Goal: Information Seeking & Learning: Understand process/instructions

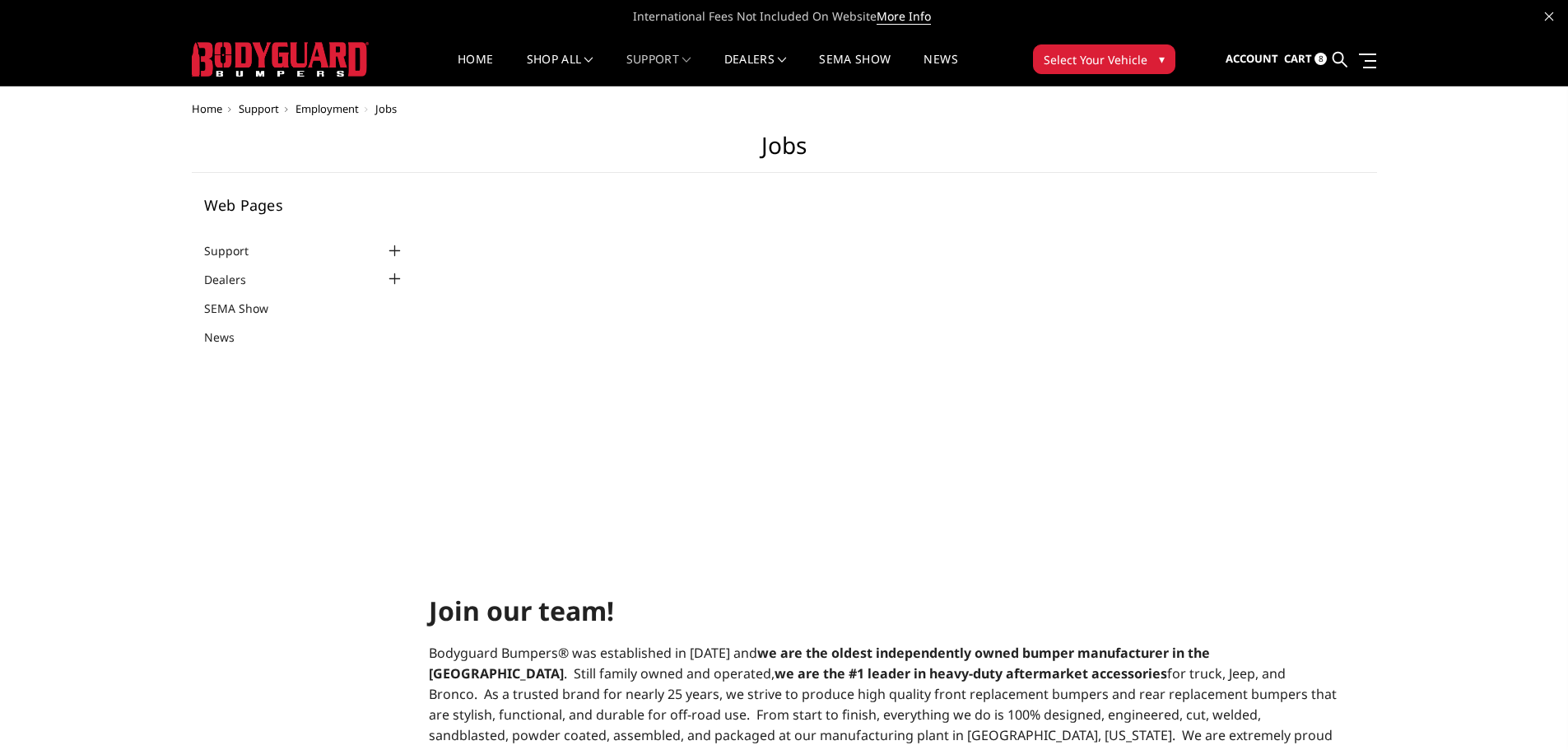
select select "US"
click at [766, 111] on link "Become a Dealer" at bounding box center [803, 110] width 176 height 31
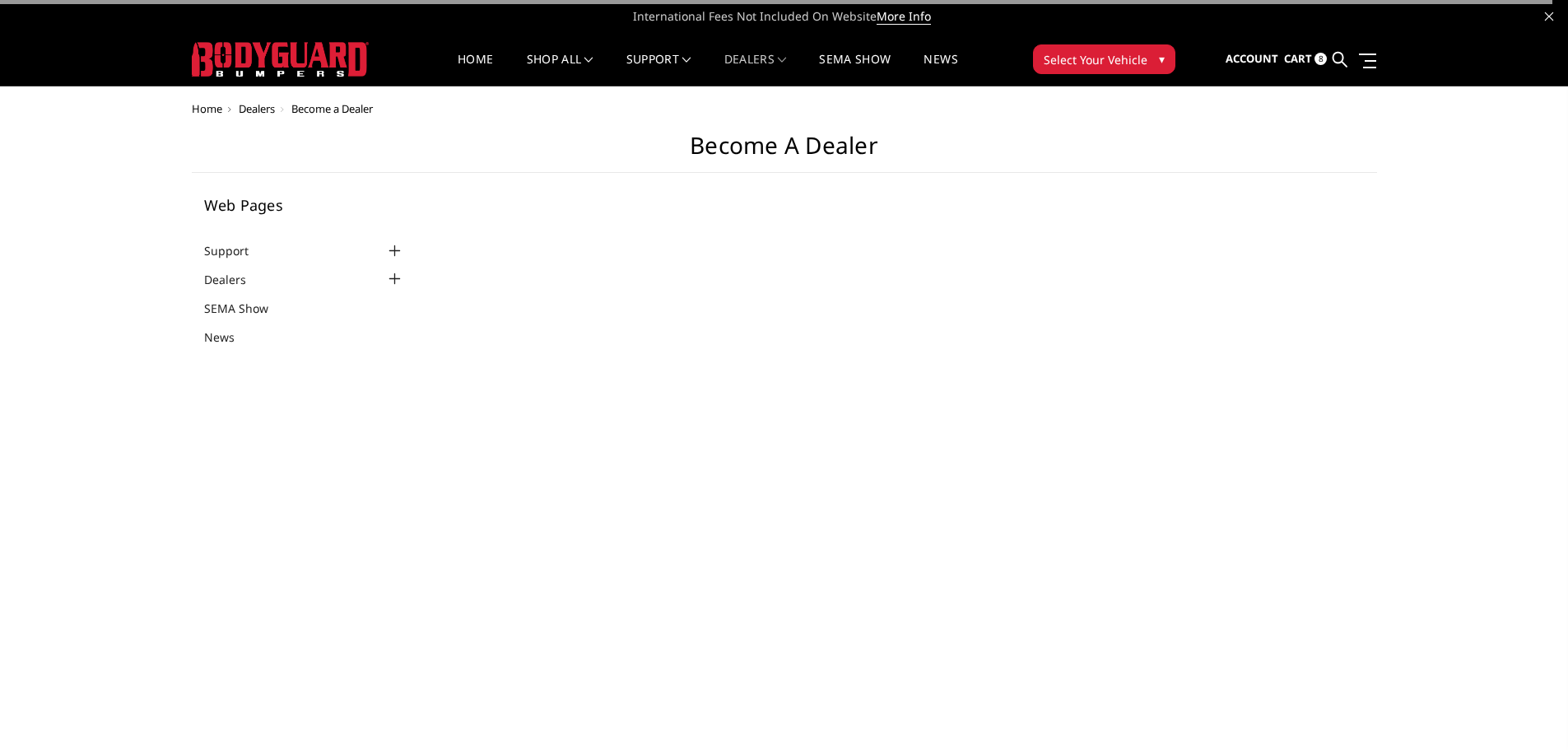
select select "US"
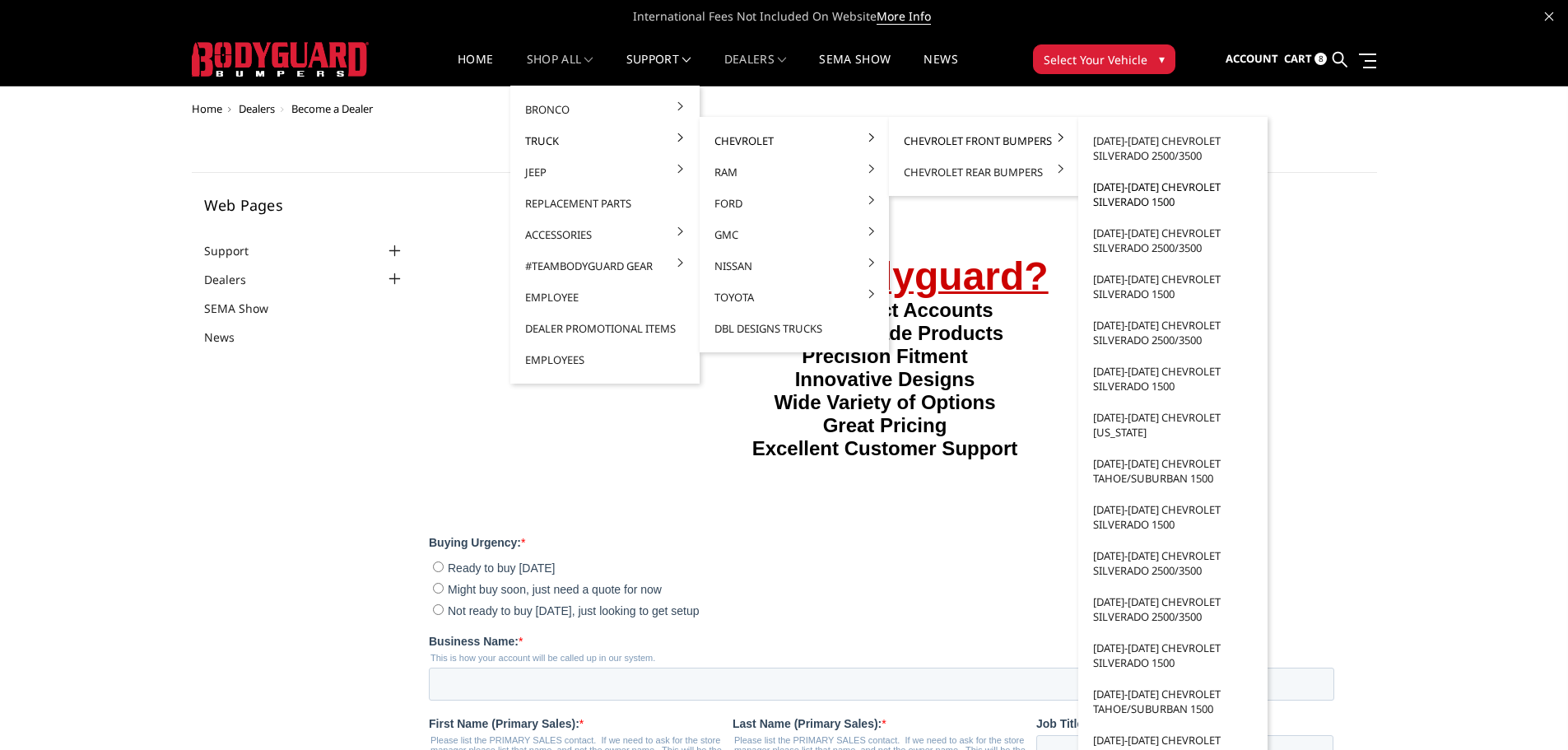
click at [1130, 198] on link "[DATE]-[DATE] Chevrolet Silverado 1500" at bounding box center [1173, 194] width 176 height 46
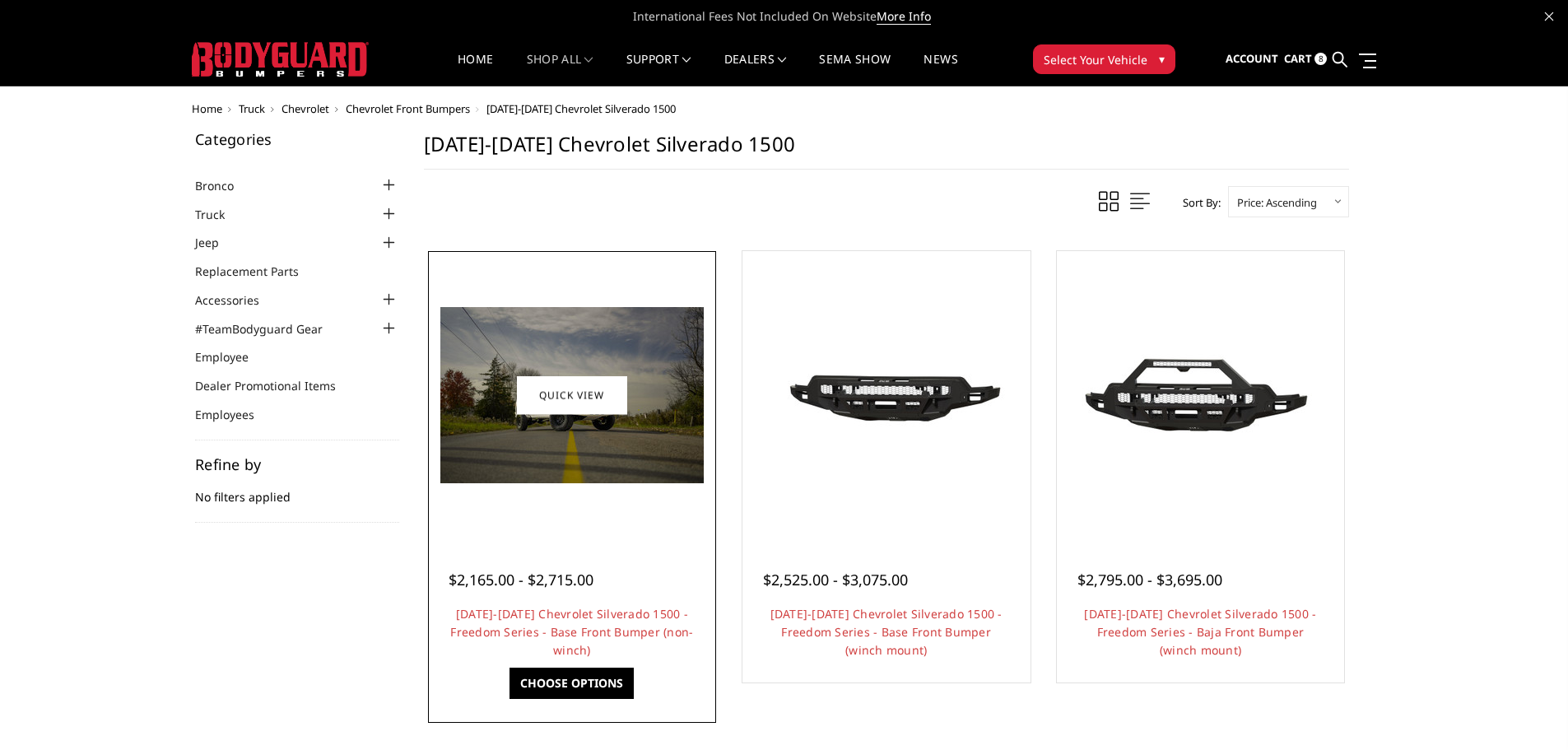
click at [594, 435] on img at bounding box center [572, 395] width 264 height 176
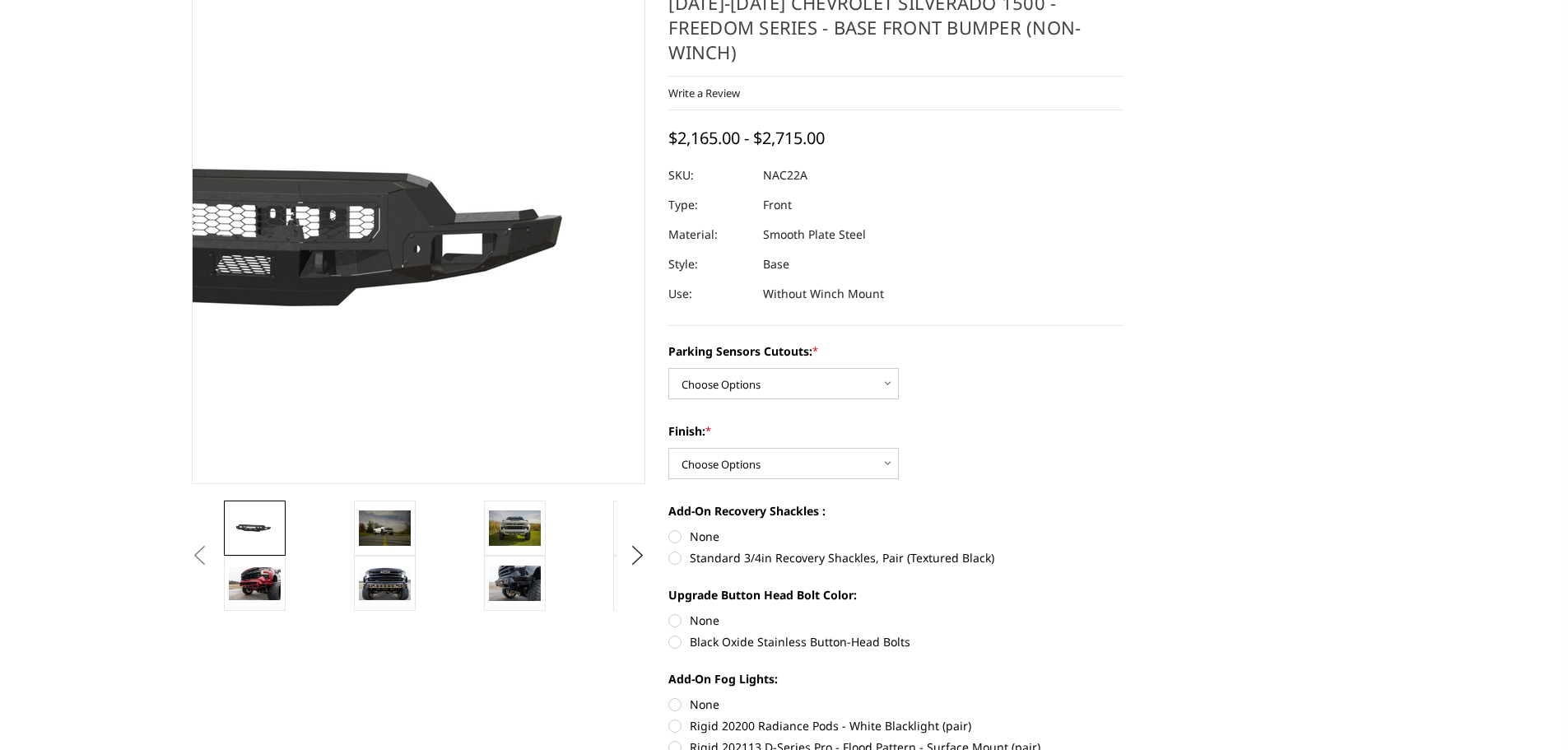
scroll to position [164, 0]
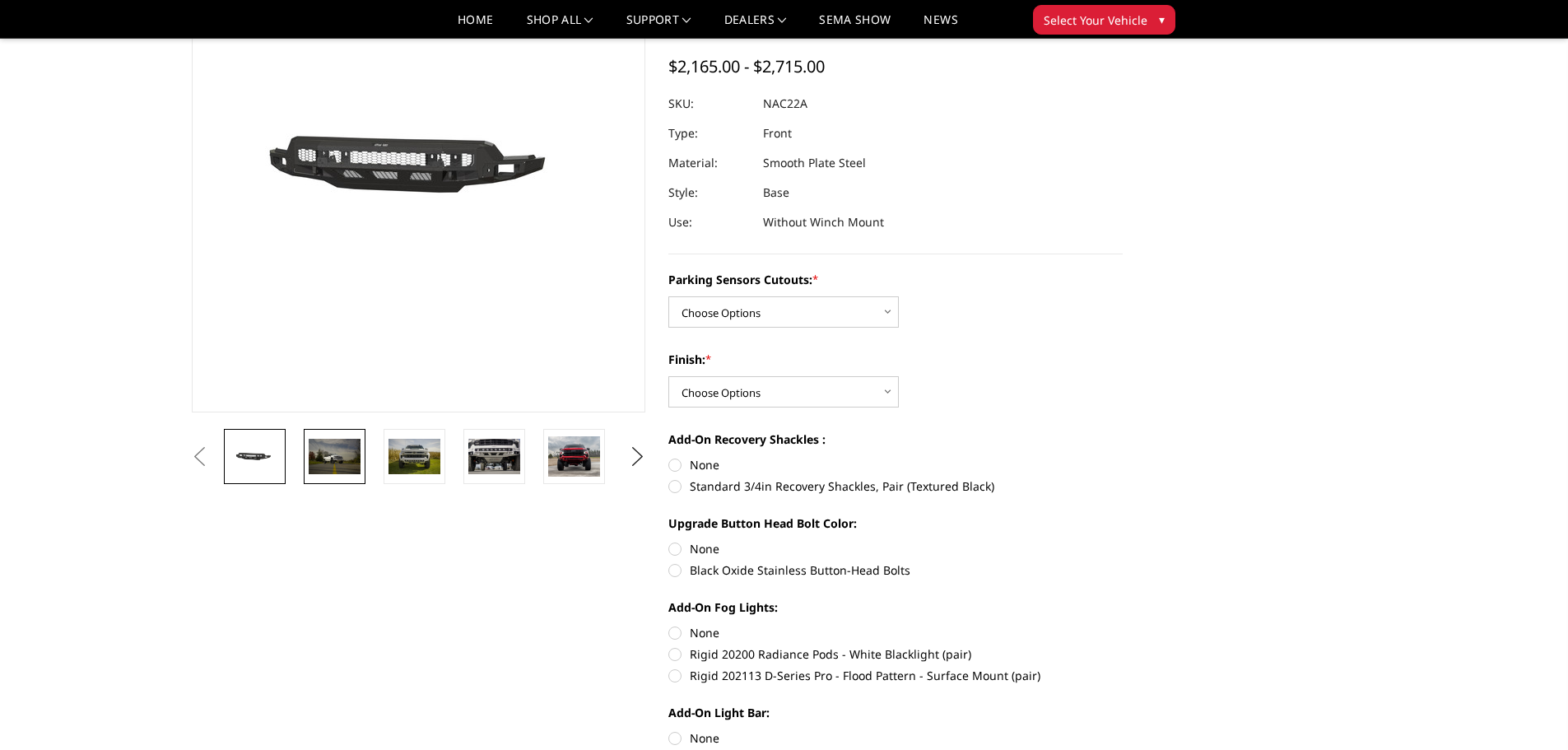
click at [341, 455] on img at bounding box center [335, 456] width 52 height 35
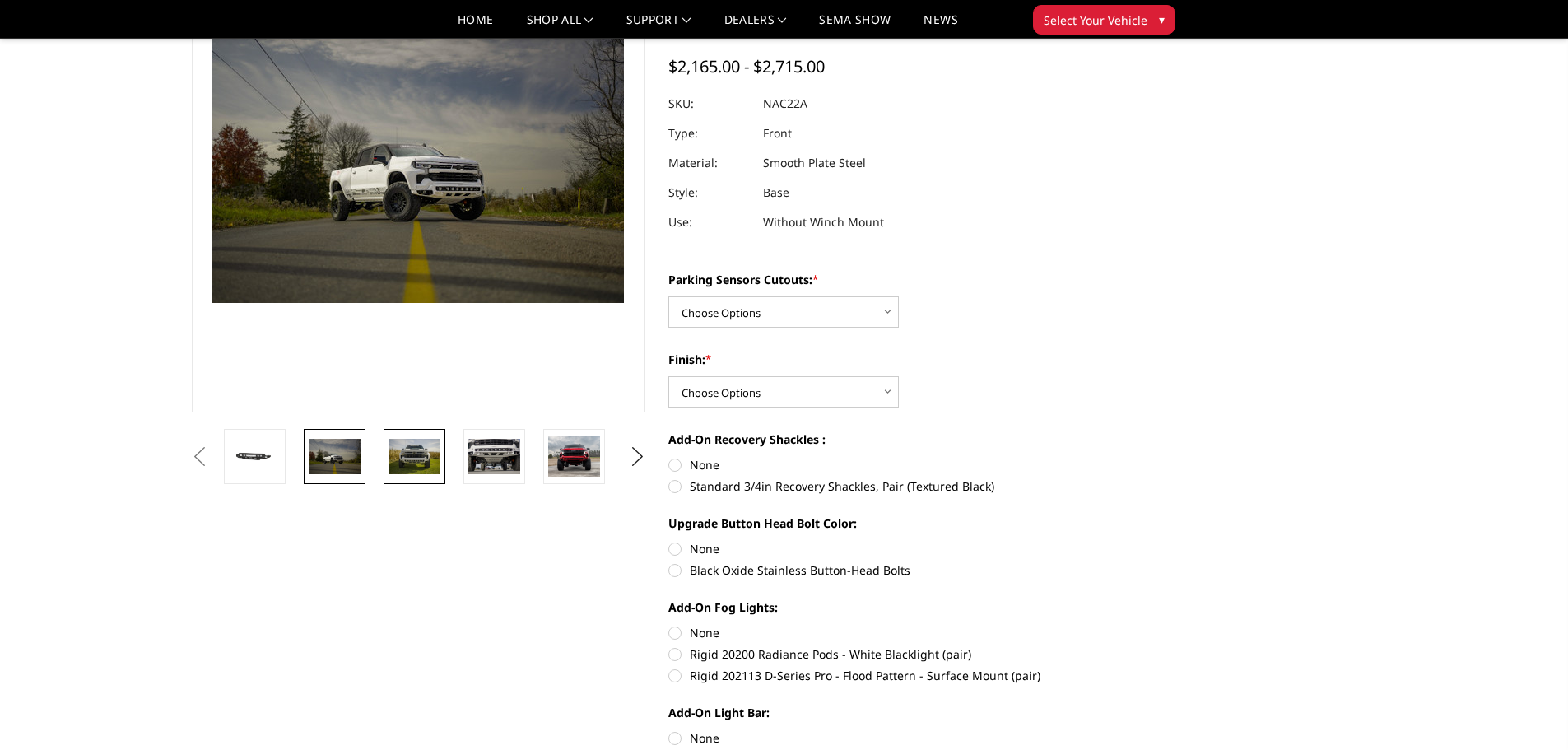
click at [411, 461] on img at bounding box center [415, 456] width 52 height 35
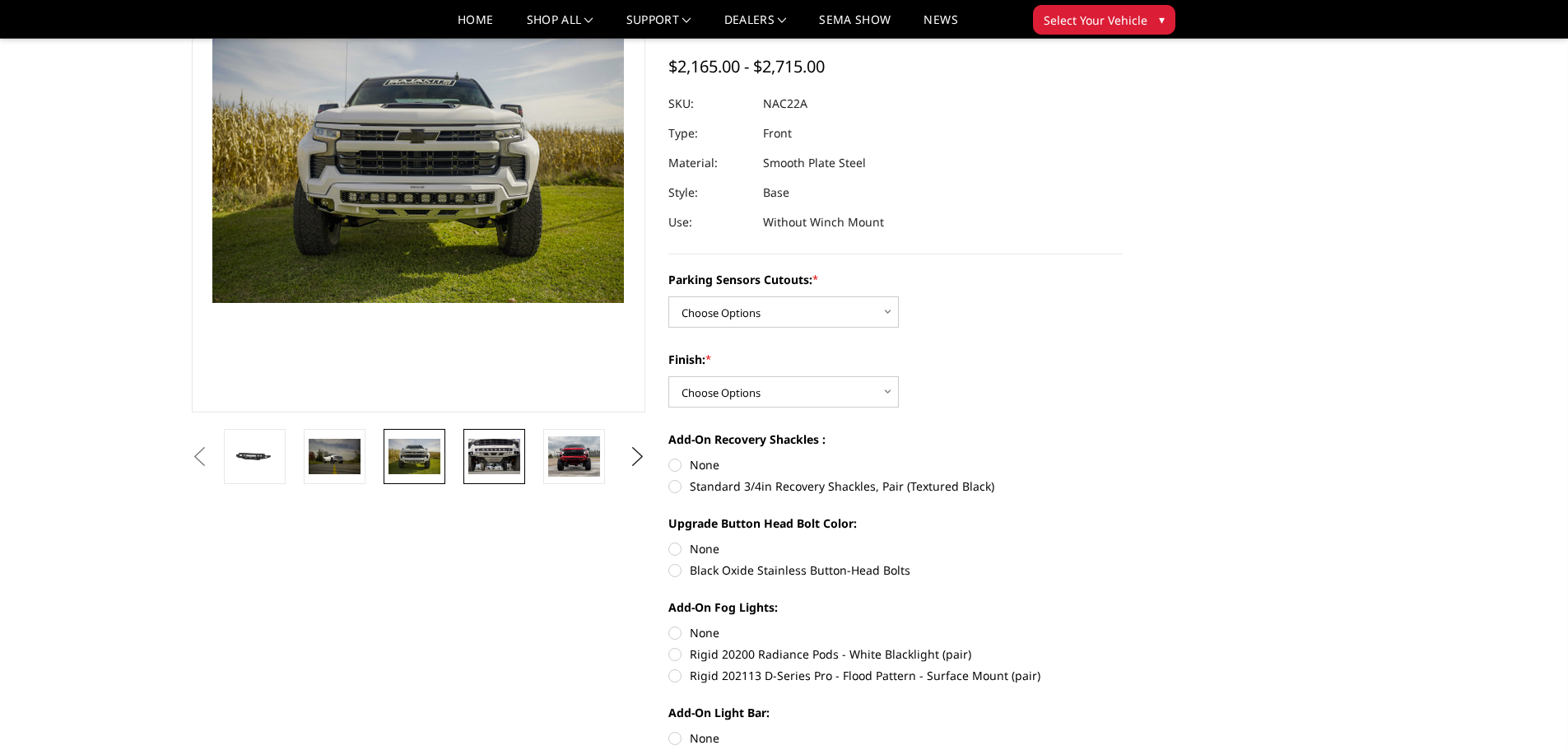
click at [495, 460] on img at bounding box center [494, 456] width 52 height 35
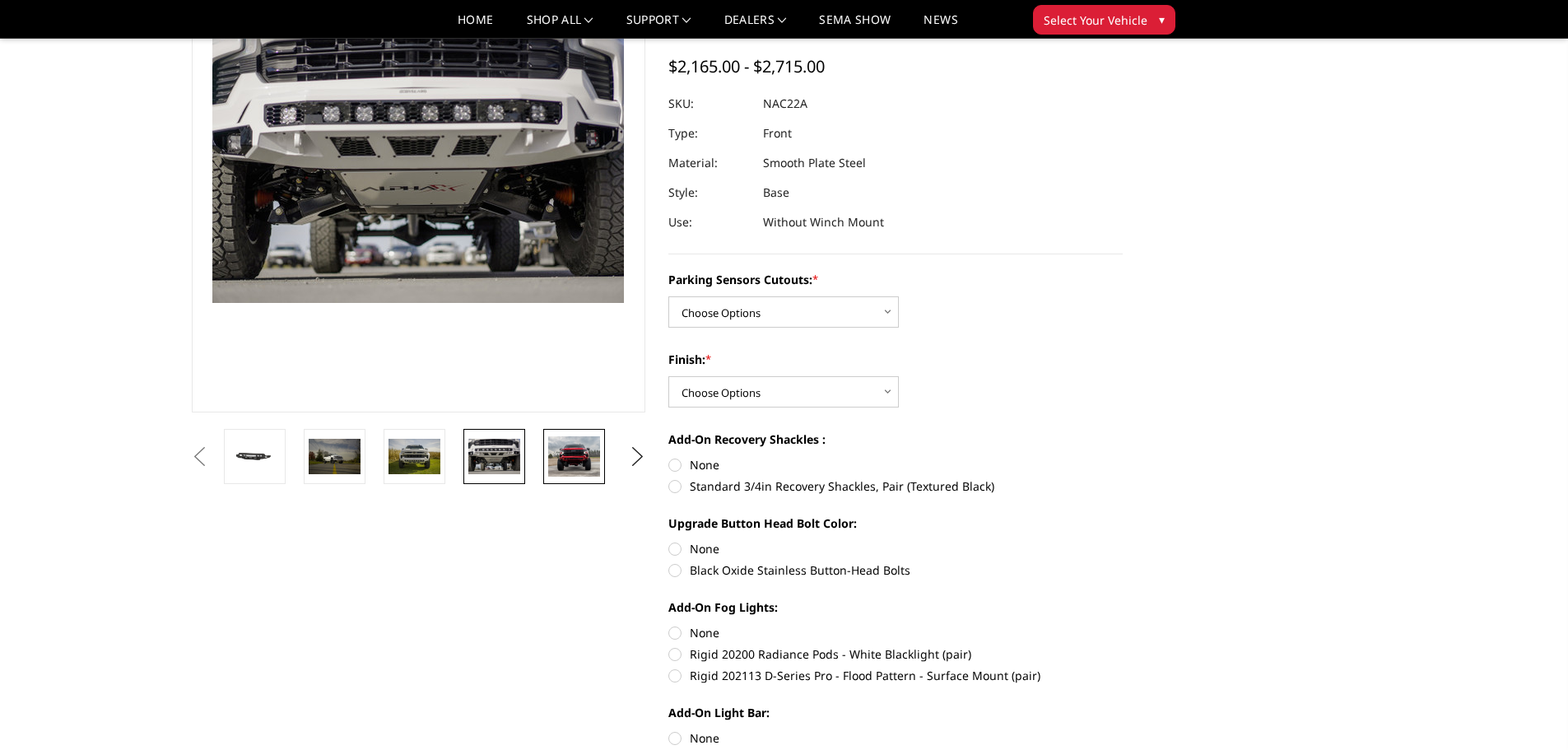
click at [559, 457] on img at bounding box center [574, 457] width 52 height 41
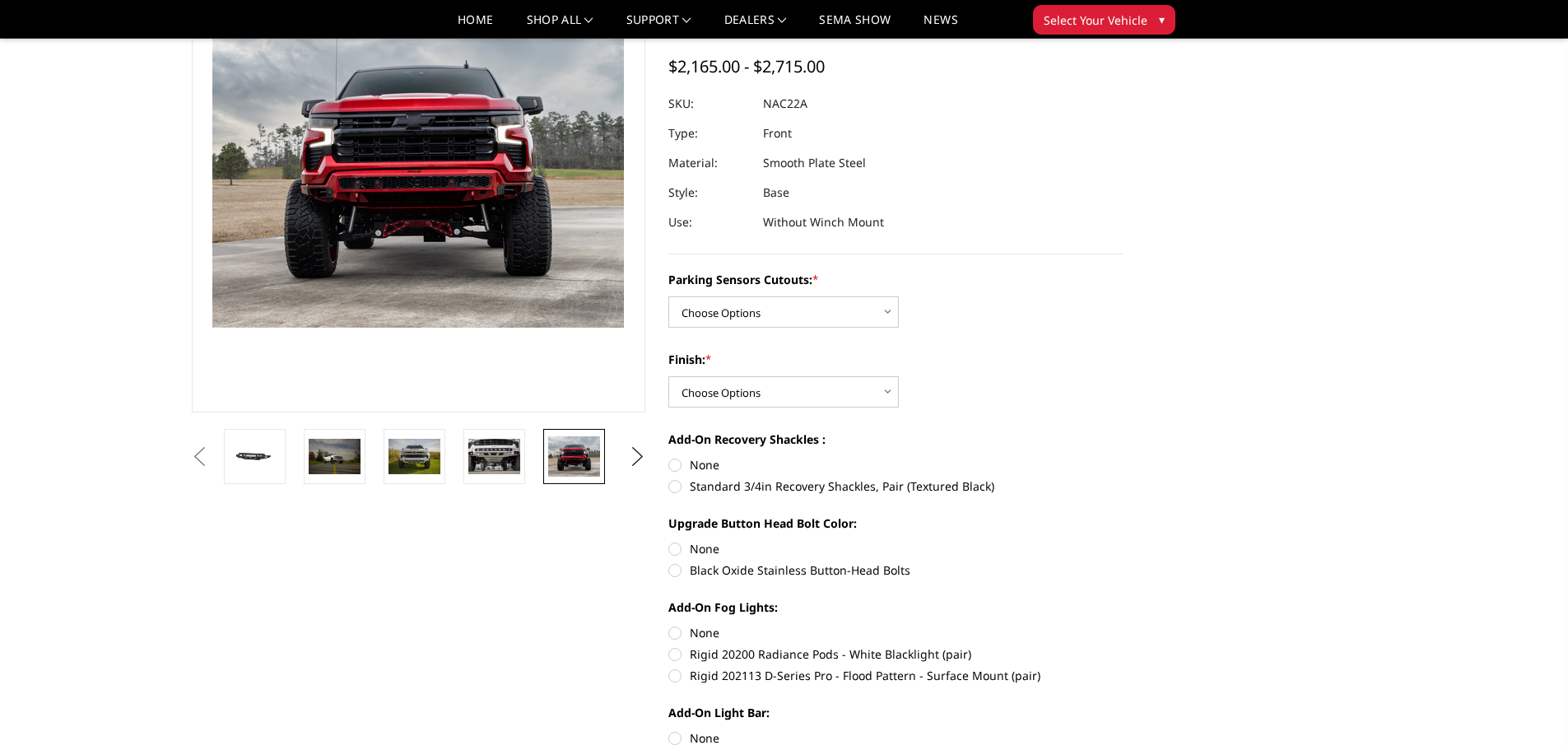
scroll to position [140, 0]
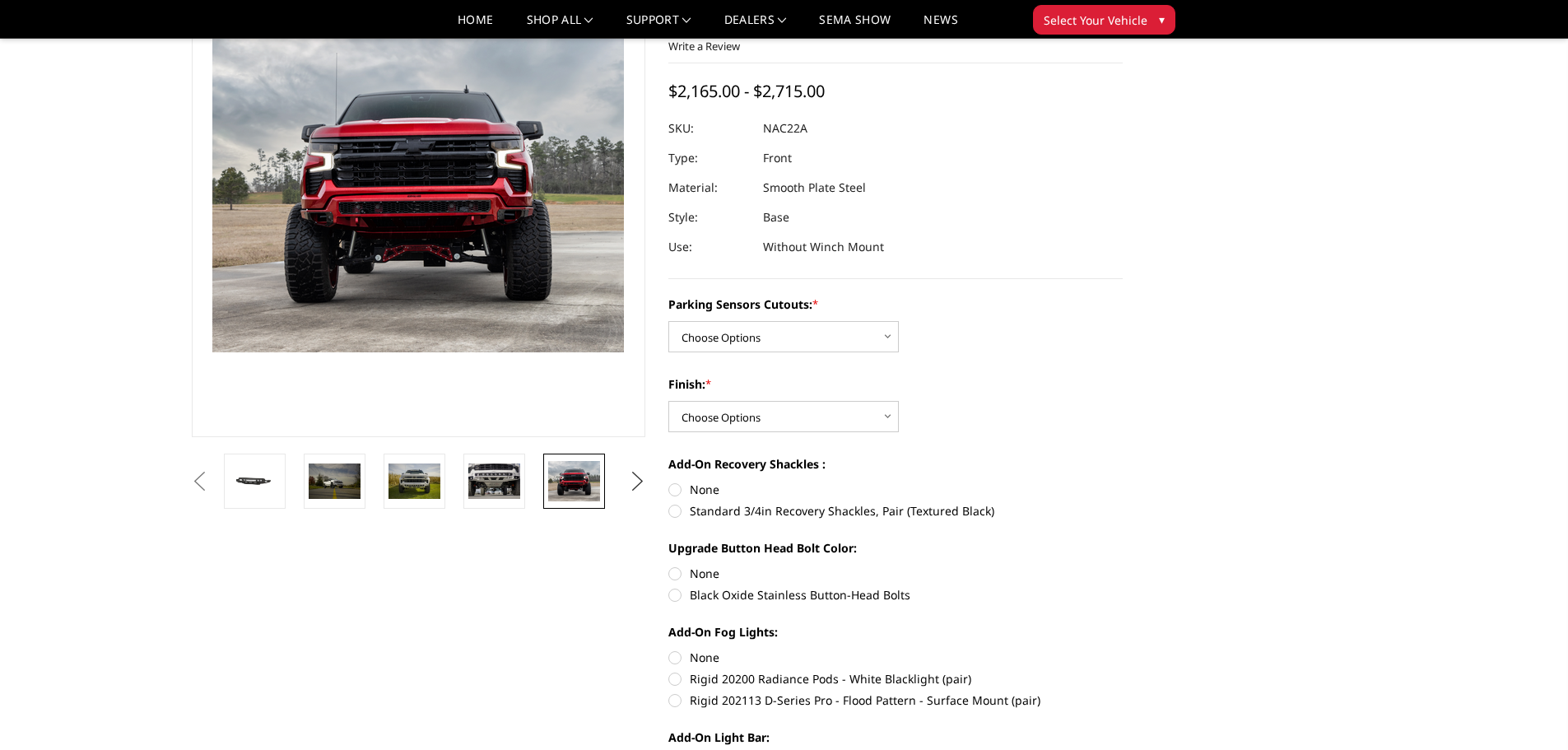
click at [639, 480] on button "Next" at bounding box center [637, 481] width 25 height 25
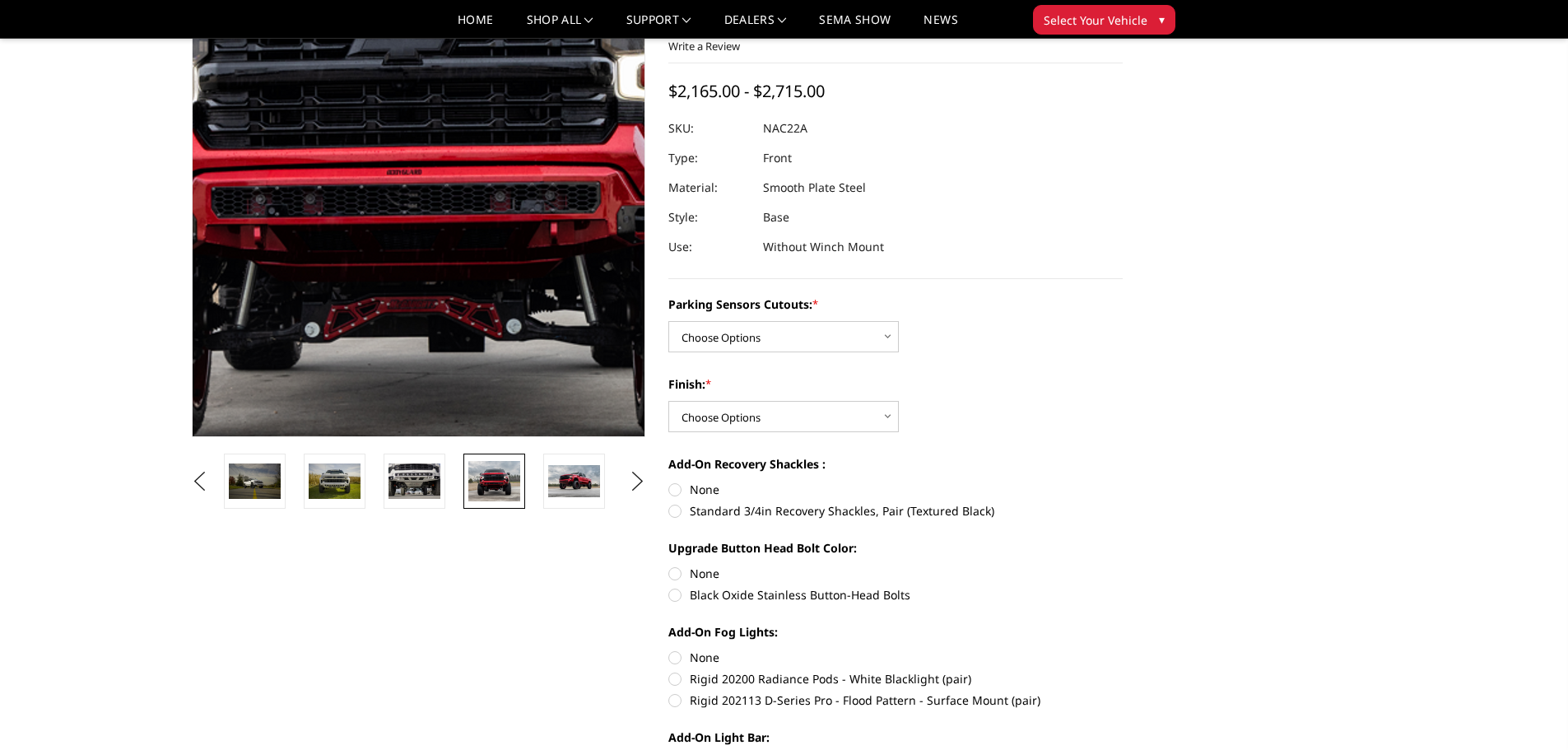
click at [423, 240] on img at bounding box center [414, 156] width 1054 height 831
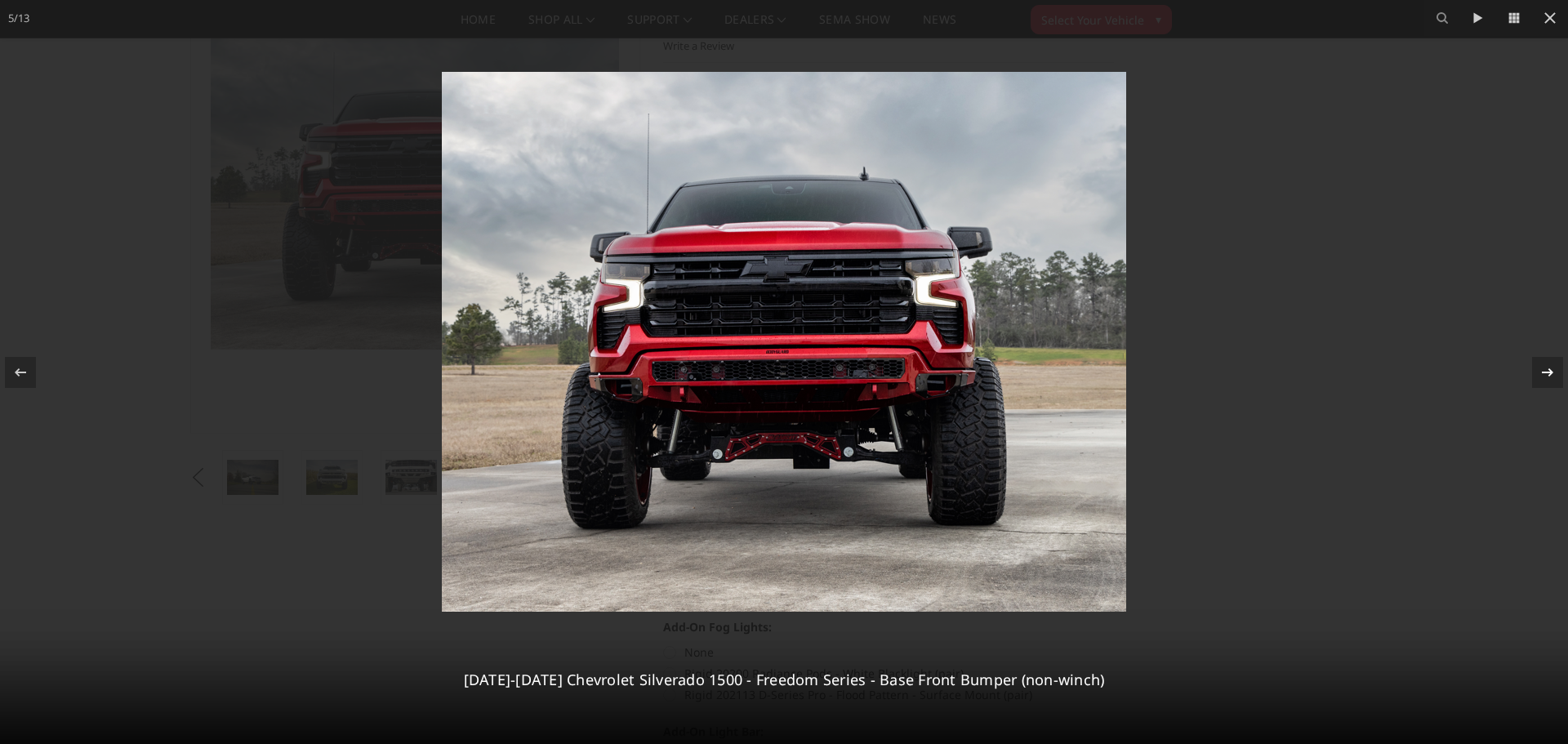
click at [1544, 370] on icon at bounding box center [1547, 372] width 20 height 20
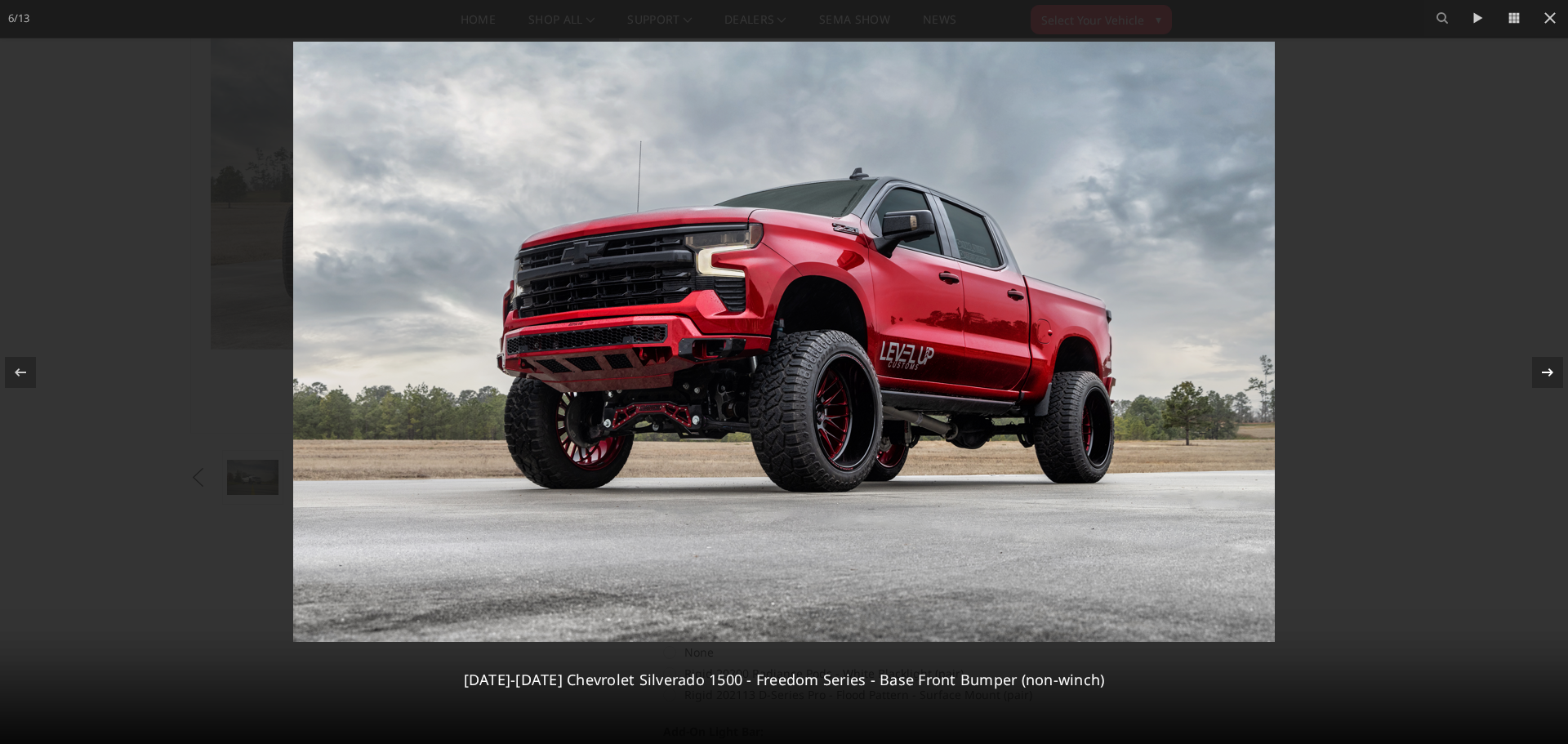
click at [1541, 378] on icon at bounding box center [1547, 372] width 20 height 20
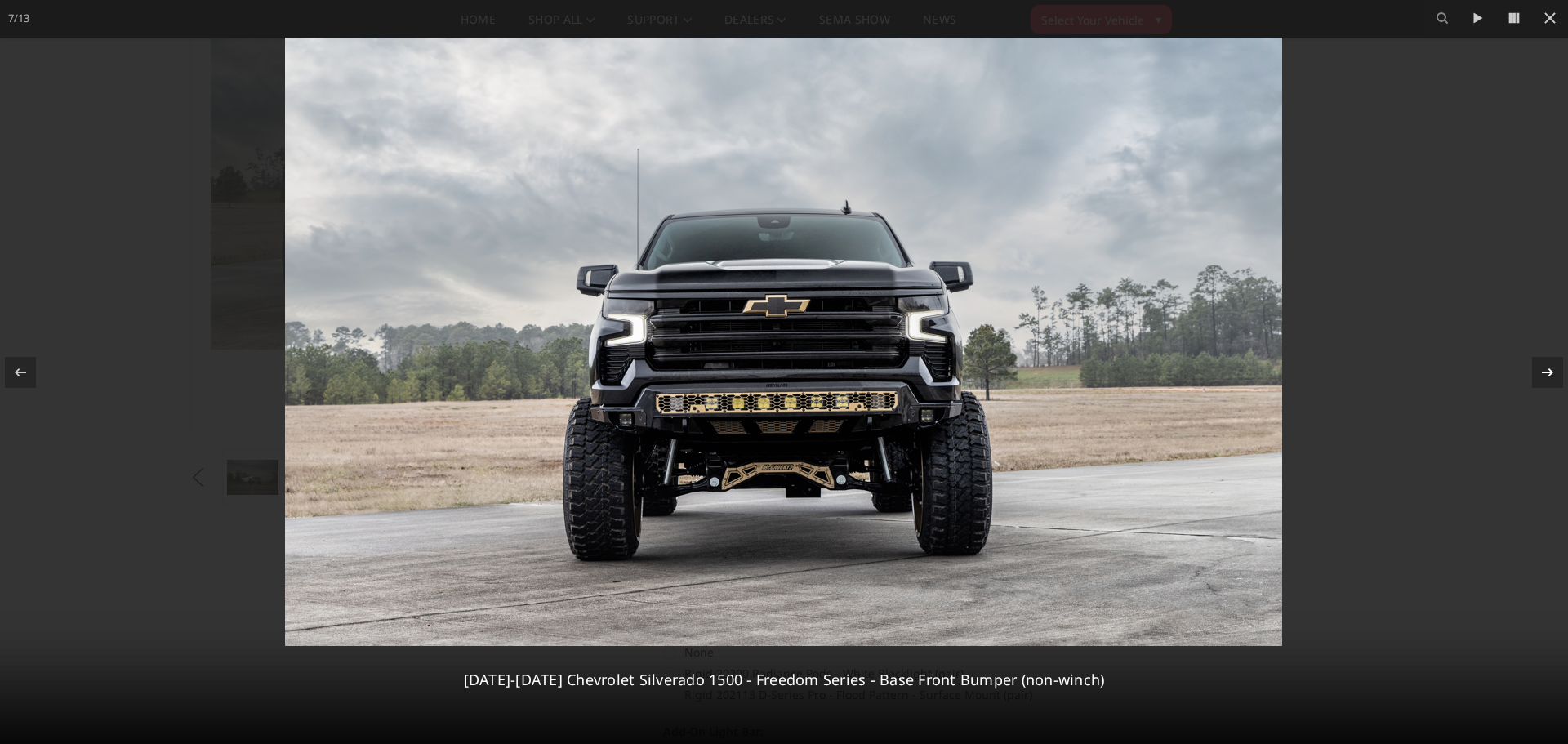
click at [1541, 378] on icon at bounding box center [1547, 372] width 20 height 20
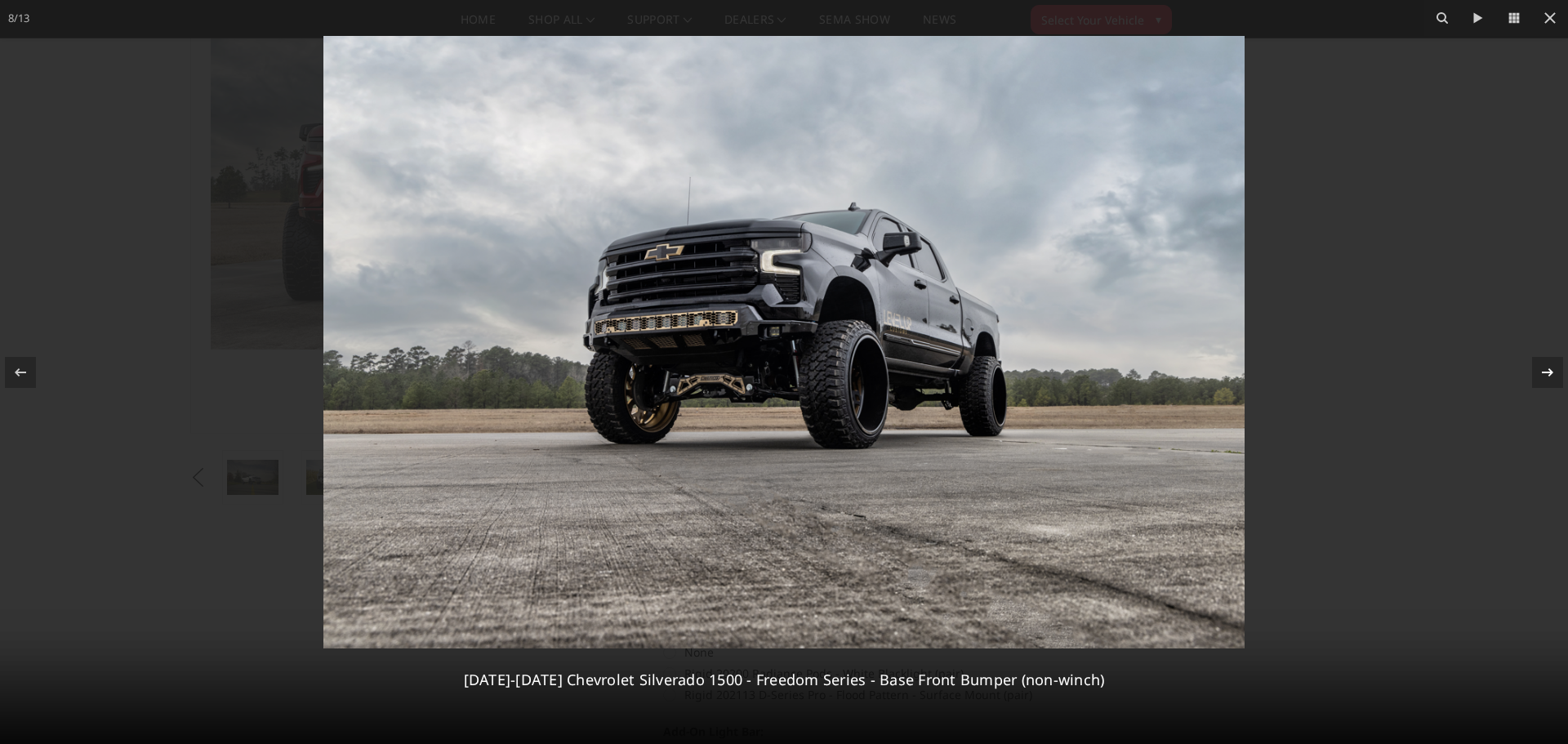
click at [1541, 378] on icon at bounding box center [1547, 372] width 20 height 20
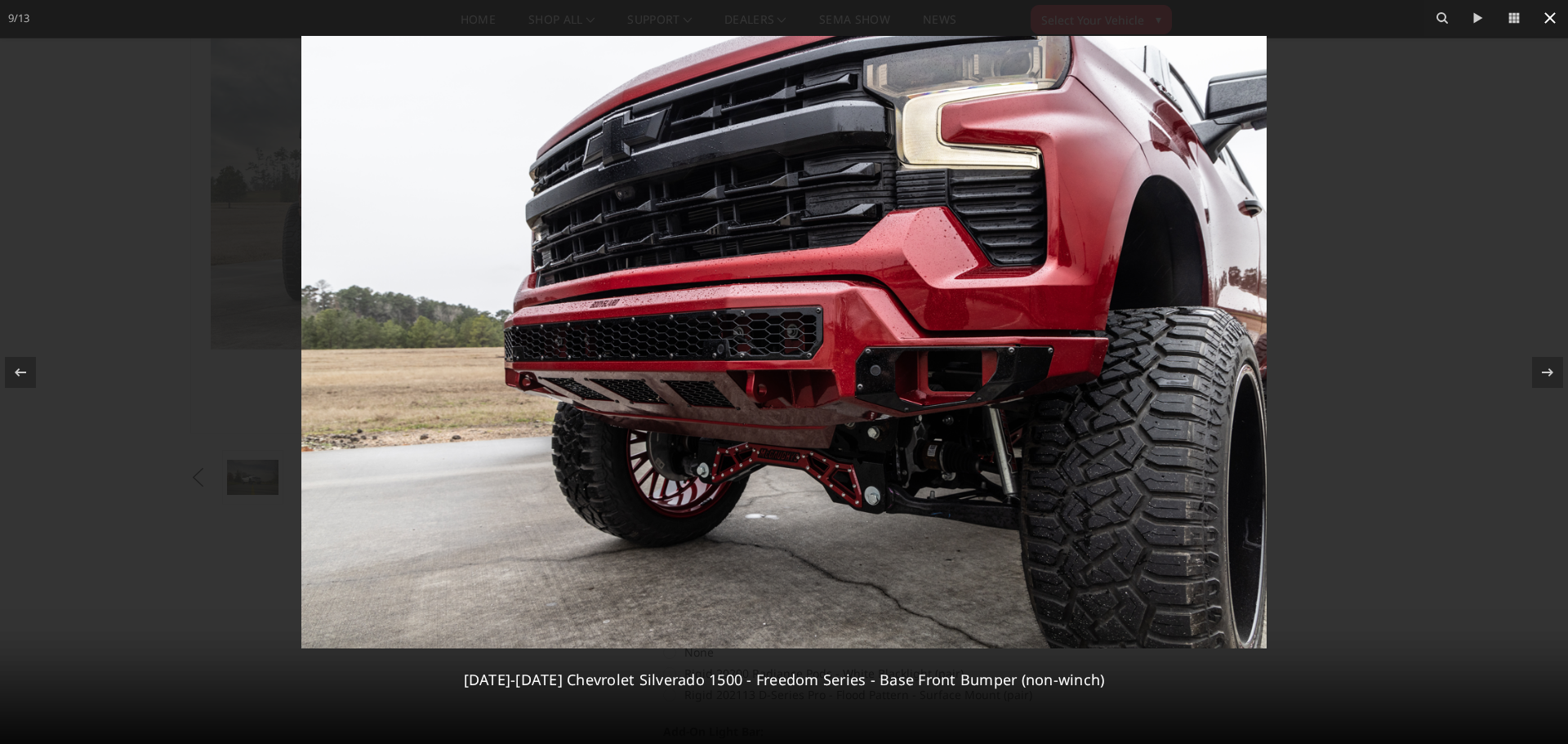
click at [1547, 15] on icon at bounding box center [1549, 17] width 11 height 11
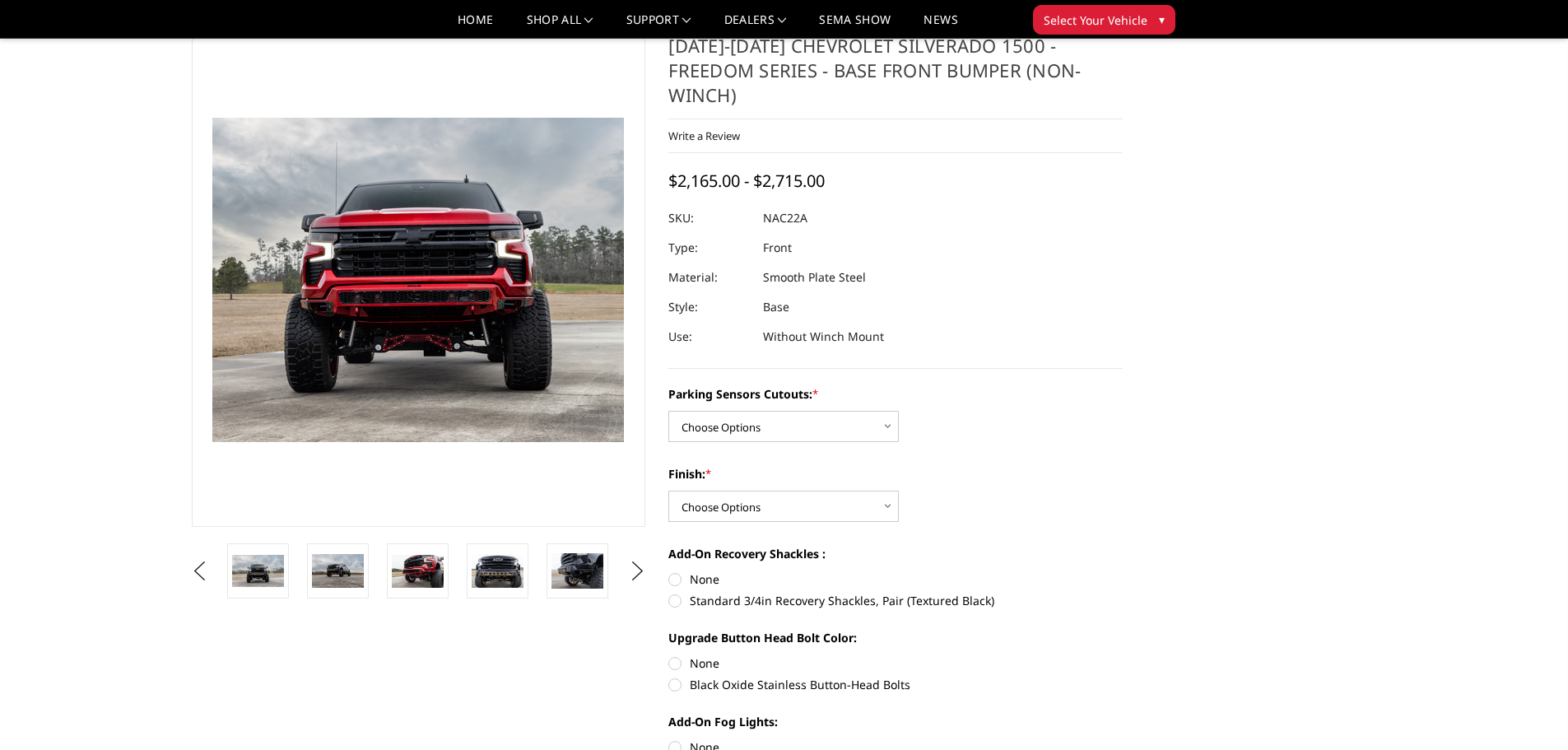
scroll to position [0, 0]
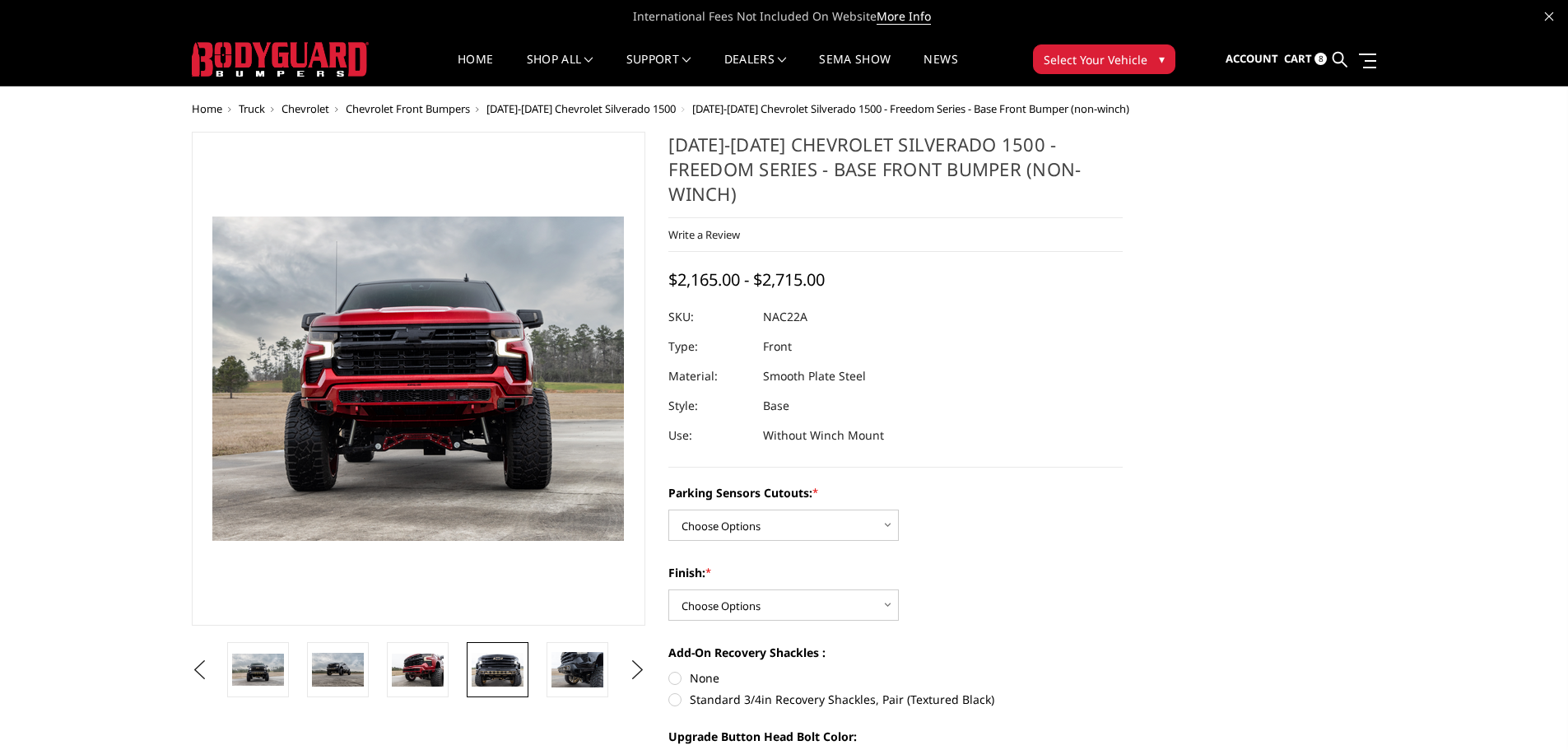
click at [493, 673] on img at bounding box center [498, 670] width 52 height 35
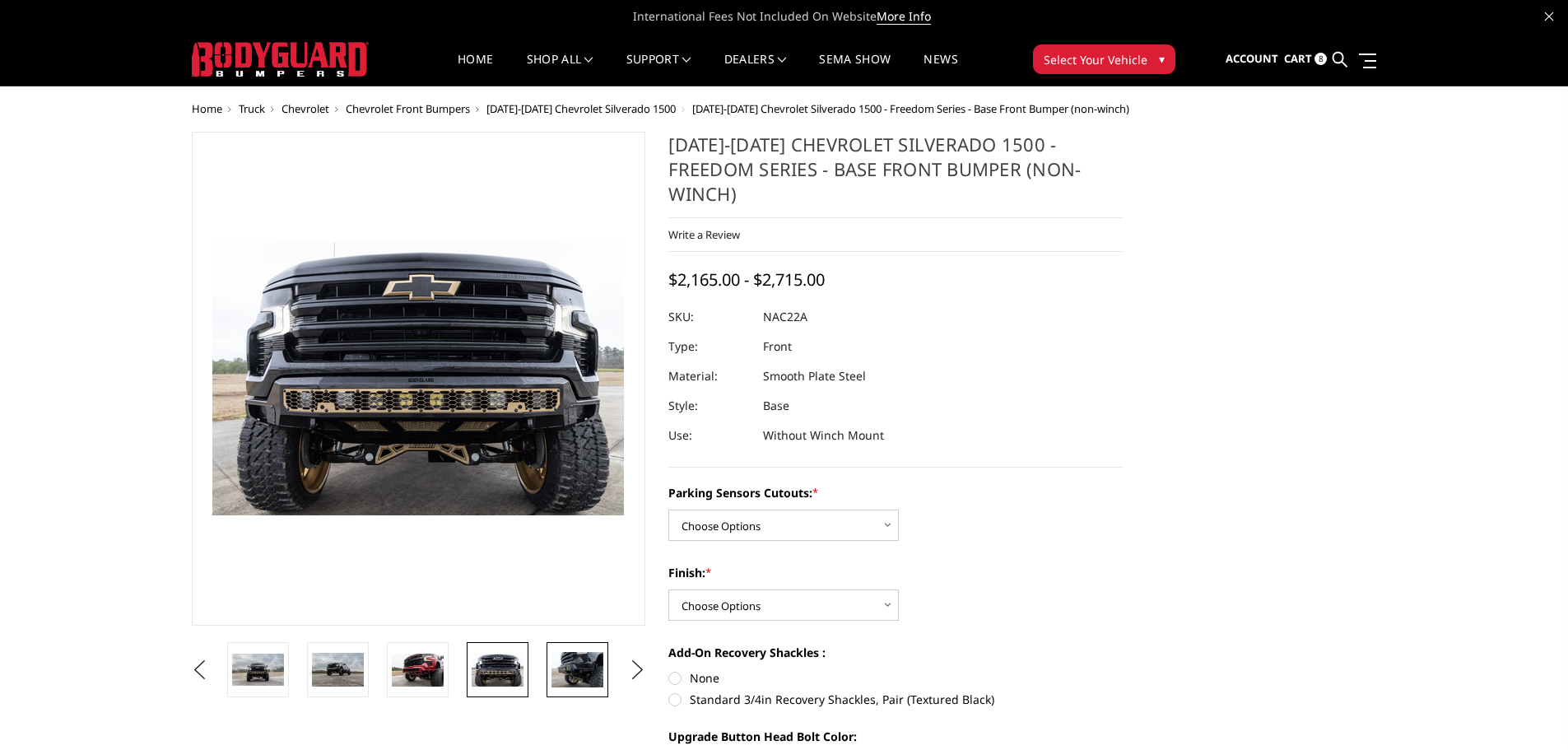
click at [587, 667] on img at bounding box center [577, 669] width 52 height 35
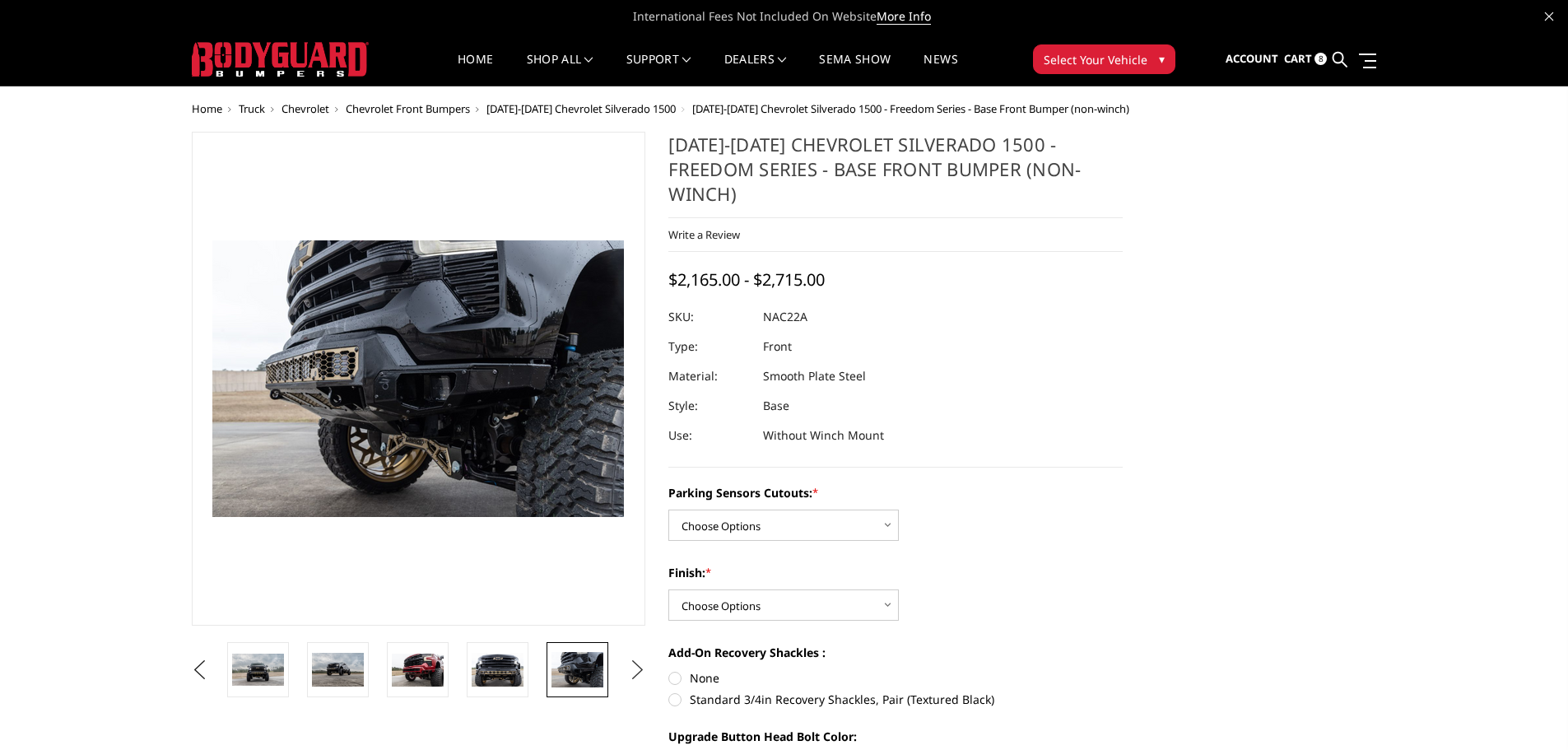
click at [634, 660] on button "Next" at bounding box center [637, 670] width 25 height 25
click at [519, 659] on img at bounding box center [498, 669] width 52 height 35
click at [582, 667] on img at bounding box center [577, 669] width 52 height 35
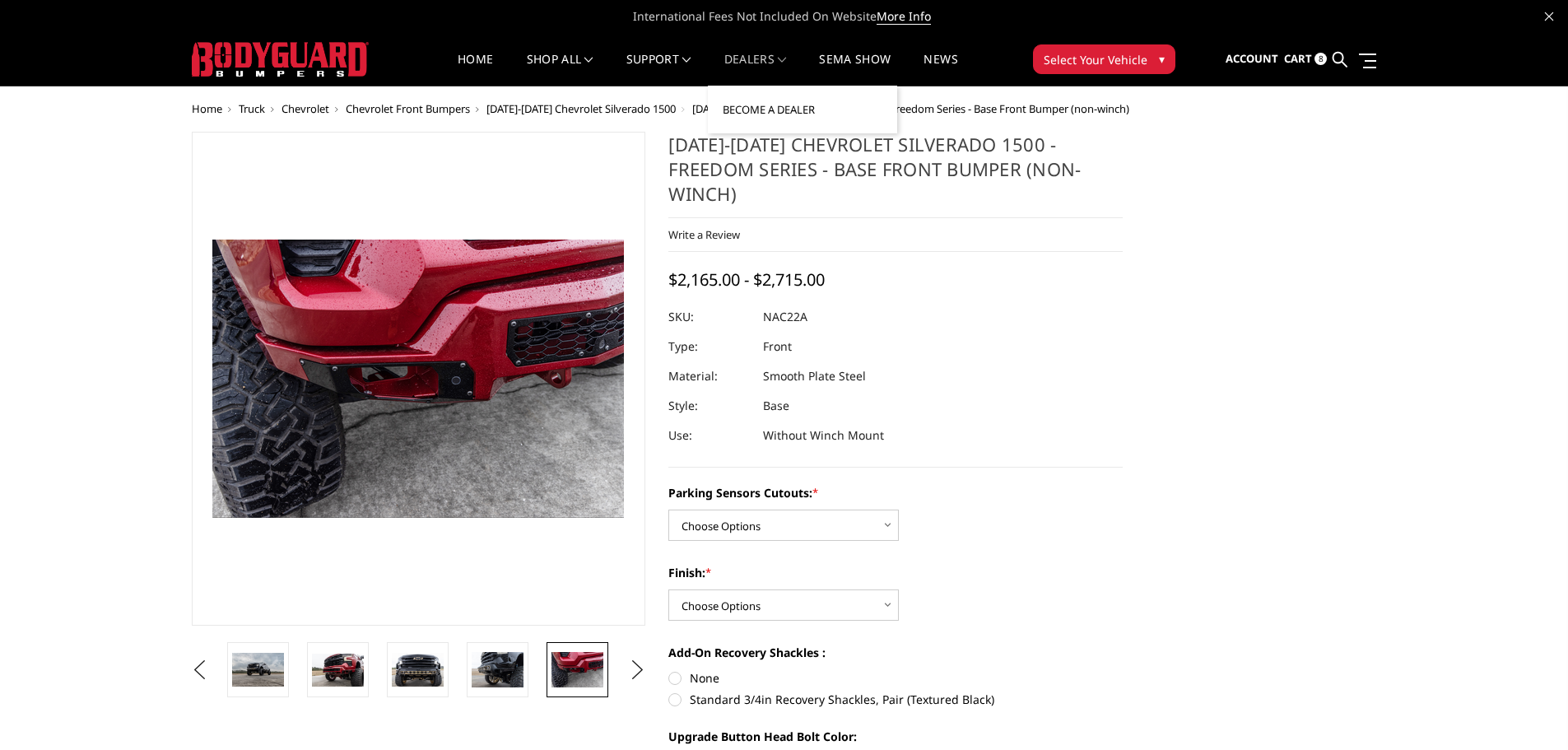
click at [754, 119] on link "Become a Dealer" at bounding box center [803, 110] width 176 height 31
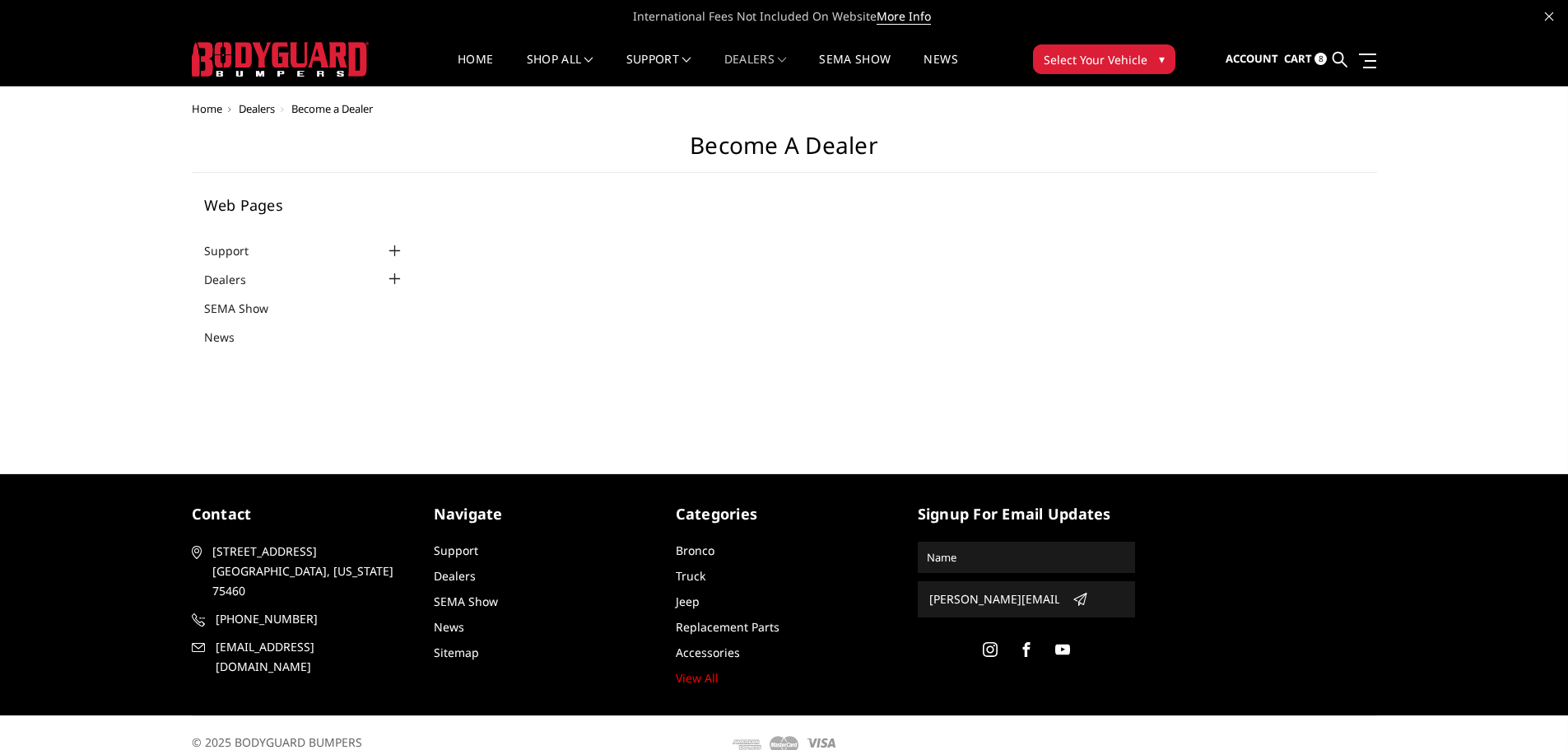
select select "US"
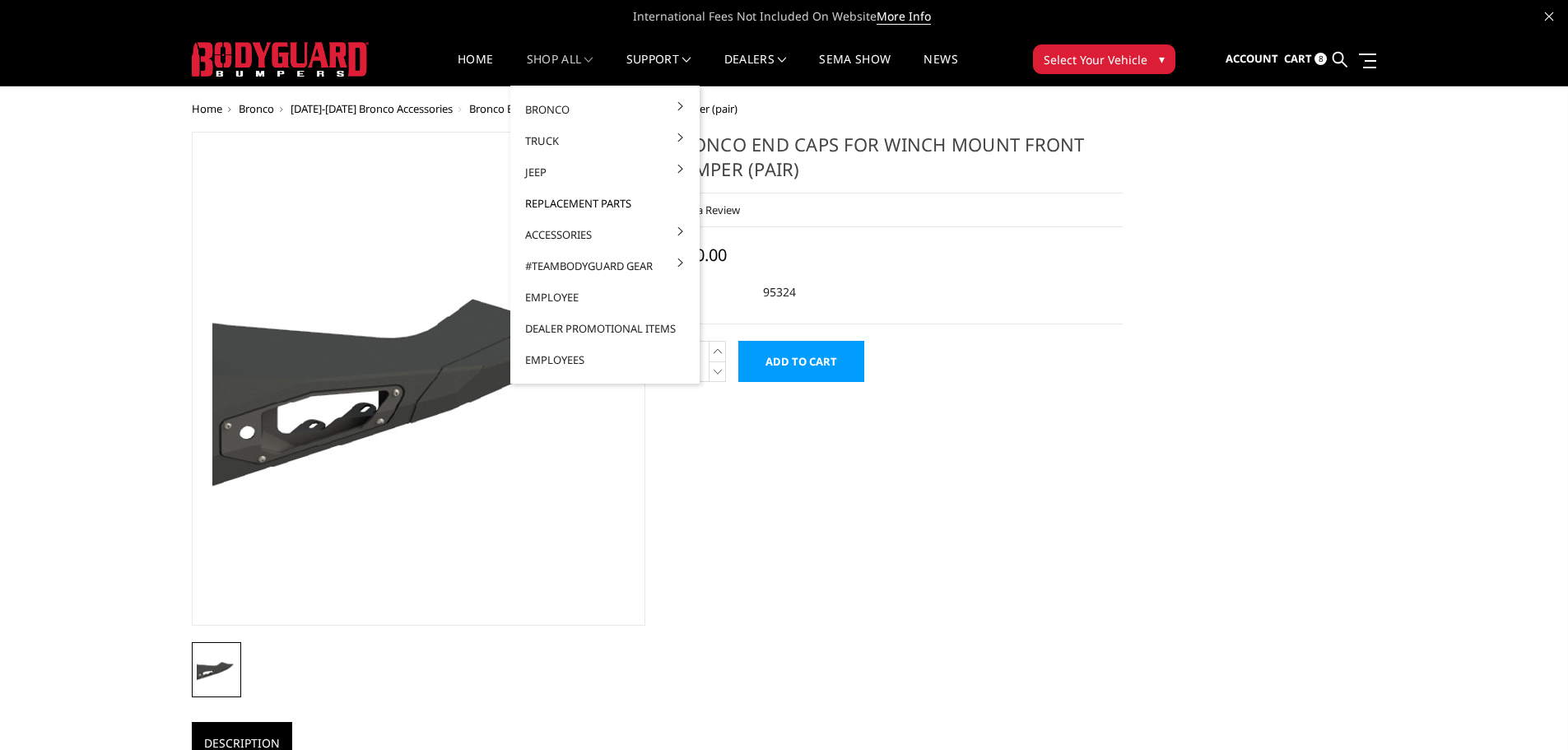
click at [569, 205] on link "Replacement Parts" at bounding box center [605, 203] width 176 height 31
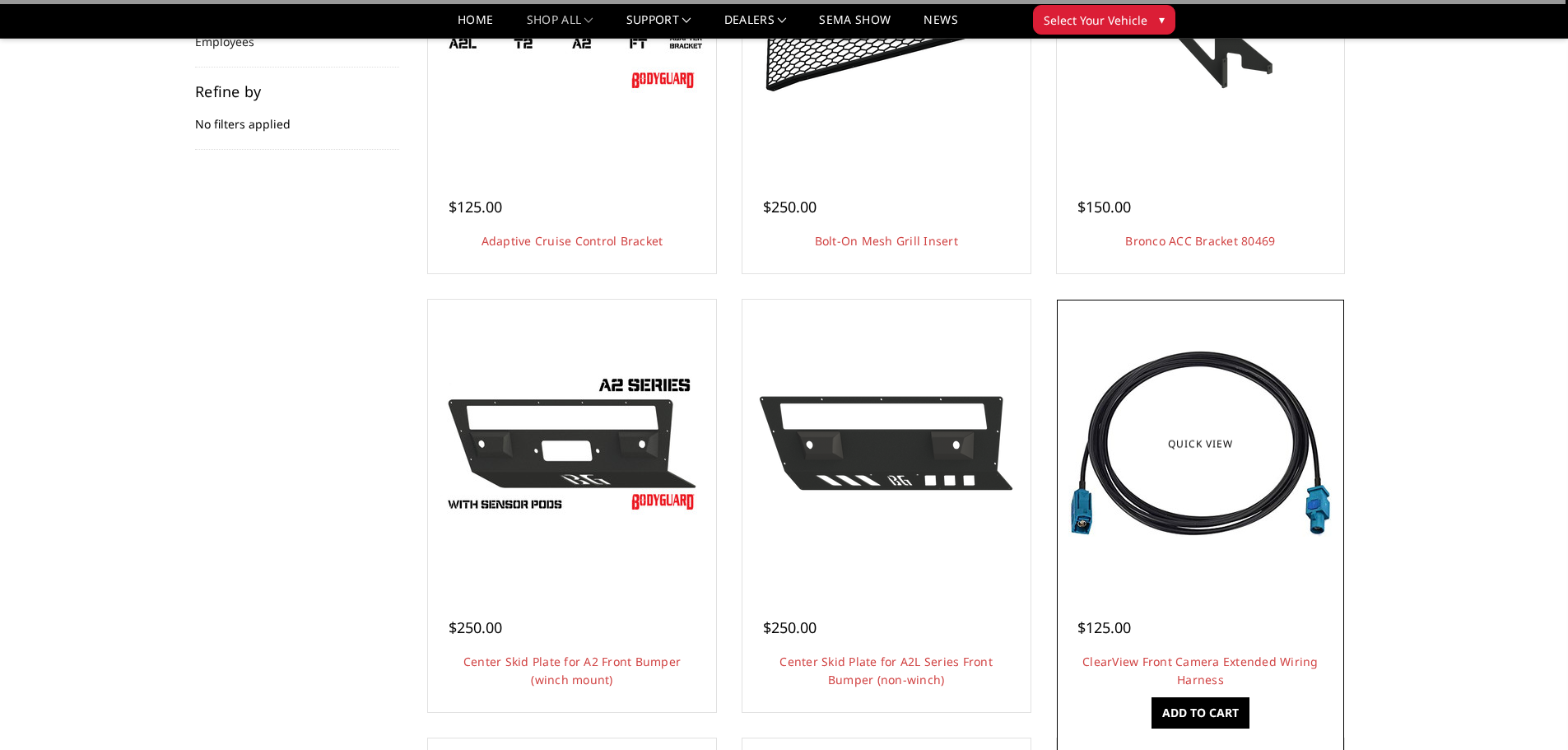
scroll to position [411, 0]
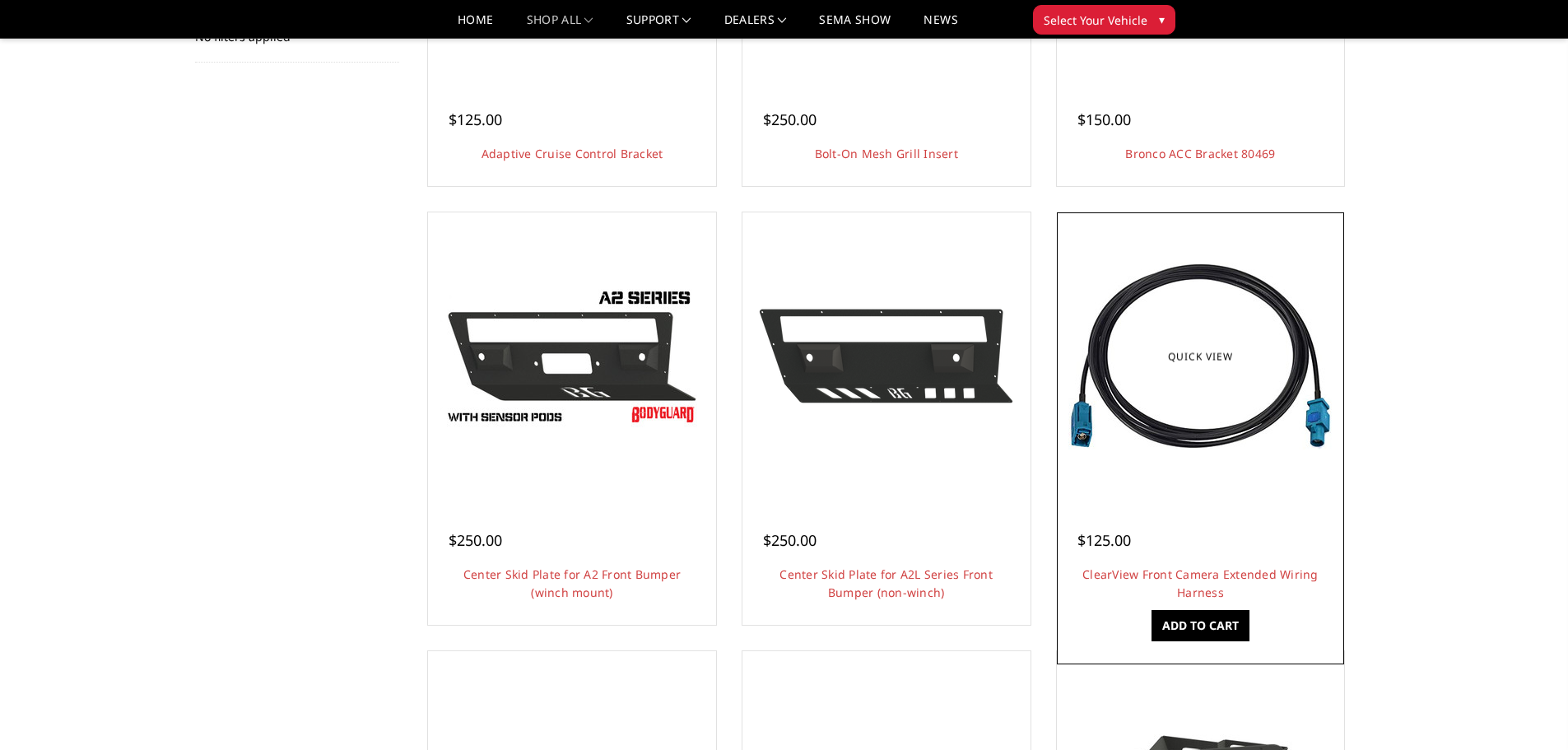
click at [1184, 439] on img at bounding box center [1200, 356] width 264 height 187
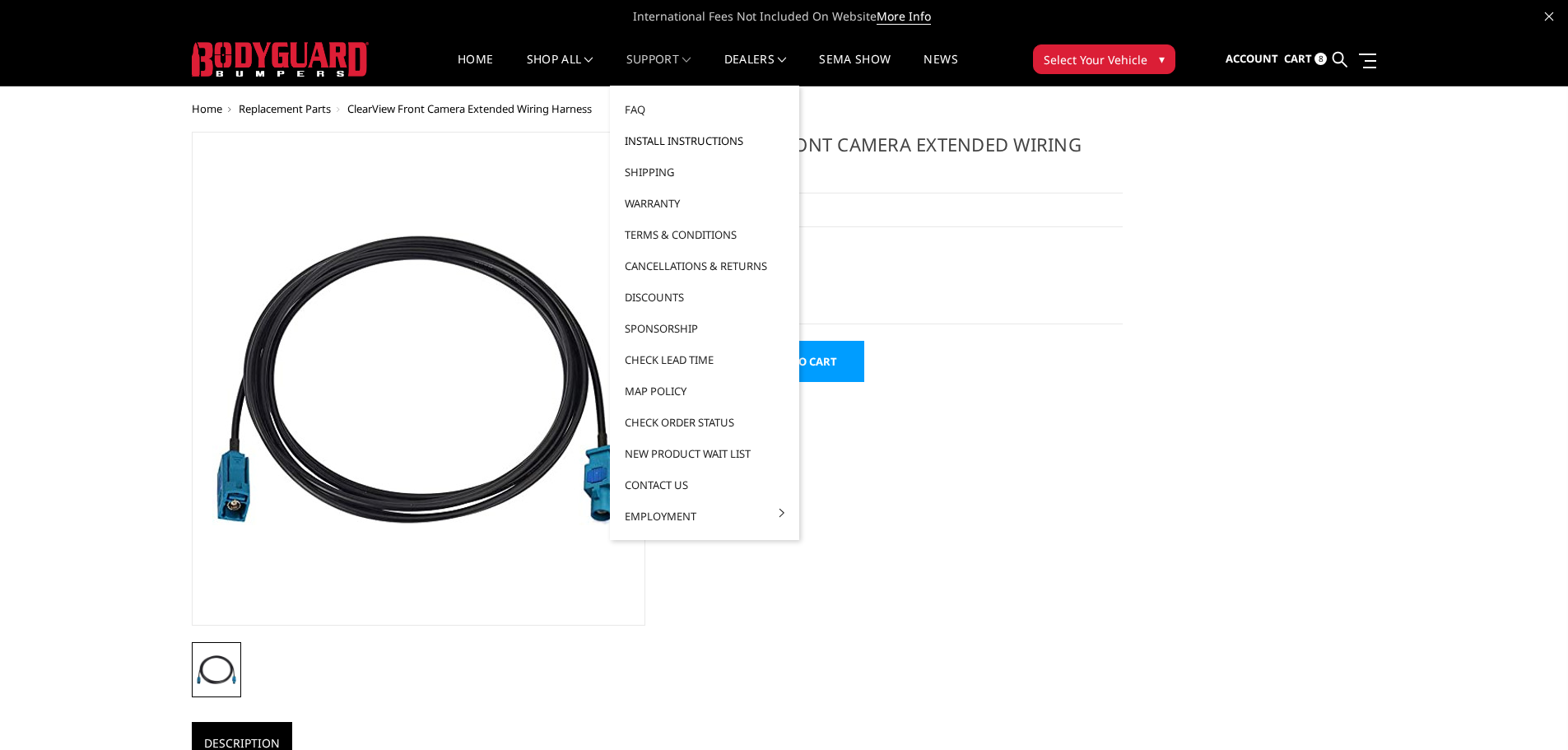
click at [652, 138] on link "Install Instructions" at bounding box center [704, 141] width 176 height 31
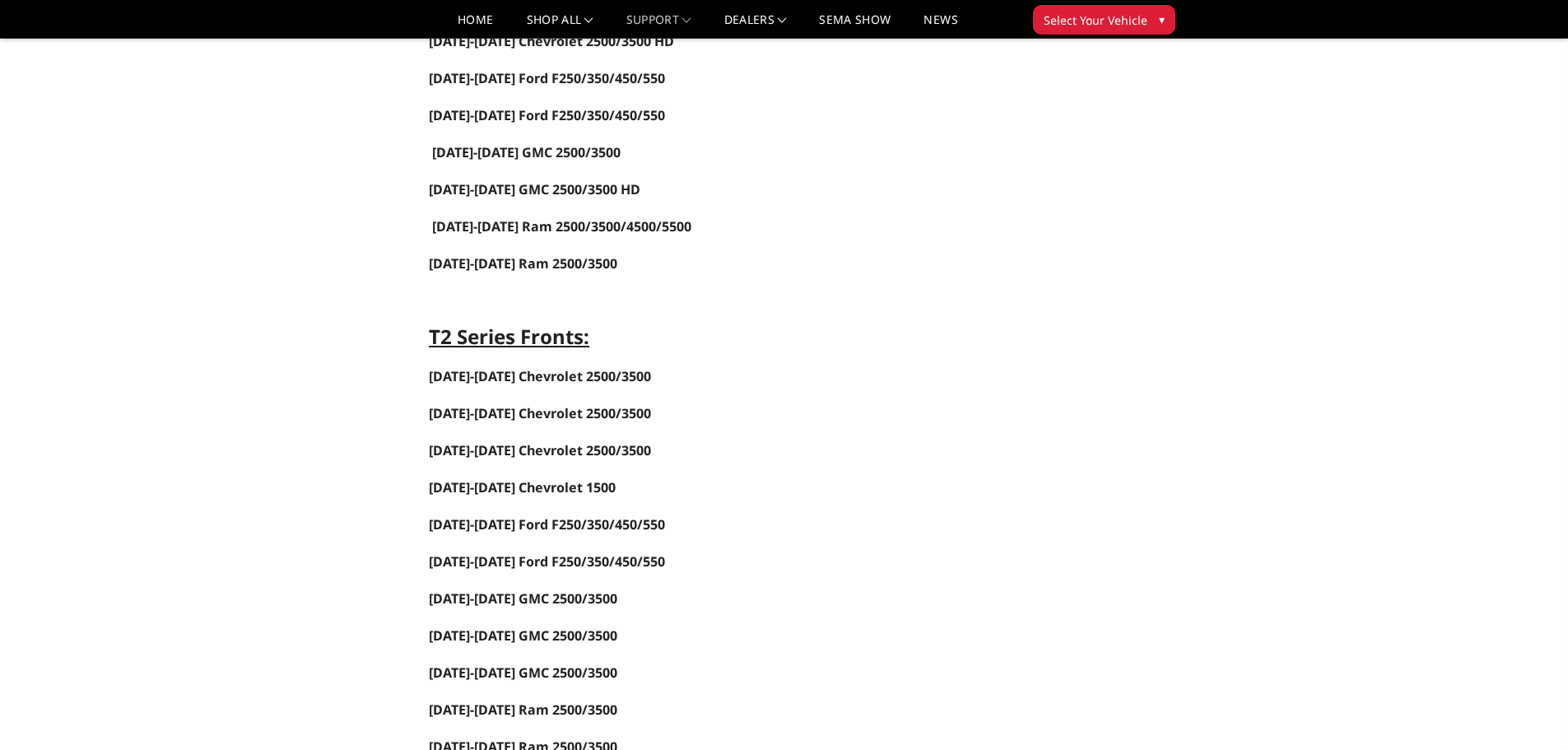
scroll to position [1317, 0]
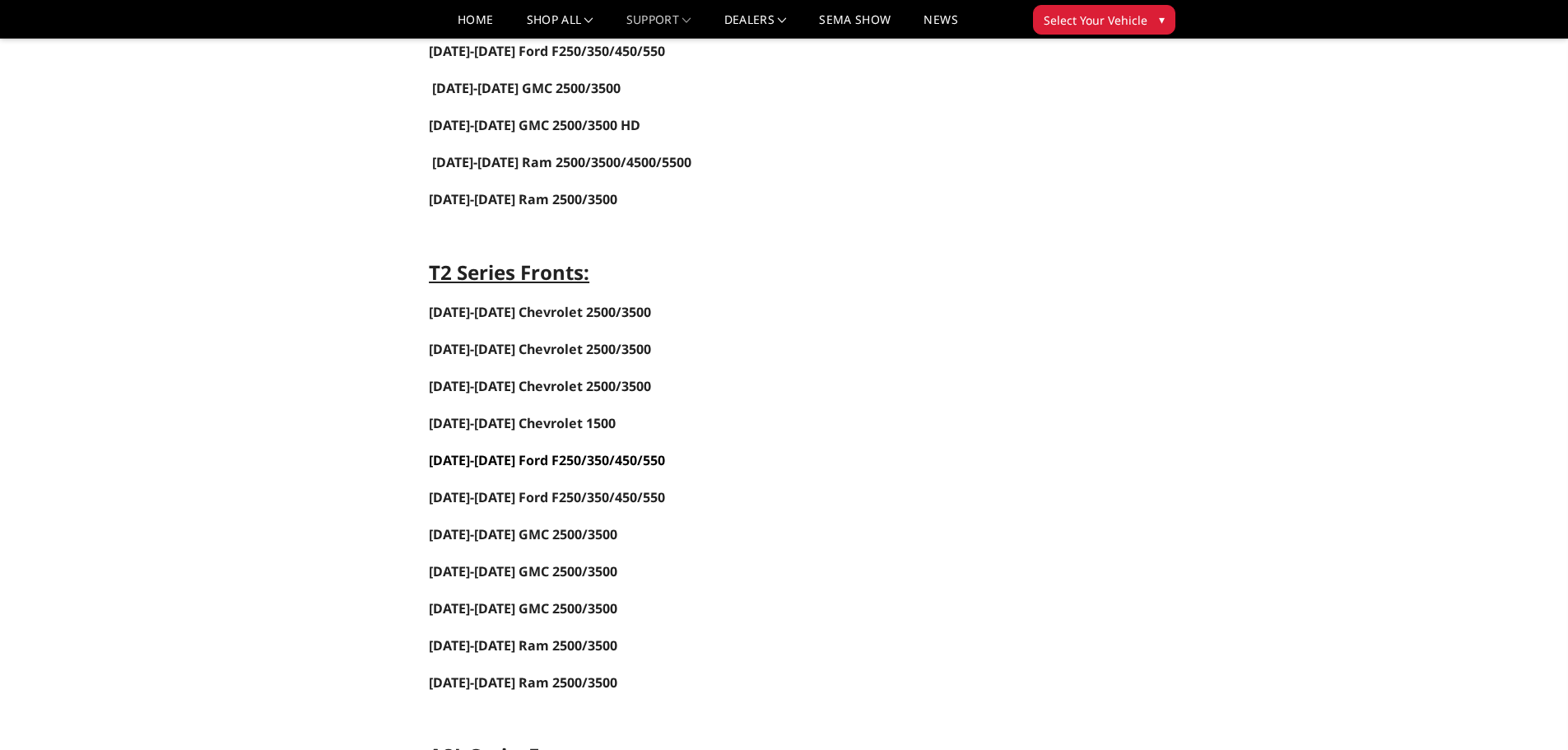
click at [525, 464] on span "[DATE]-[DATE] Ford F250/350/450/550" at bounding box center [546, 460] width 236 height 18
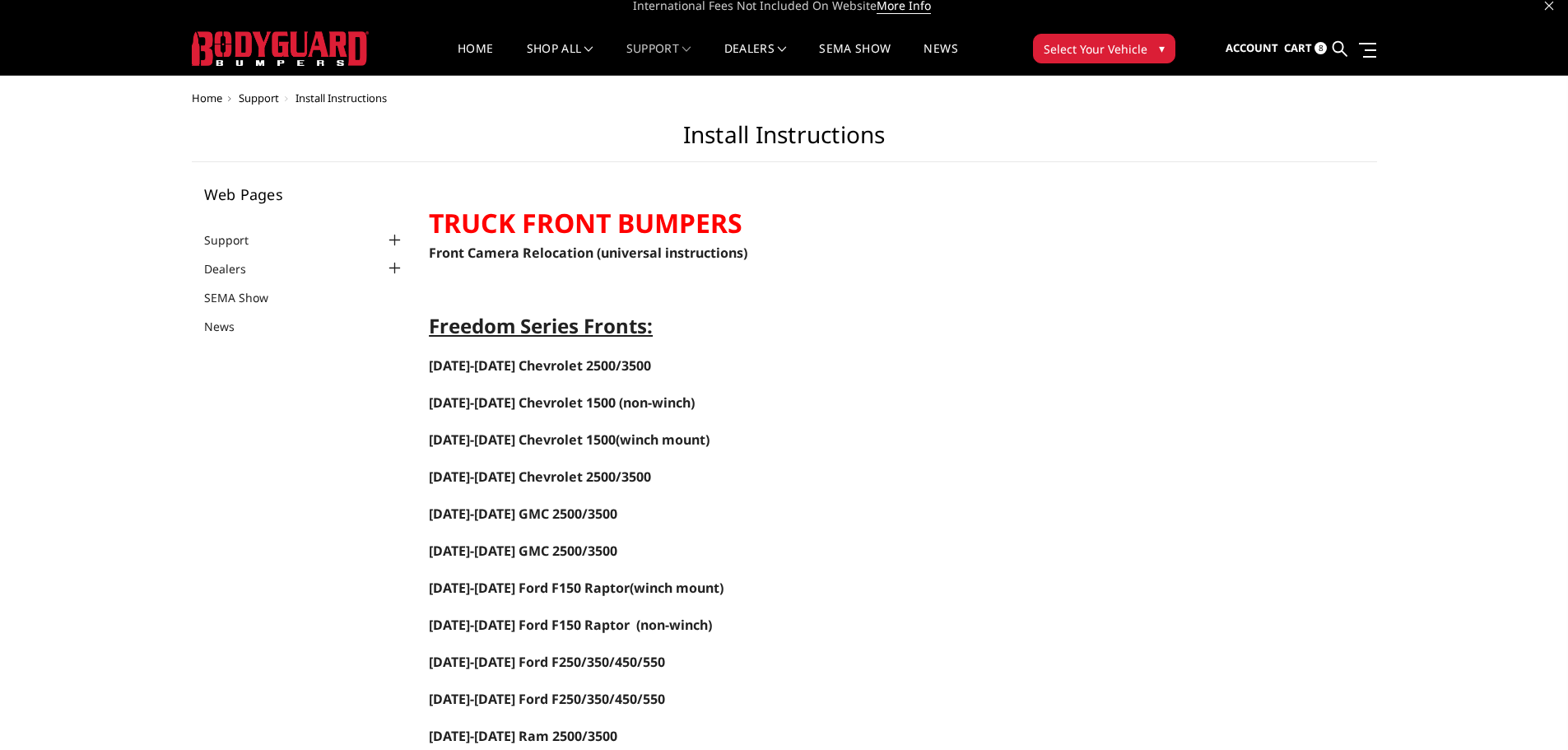
scroll to position [0, 0]
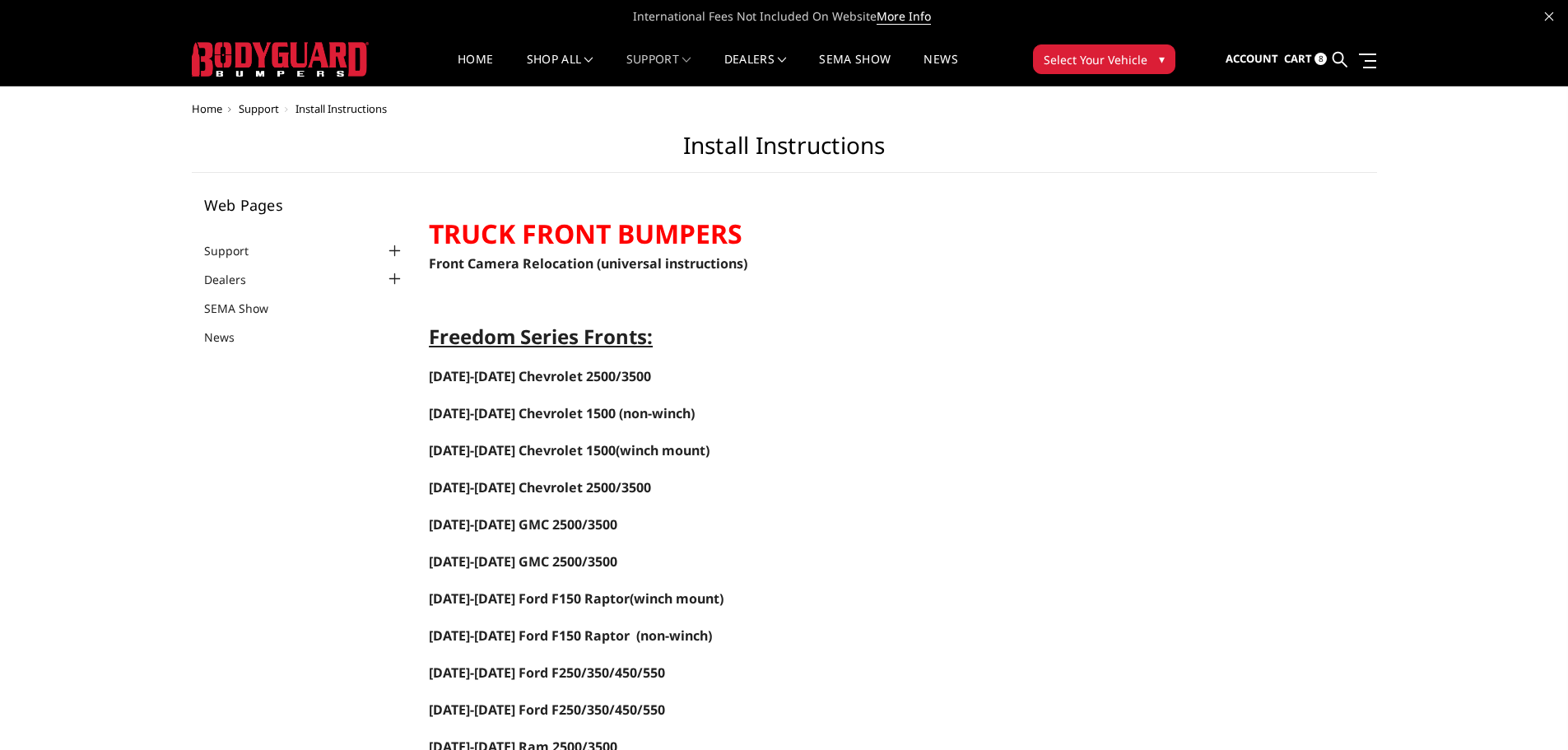
click at [241, 52] on img at bounding box center [280, 60] width 177 height 35
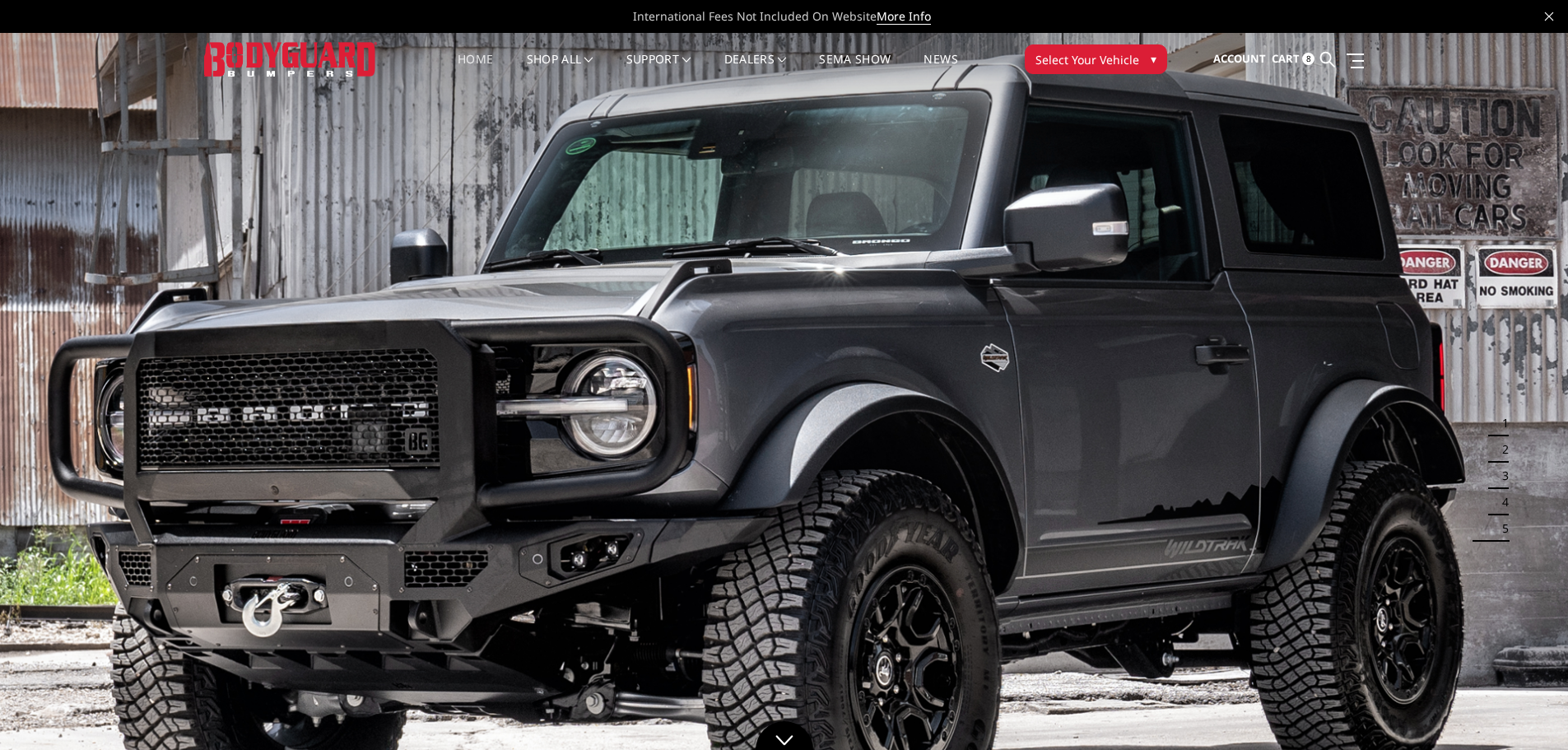
click at [472, 60] on link "Home" at bounding box center [475, 69] width 35 height 32
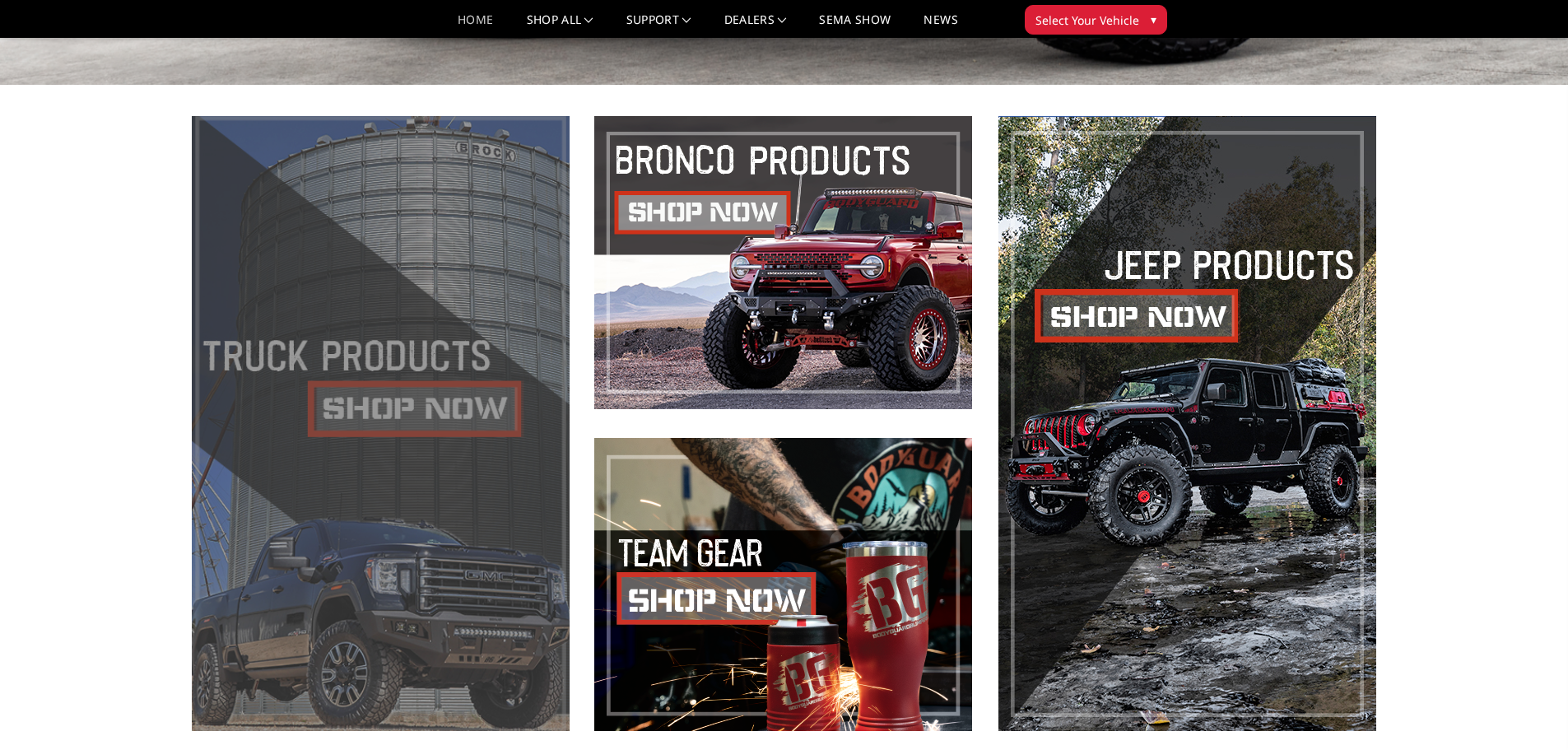
scroll to position [988, 0]
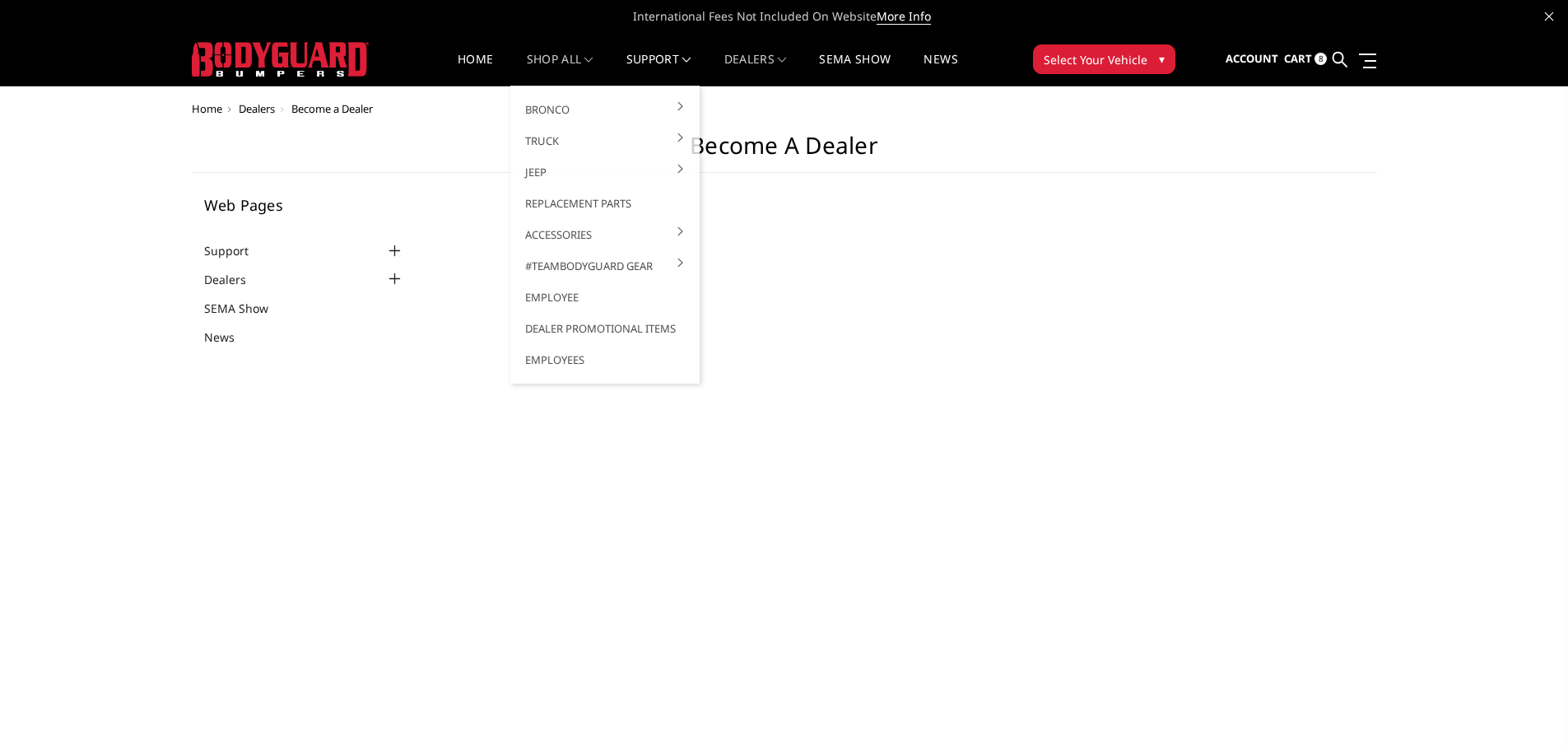
select select "US"
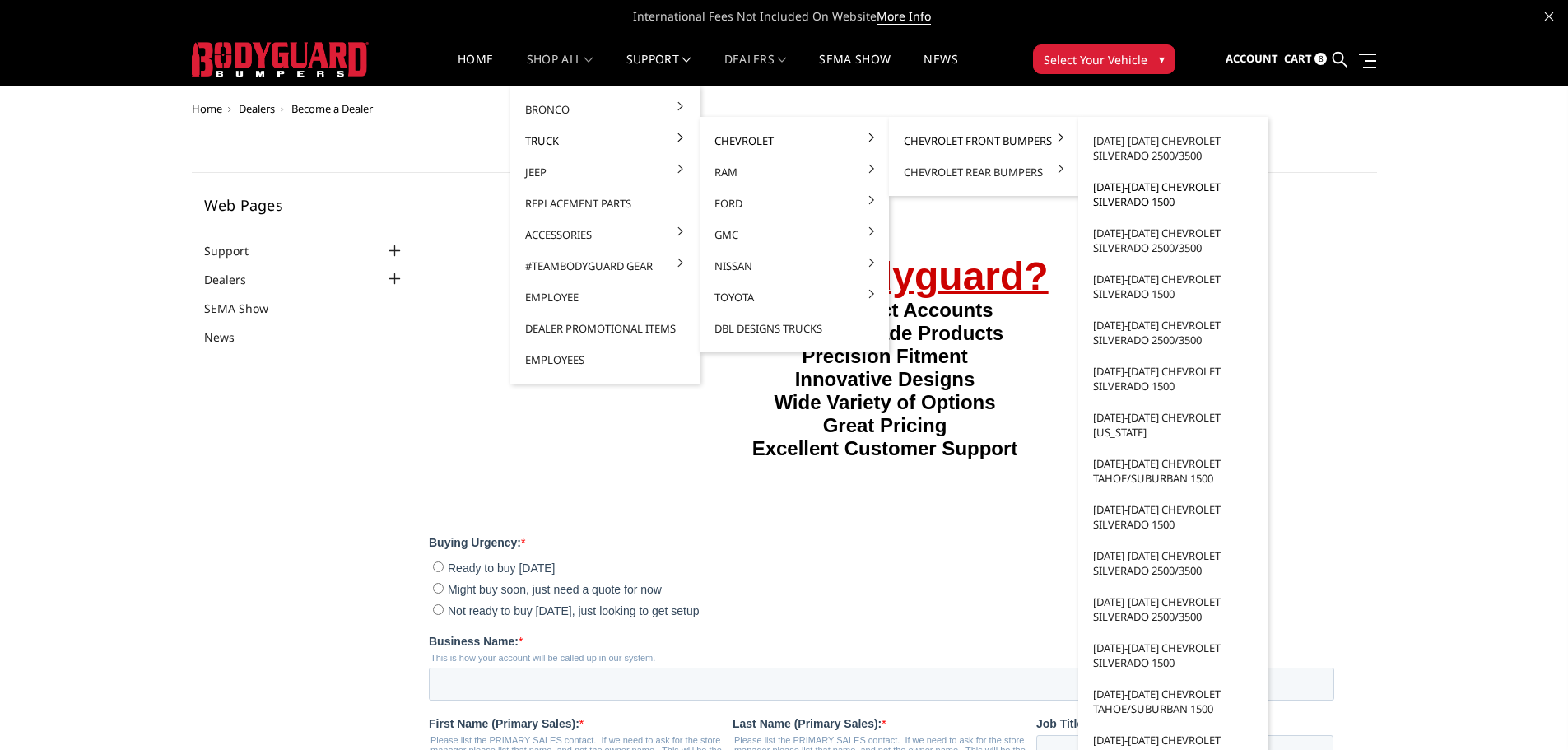
click at [1118, 200] on link "[DATE]-[DATE] Chevrolet Silverado 1500" at bounding box center [1173, 194] width 176 height 46
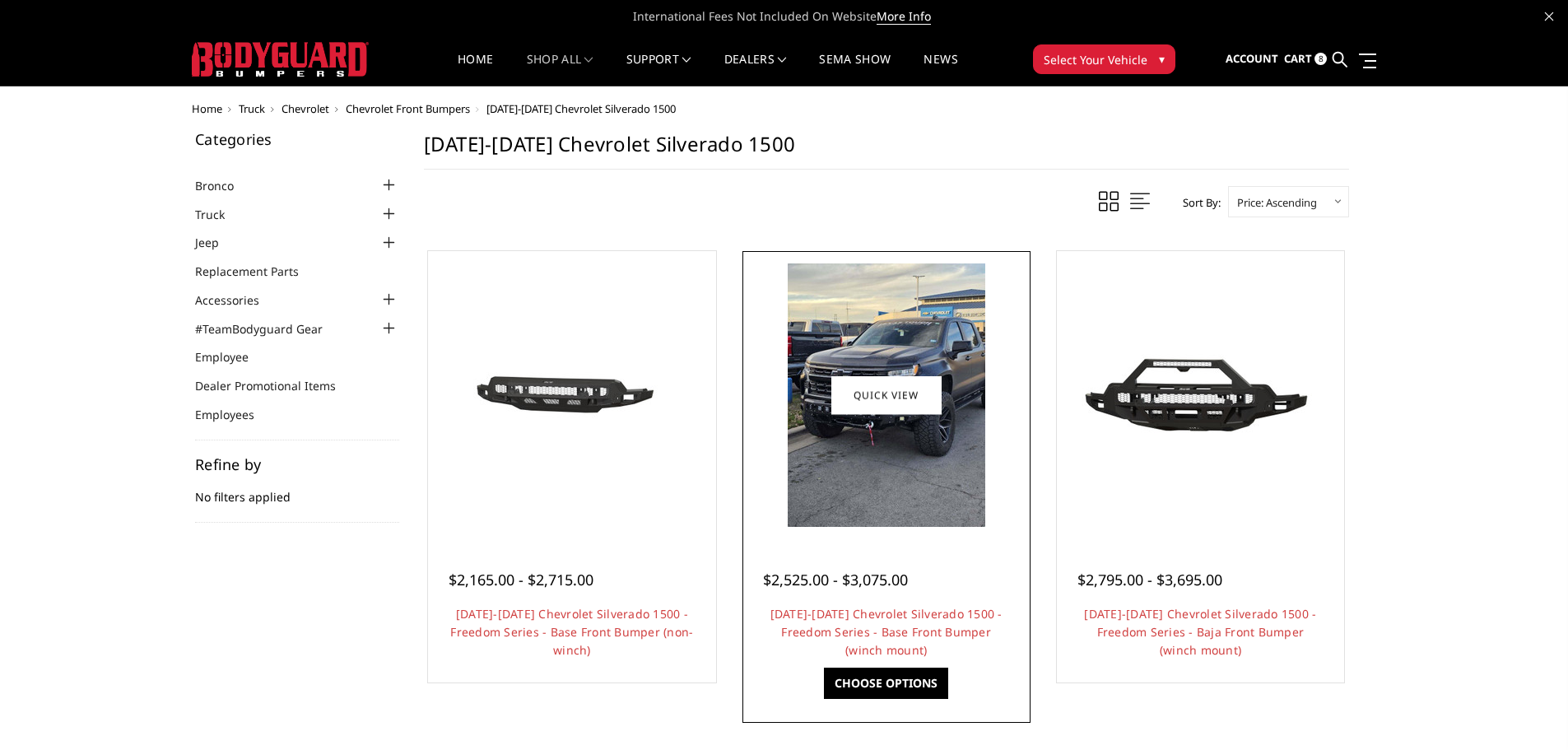
click at [891, 488] on img at bounding box center [887, 395] width 198 height 264
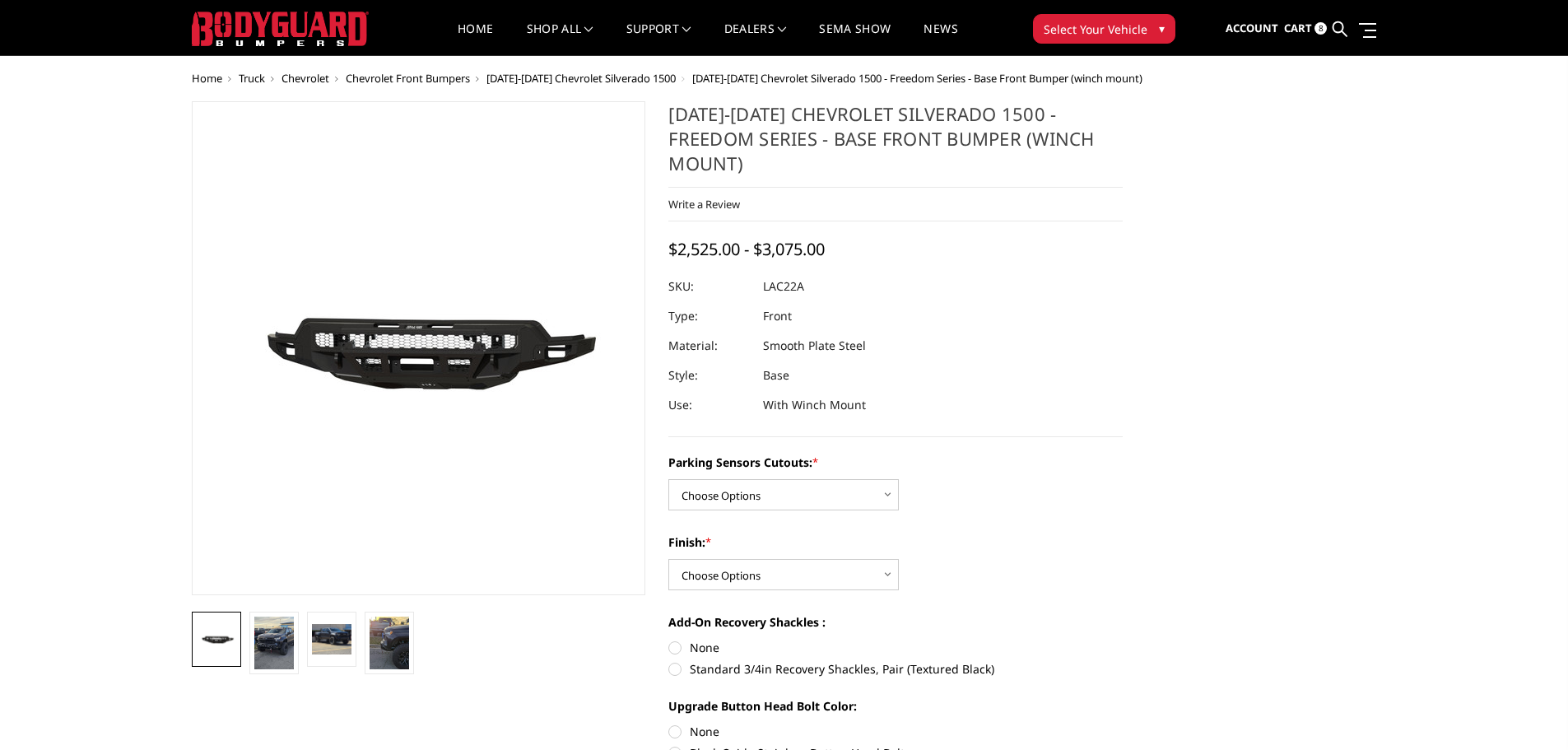
scroll to position [82, 0]
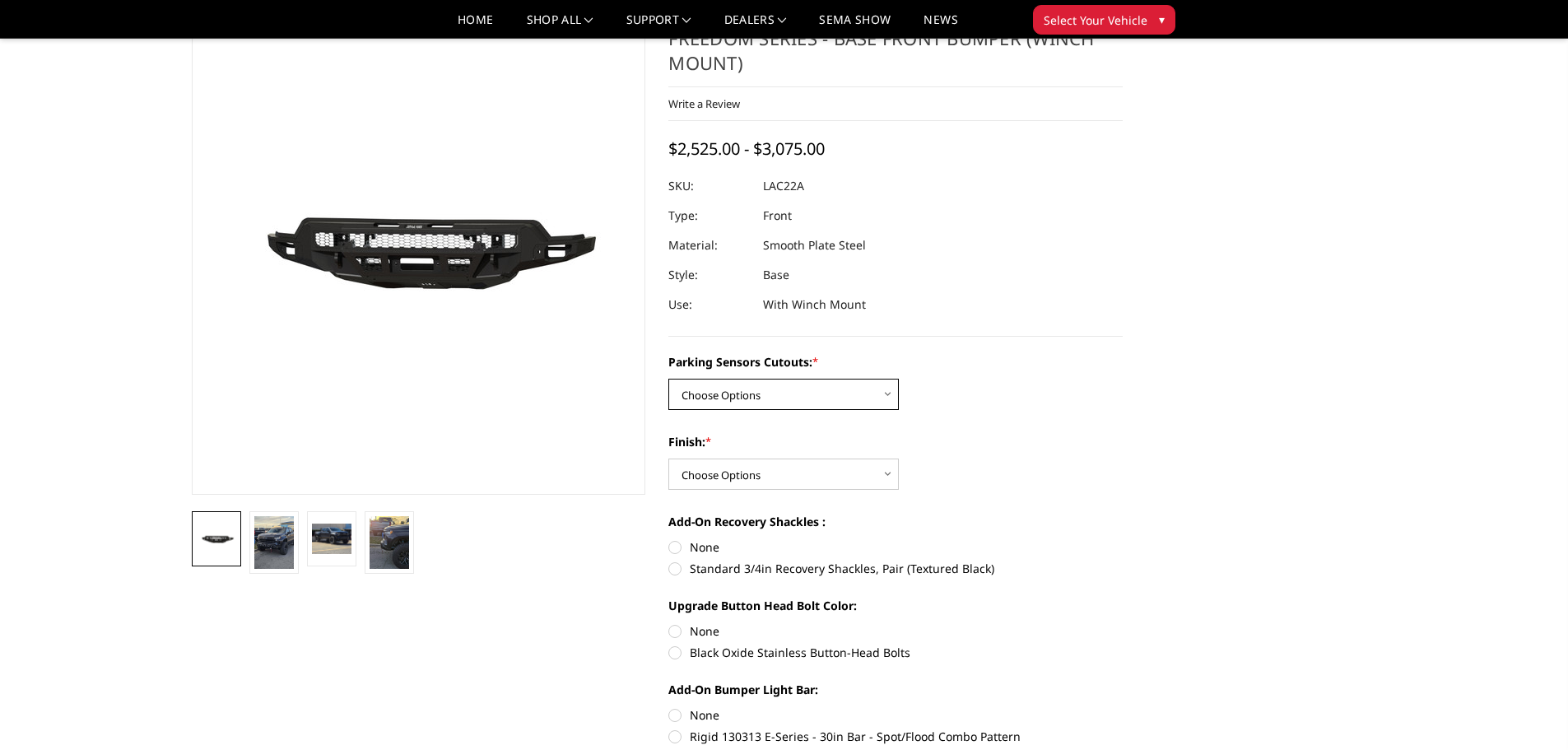
click at [843, 378] on select "Choose Options Yes - I have parking sensors No - I do NOT have parking sensors" at bounding box center [783, 394] width 231 height 31
select select "1665"
click at [668, 378] on select "Choose Options Yes - I have parking sensors No - I do NOT have parking sensors" at bounding box center [783, 394] width 231 height 31
click at [821, 459] on select "Choose Options Bare Metal Texture Black Powder Coat" at bounding box center [783, 474] width 231 height 31
select select "1611"
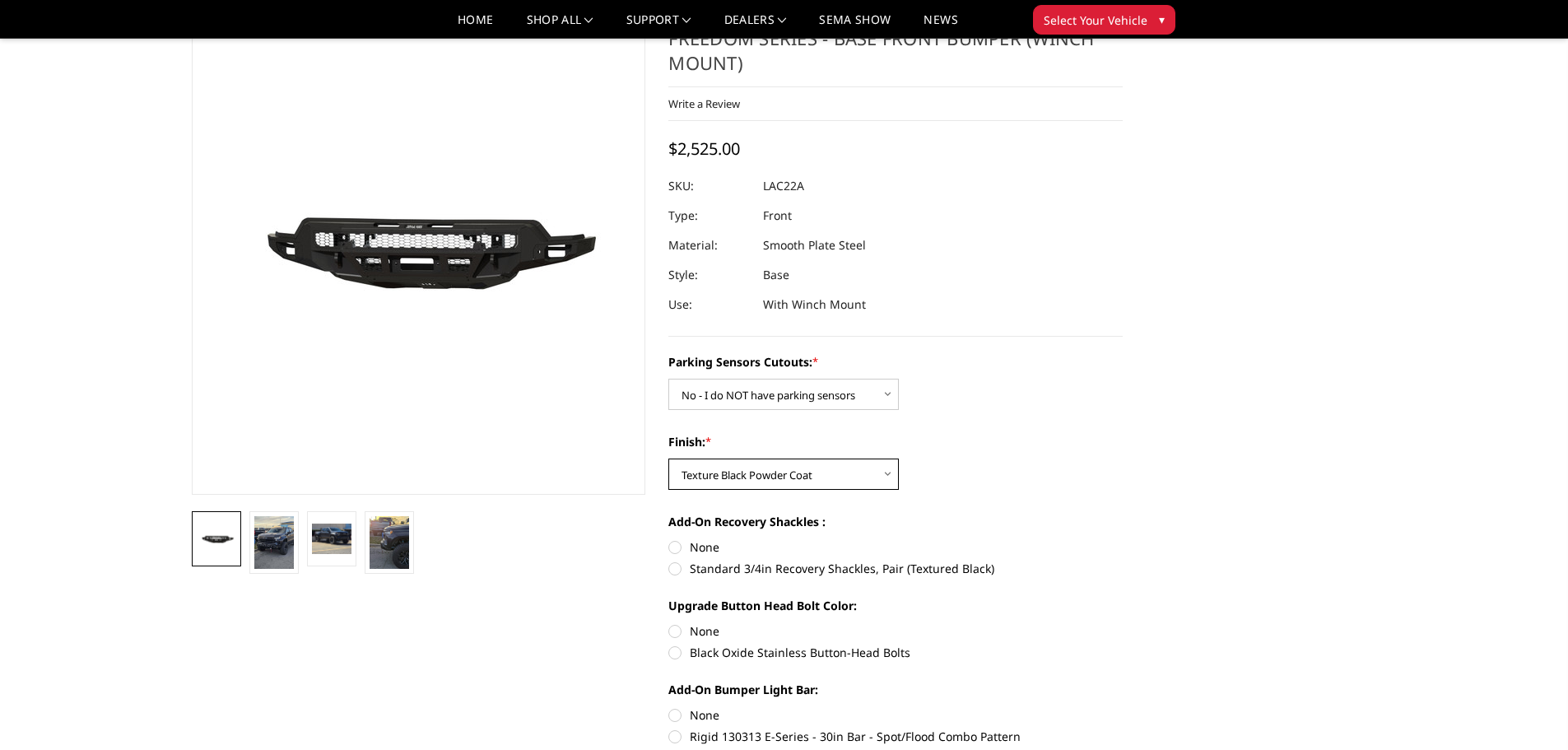
click at [668, 459] on select "Choose Options Bare Metal Texture Black Powder Coat" at bounding box center [783, 474] width 231 height 31
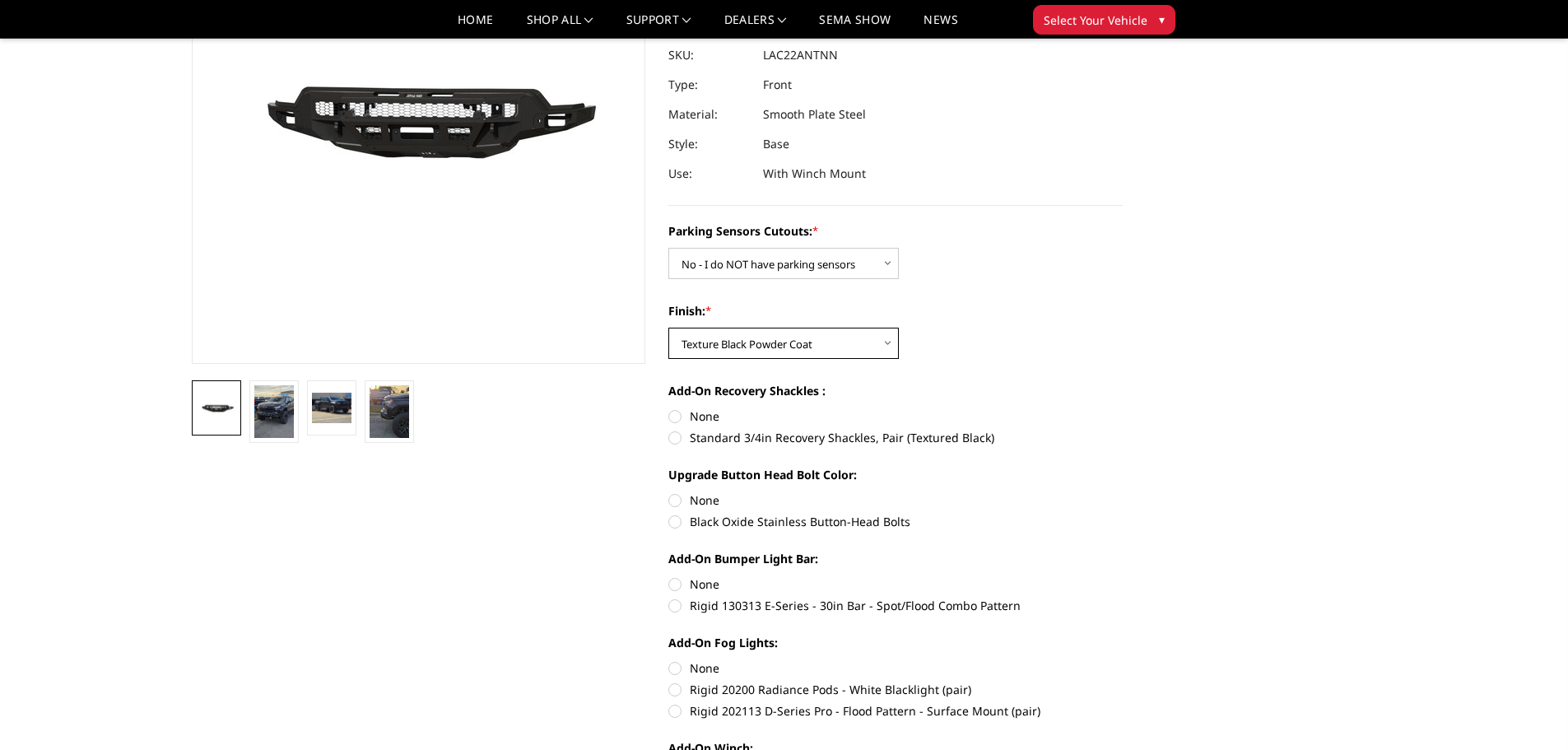
scroll to position [247, 0]
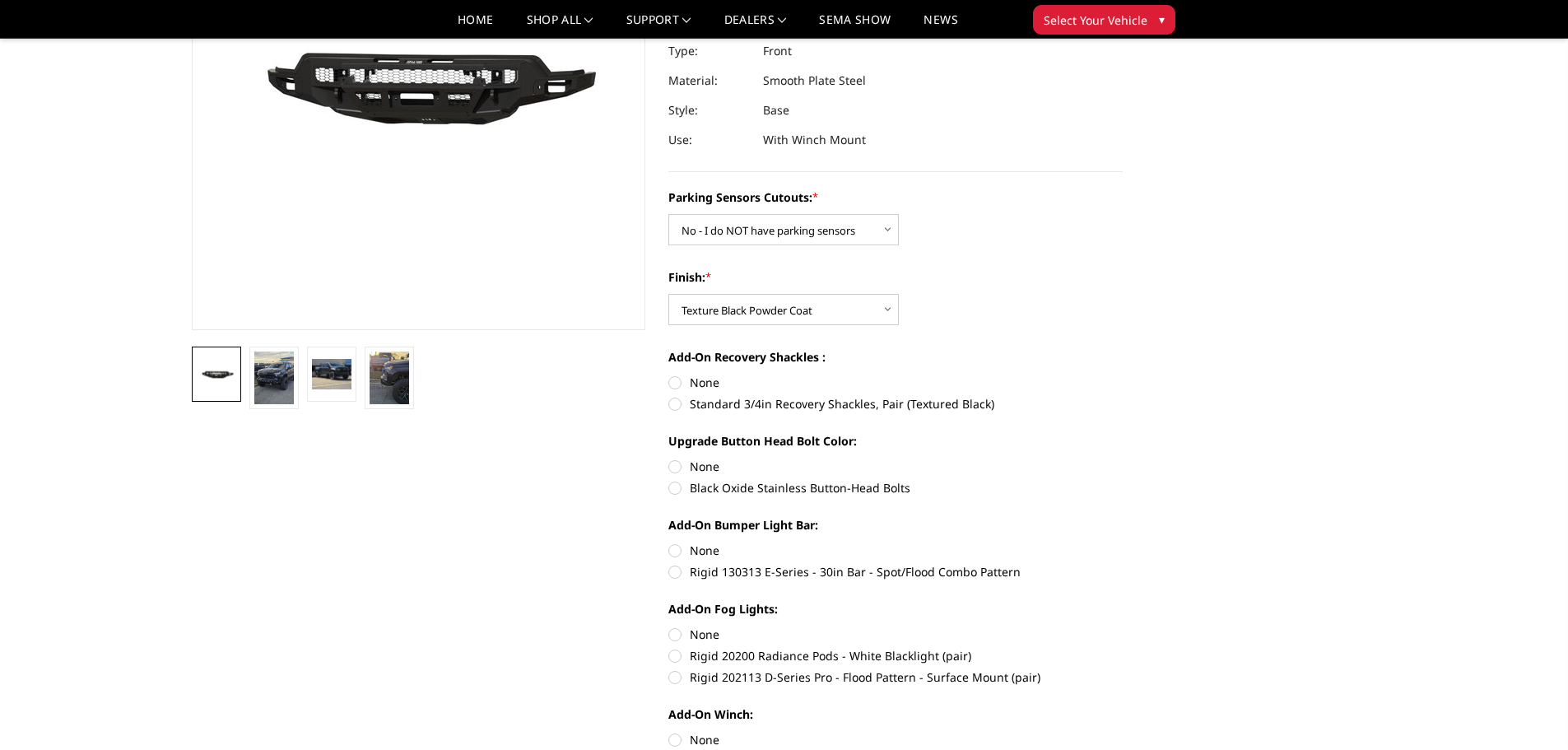
click at [675, 373] on label "None" at bounding box center [896, 382] width 455 height 17
click at [669, 373] on input "None" at bounding box center [668, 373] width 1 height 1
radio input "true"
click at [672, 458] on label "None" at bounding box center [896, 467] width 455 height 17
click at [669, 458] on input "None" at bounding box center [668, 458] width 1 height 1
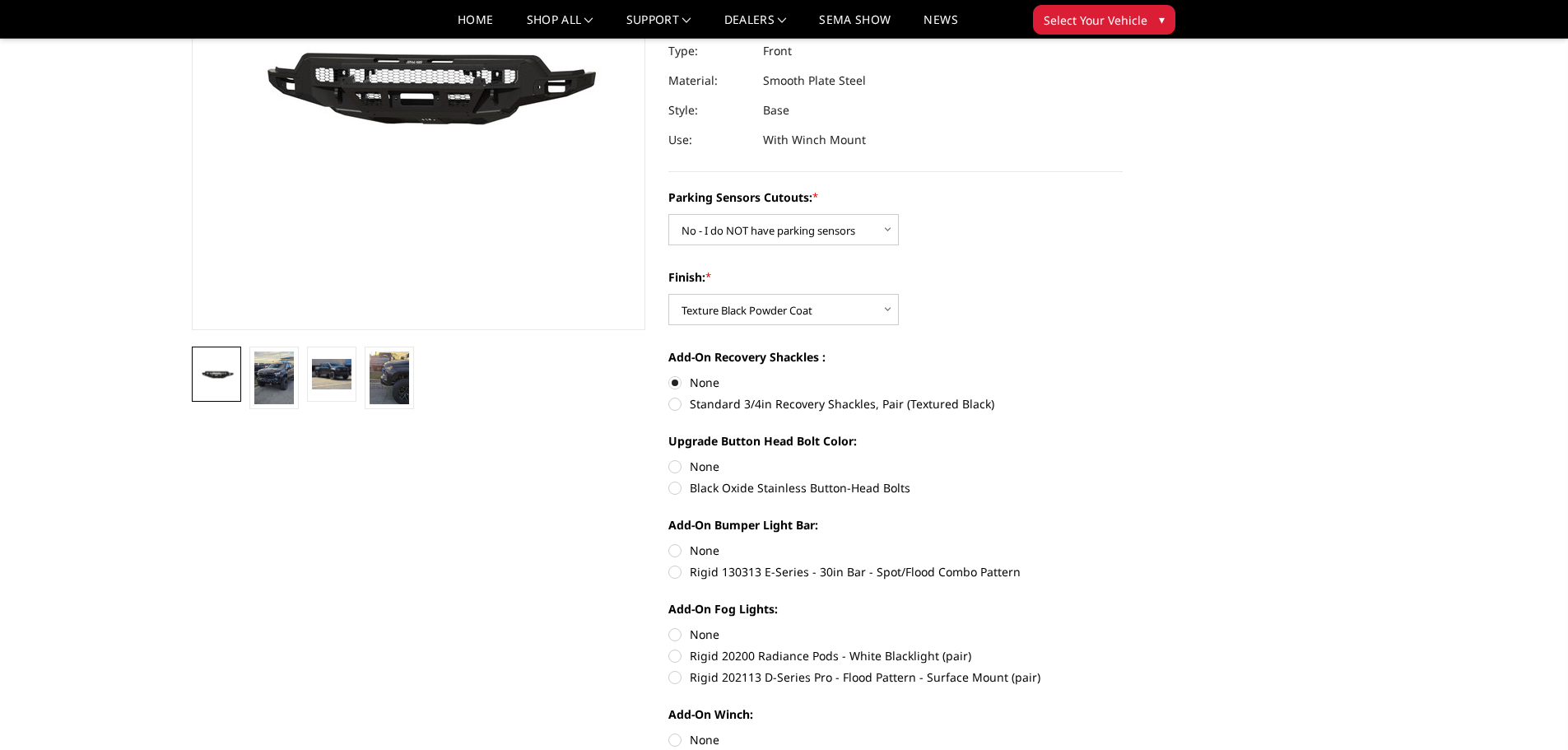
radio input "true"
click at [676, 542] on label "None" at bounding box center [896, 550] width 455 height 17
click at [669, 542] on input "None" at bounding box center [668, 542] width 1 height 1
radio input "true"
click at [680, 626] on label "None" at bounding box center [896, 634] width 455 height 17
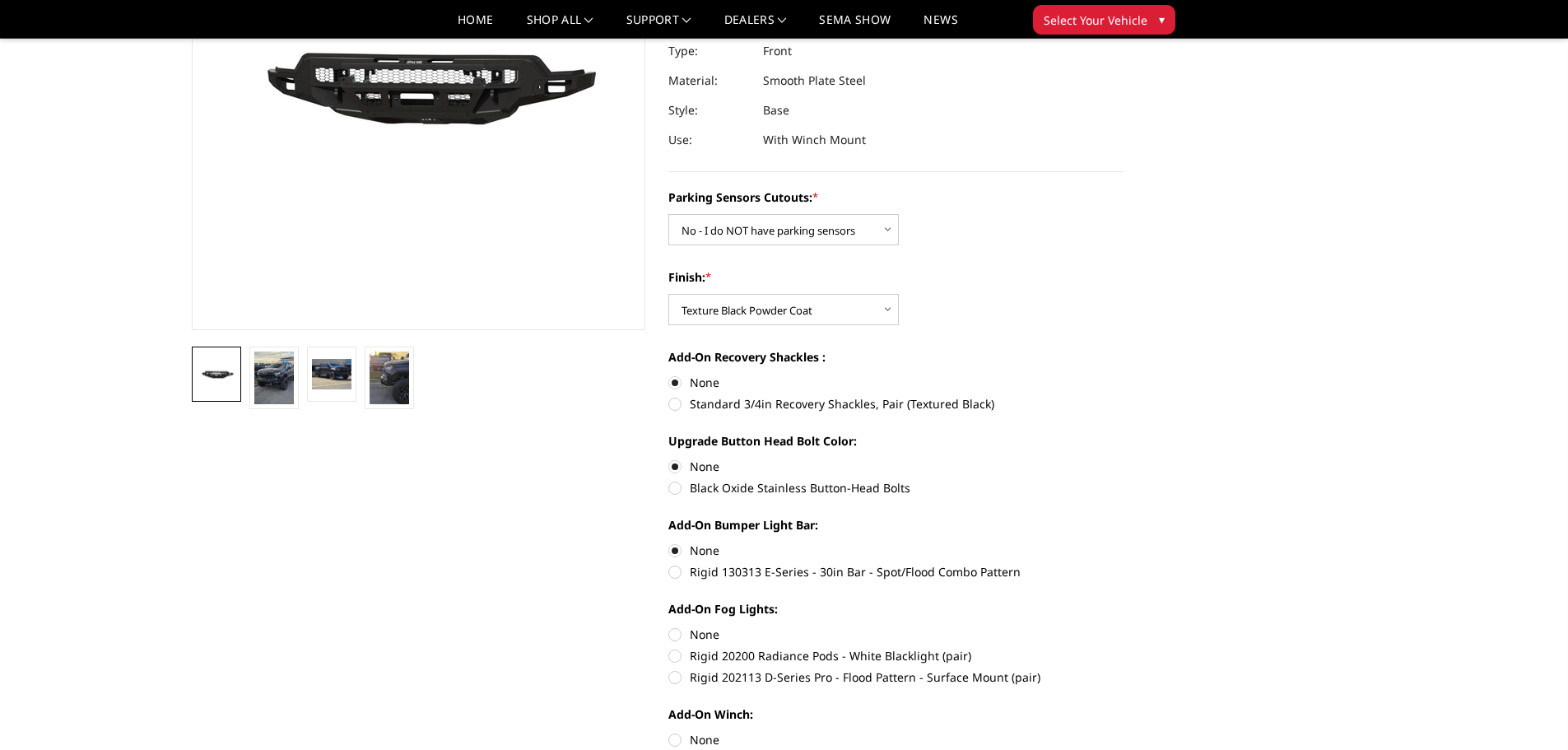
click at [669, 626] on input "None" at bounding box center [668, 626] width 1 height 1
radio input "true"
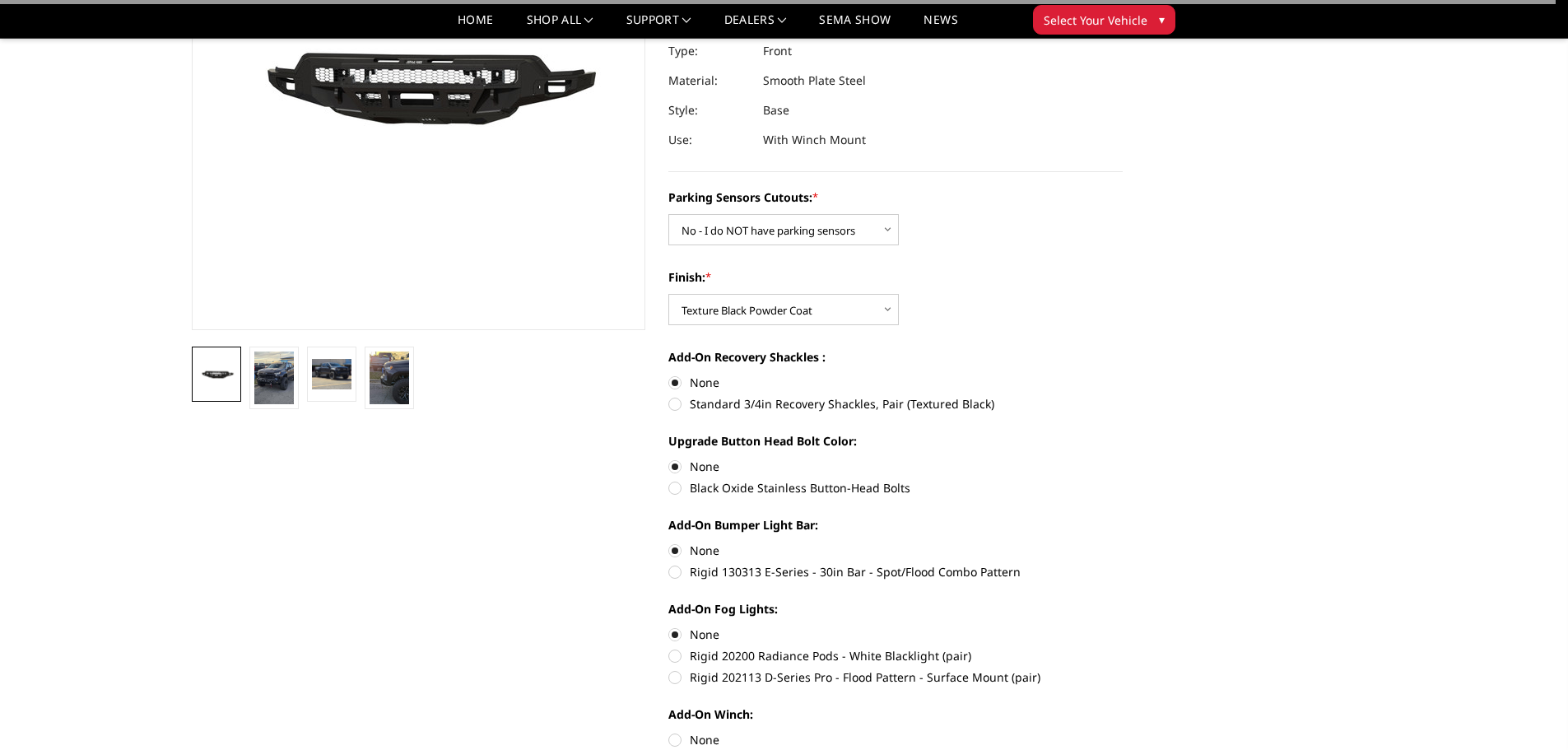
click at [676, 731] on label "None" at bounding box center [896, 740] width 455 height 17
click at [669, 731] on input "None" at bounding box center [668, 731] width 1 height 1
radio input "true"
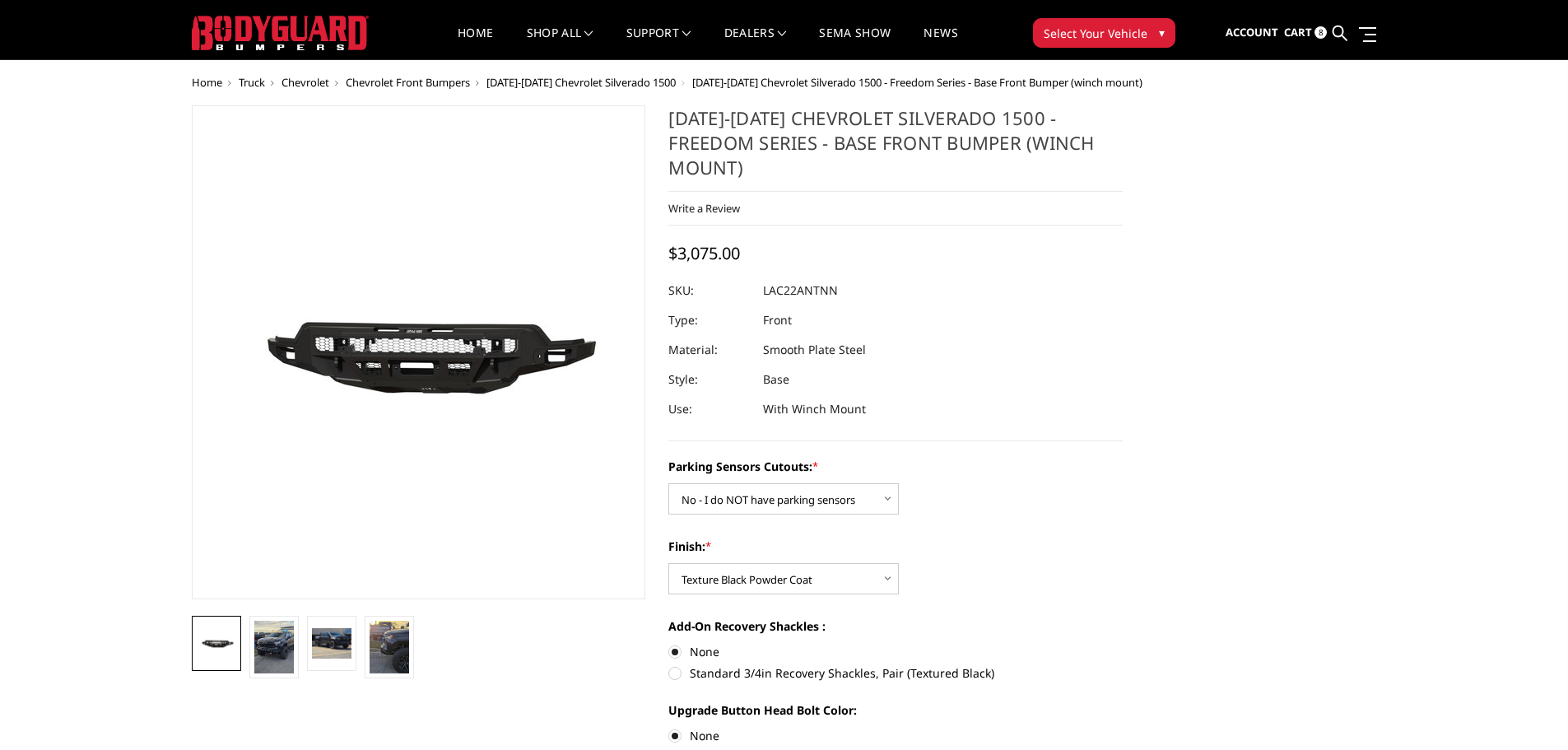
scroll to position [0, 0]
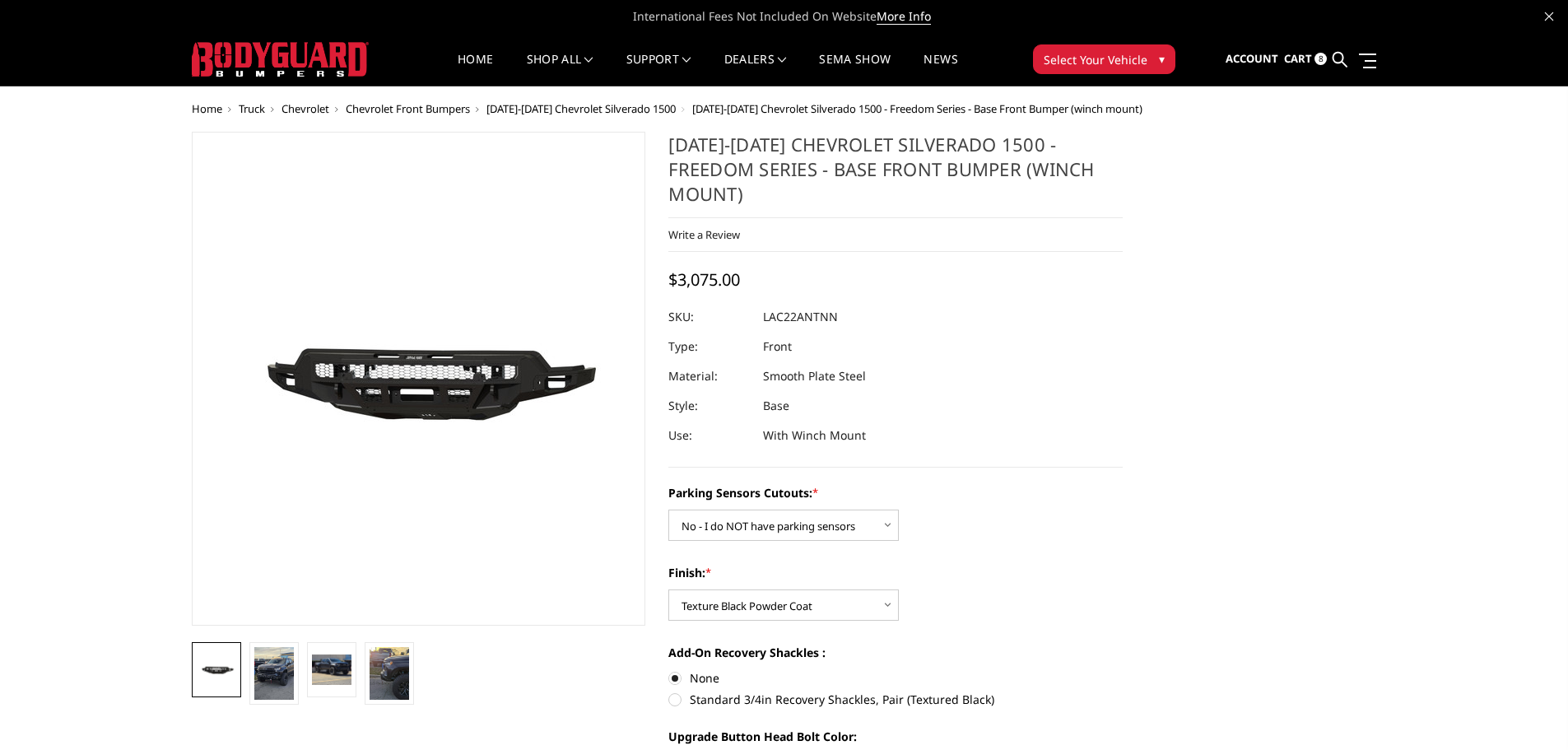
click at [1298, 63] on span "Cart" at bounding box center [1298, 58] width 28 height 15
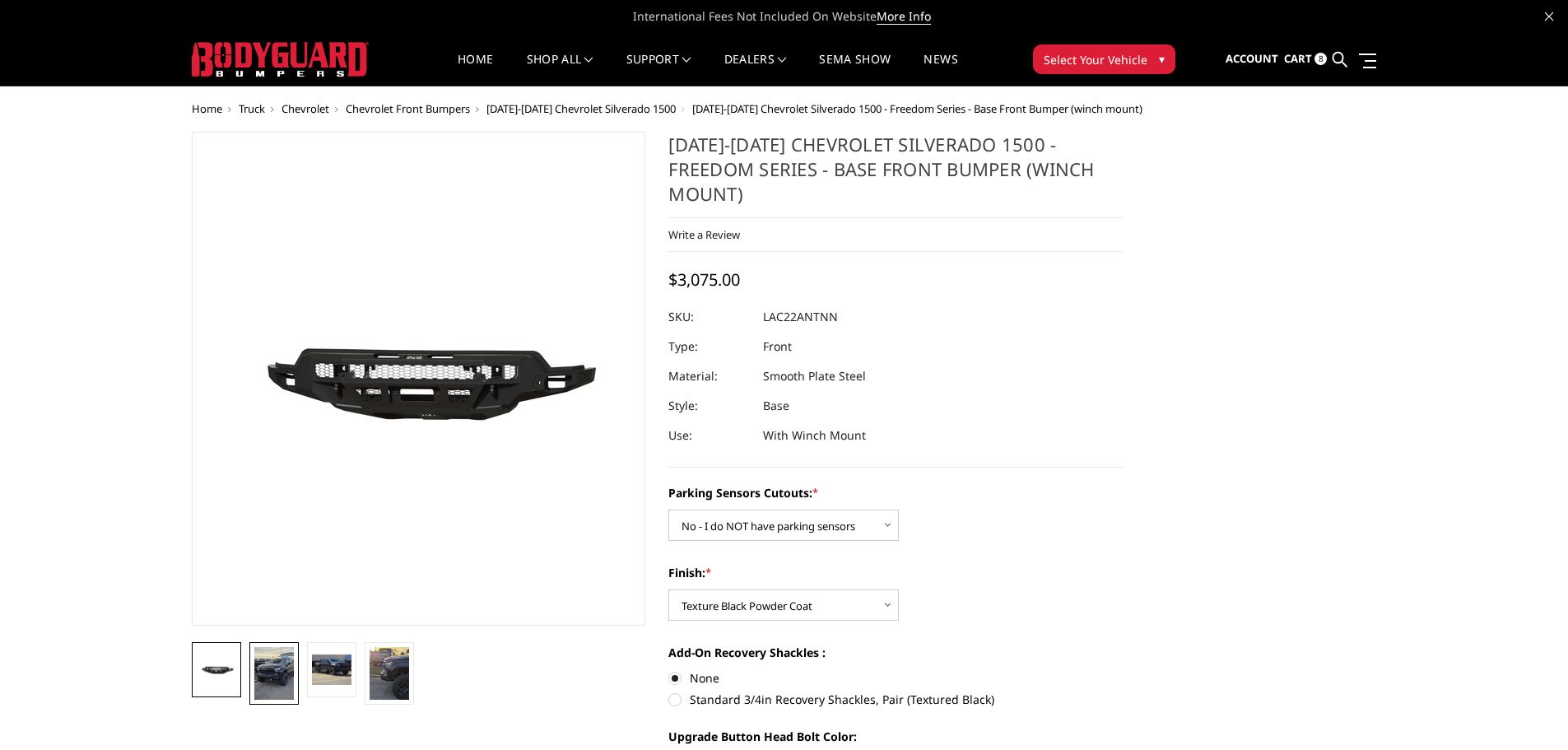
click at [282, 667] on img at bounding box center [274, 673] width 40 height 53
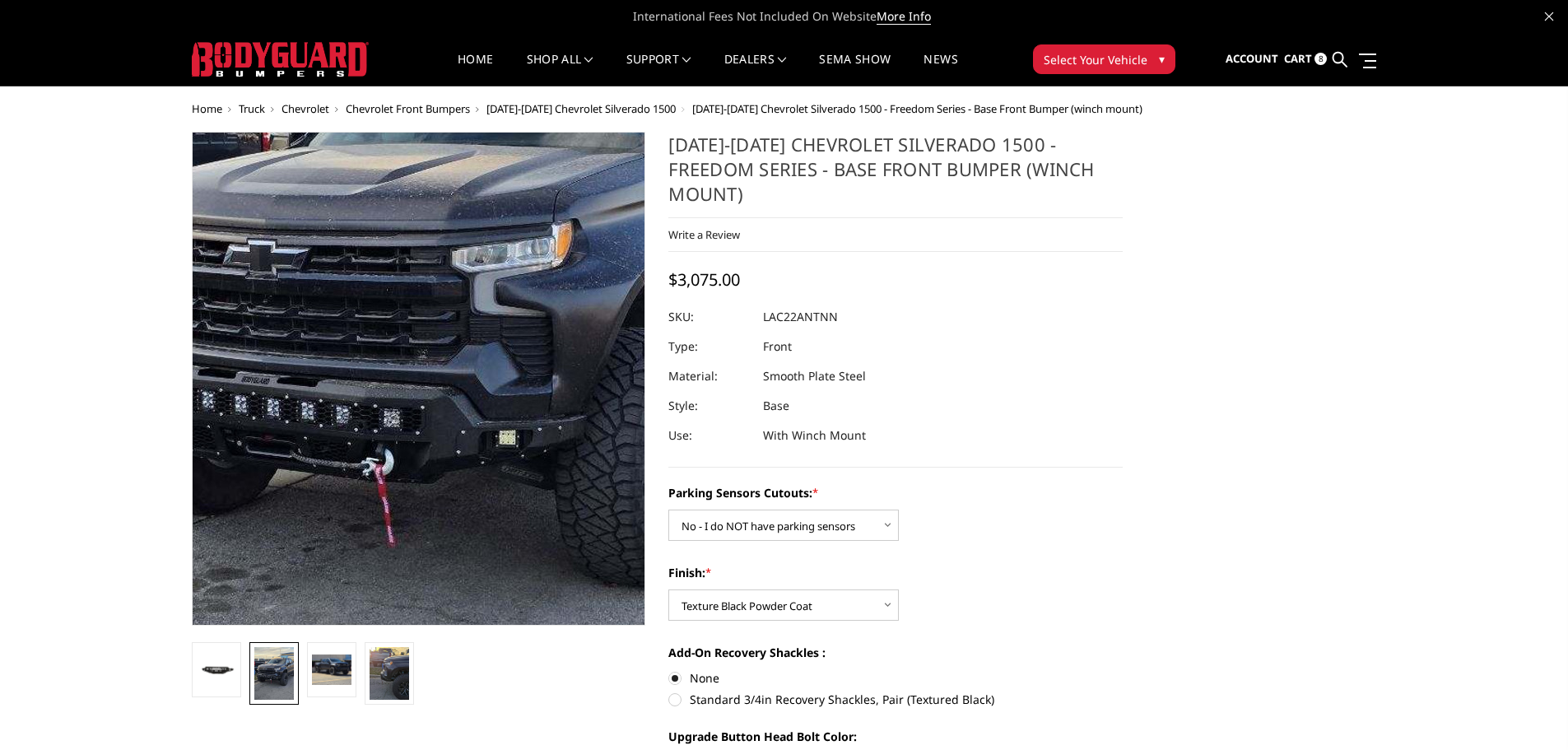
click at [384, 410] on img at bounding box center [445, 344] width 790 height 1053
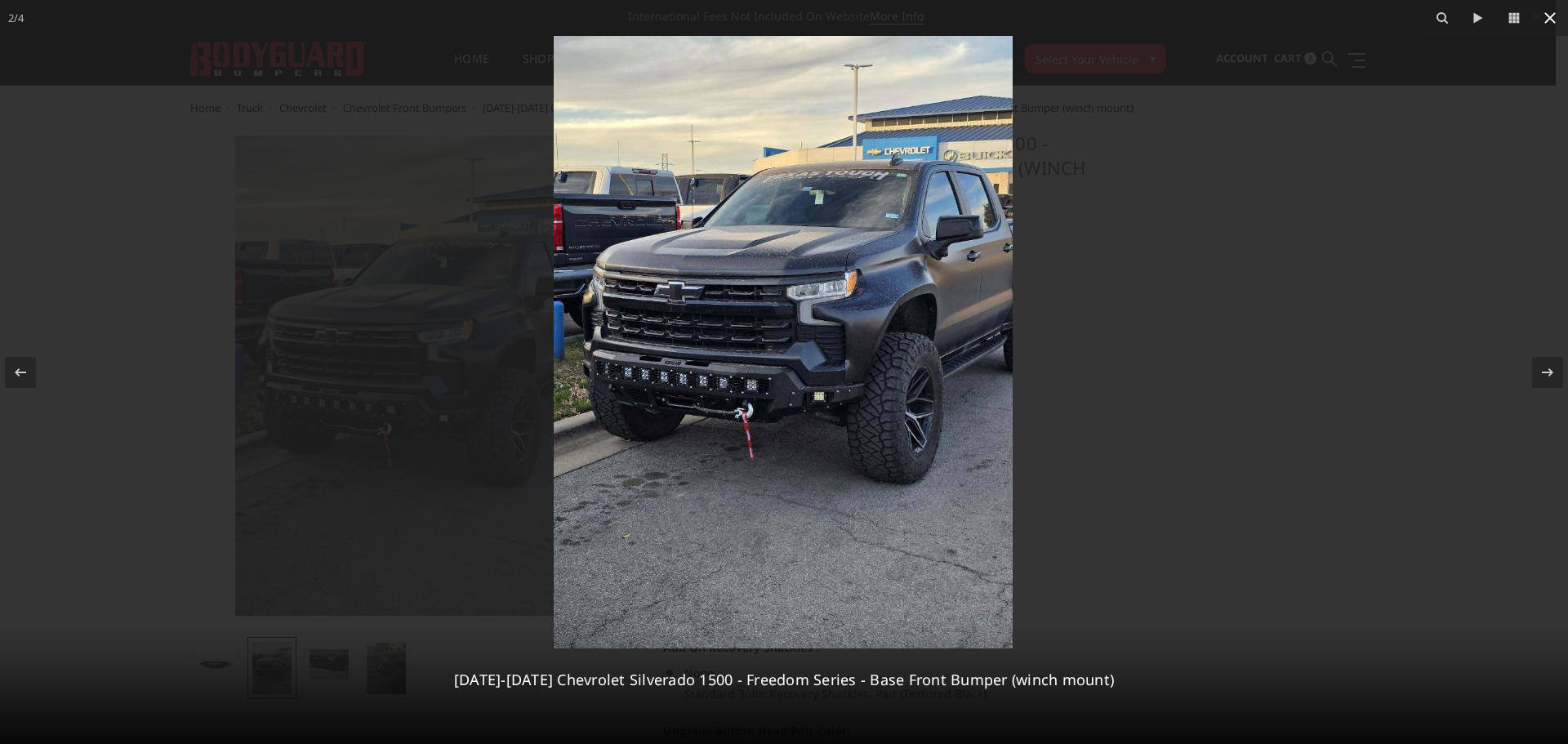
click at [1550, 21] on icon at bounding box center [1549, 18] width 20 height 20
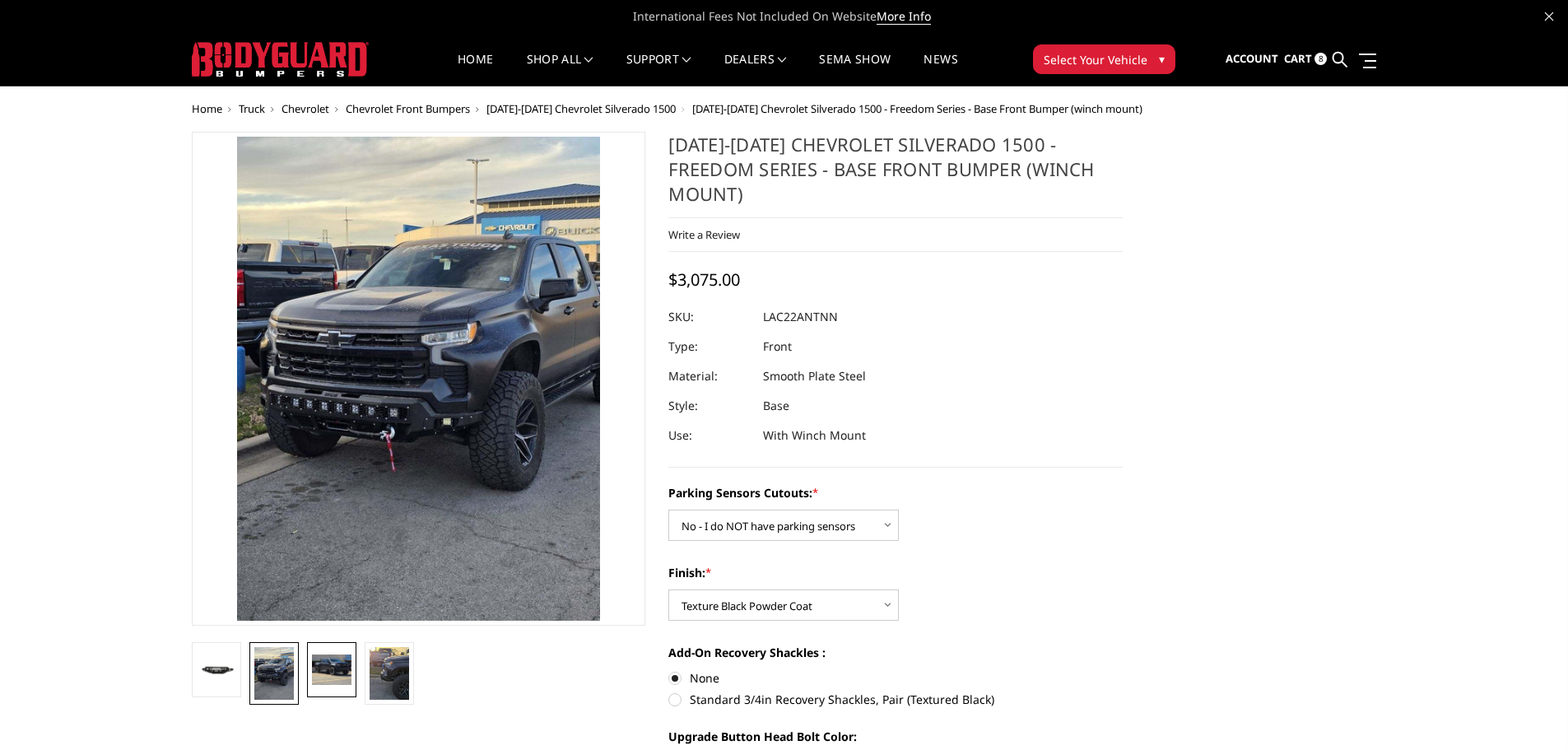
click at [327, 667] on img at bounding box center [332, 669] width 40 height 29
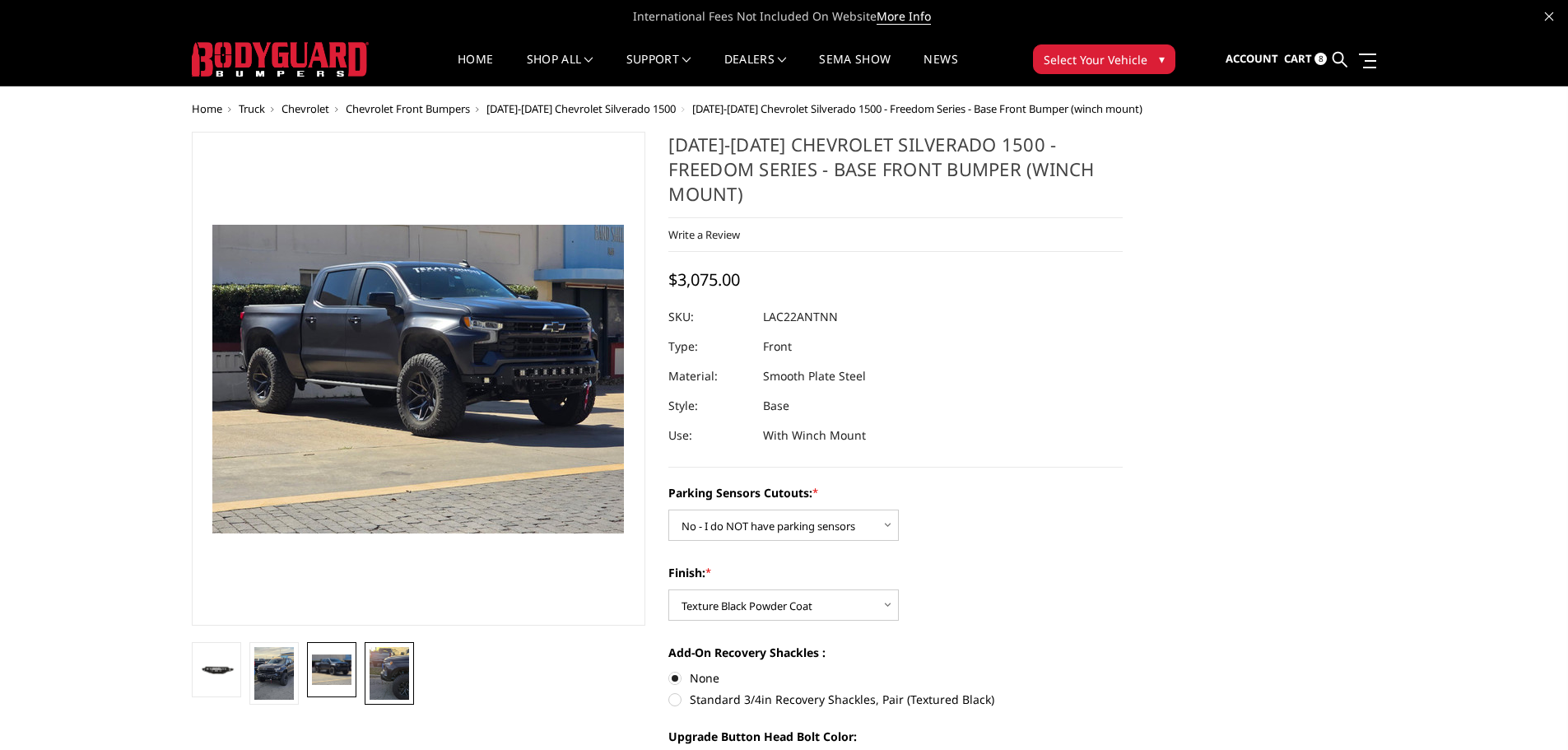
click at [386, 678] on img at bounding box center [390, 673] width 40 height 53
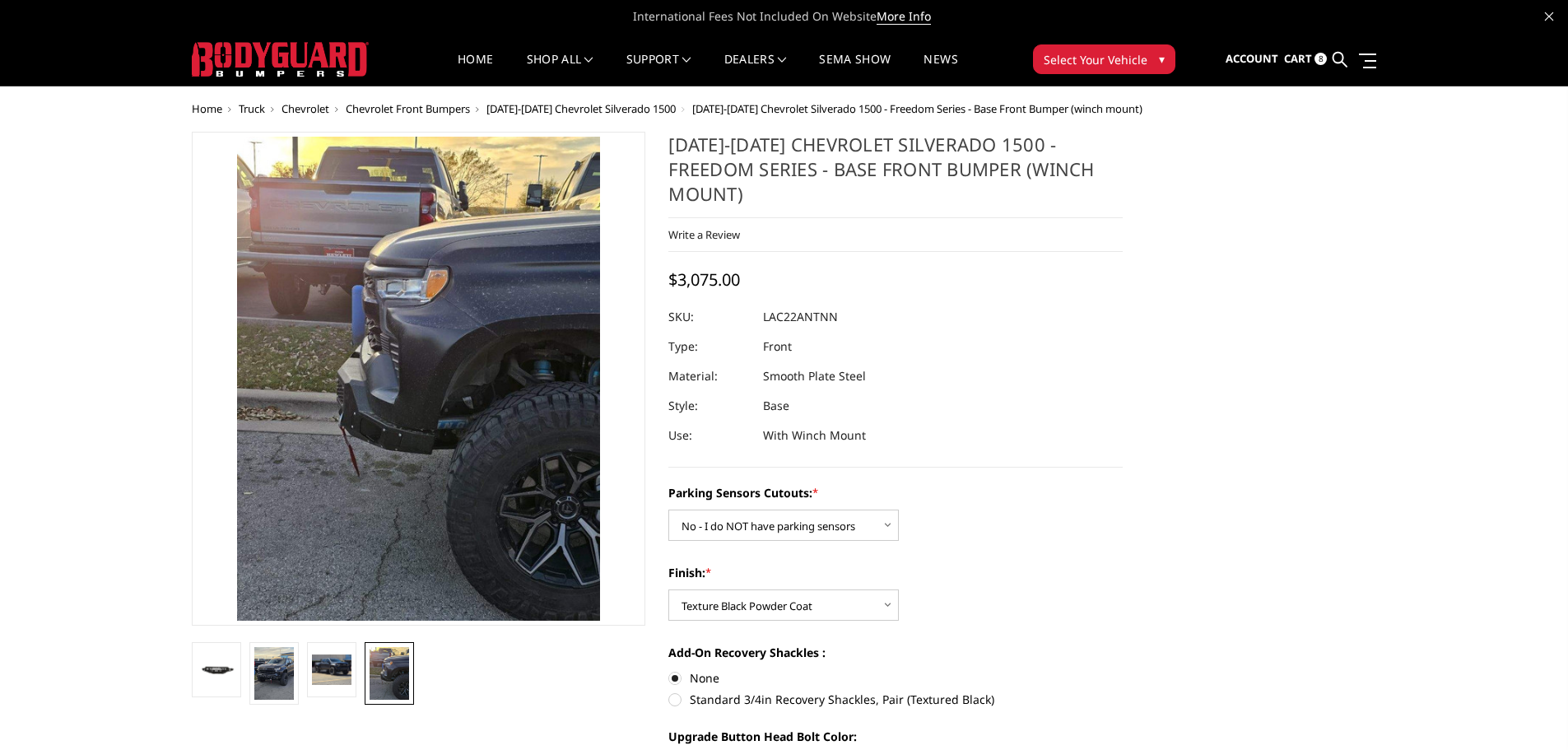
click at [544, 18] on span "International Fees Not Included On Website More Info" at bounding box center [785, 16] width 1186 height 33
click at [529, 109] on span "[DATE]-[DATE] Chevrolet Silverado 1500" at bounding box center [581, 108] width 189 height 15
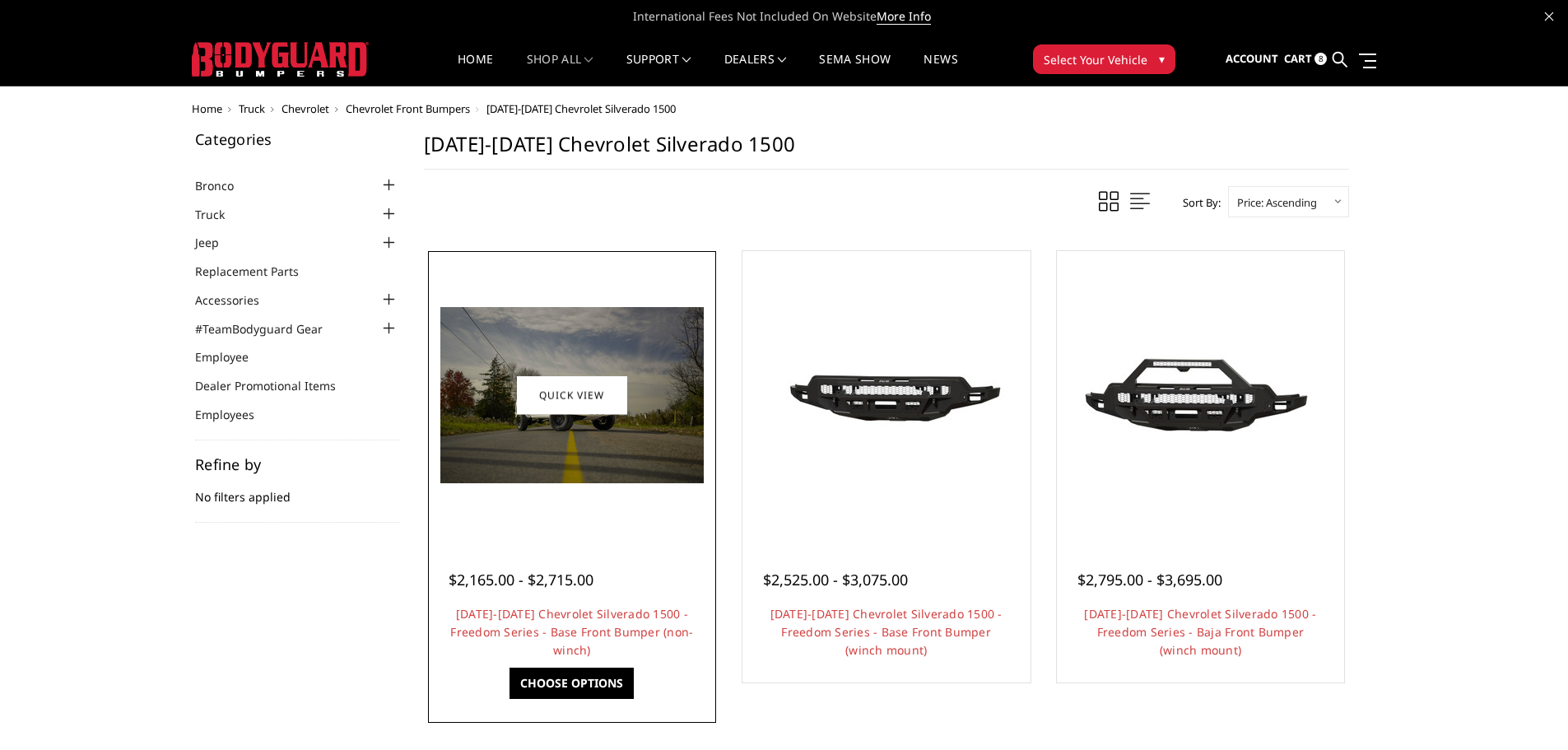
click at [545, 424] on img at bounding box center [572, 395] width 264 height 176
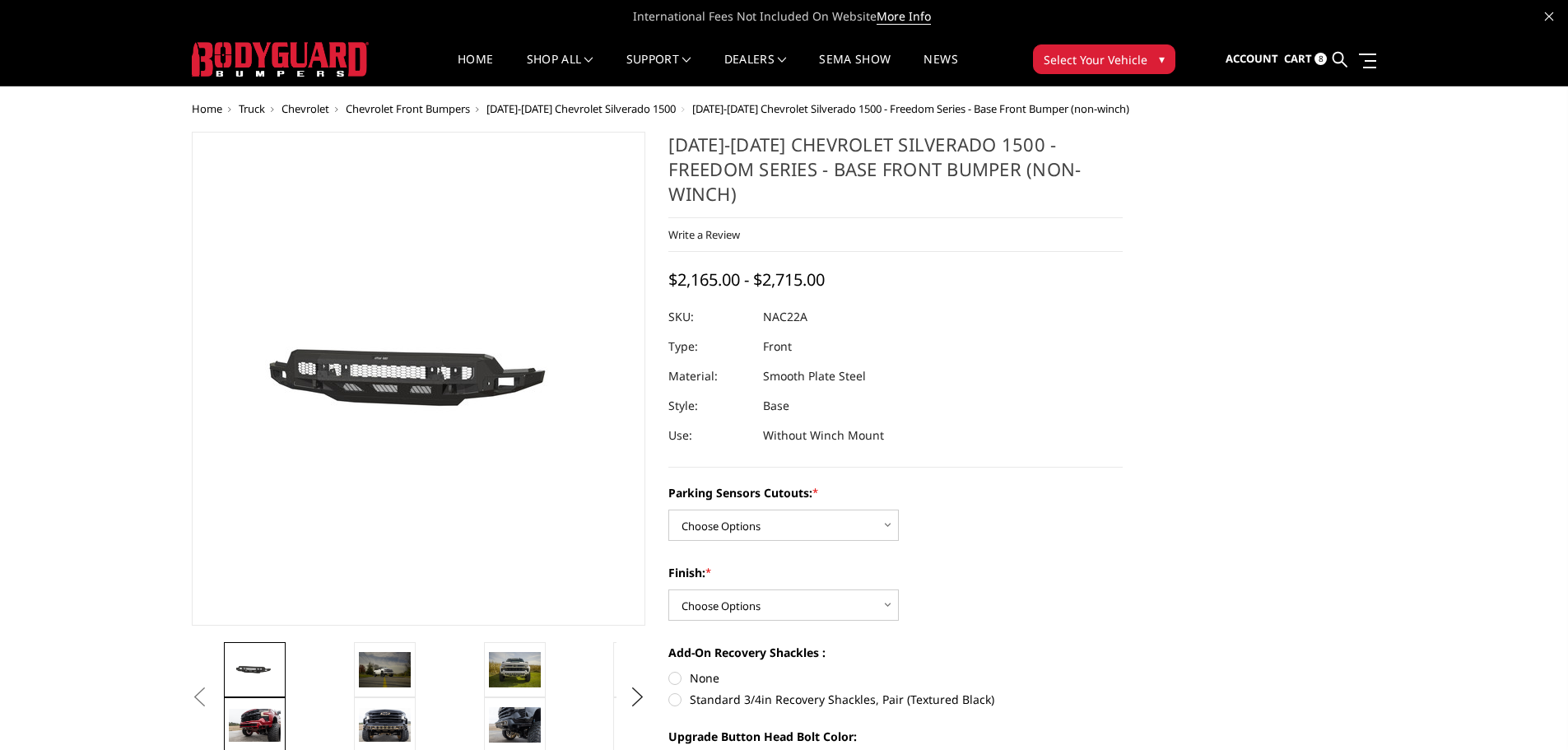
click at [253, 712] on img at bounding box center [255, 725] width 52 height 33
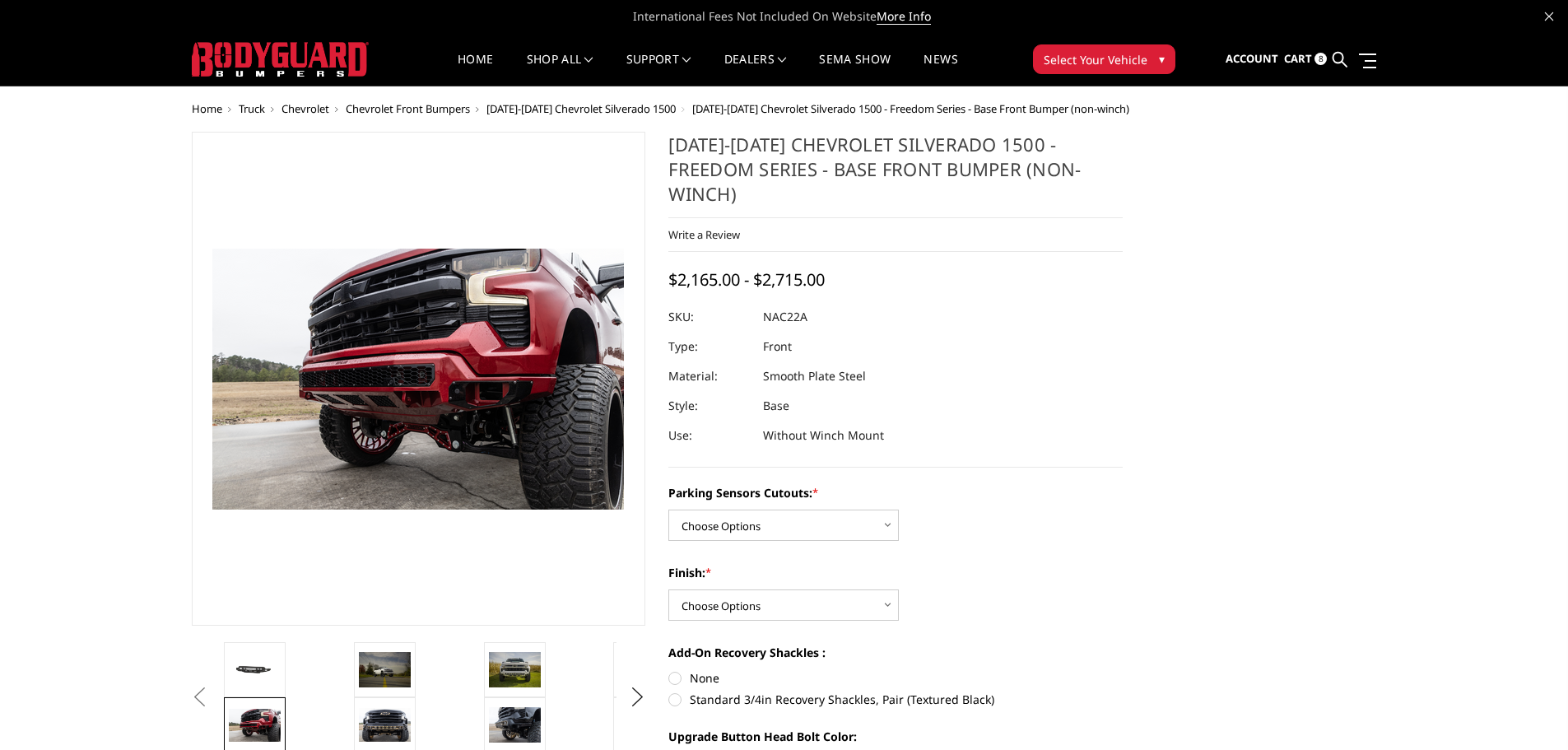
click at [481, 402] on img at bounding box center [335, 372] width 1054 height 669
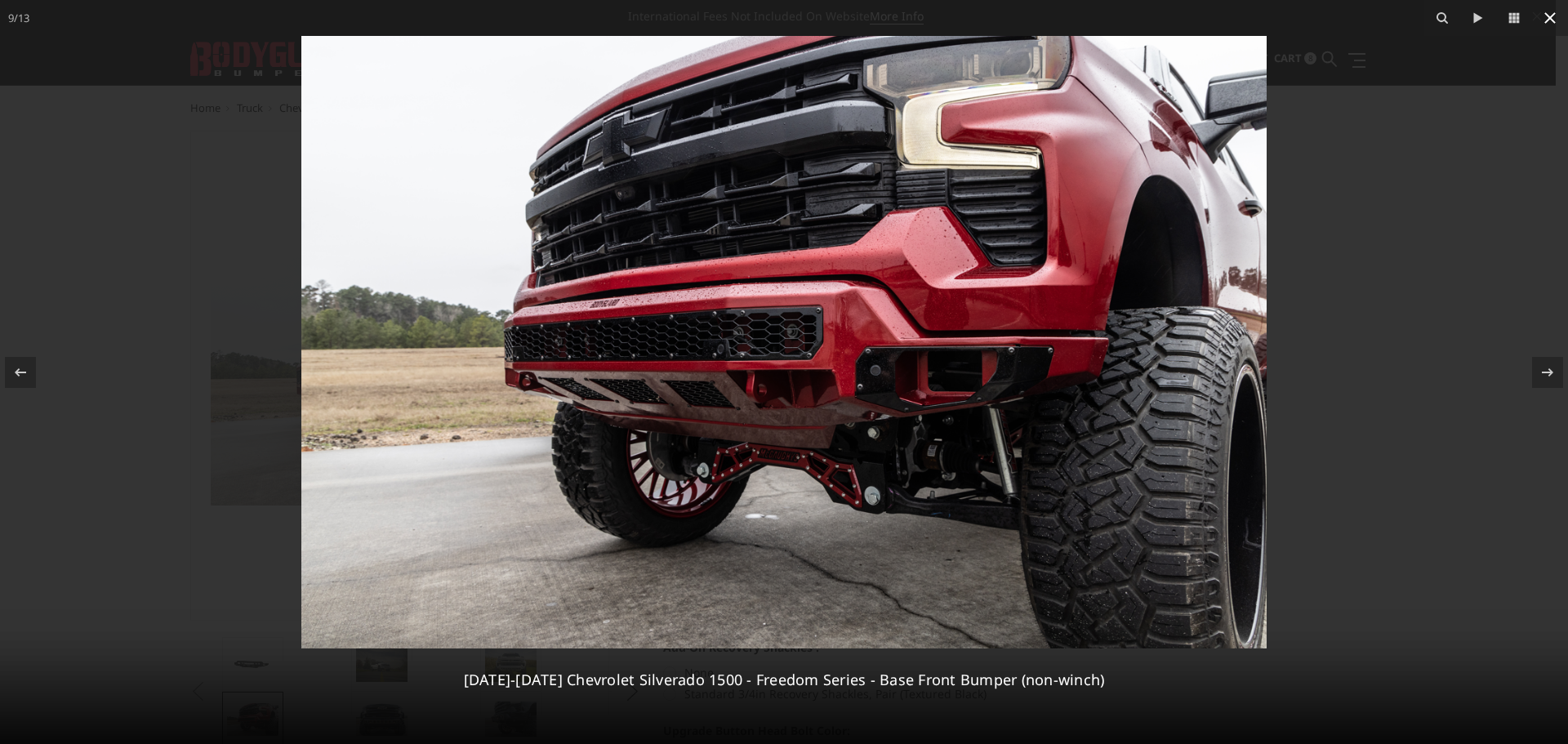
click at [1548, 17] on icon at bounding box center [1549, 17] width 11 height 11
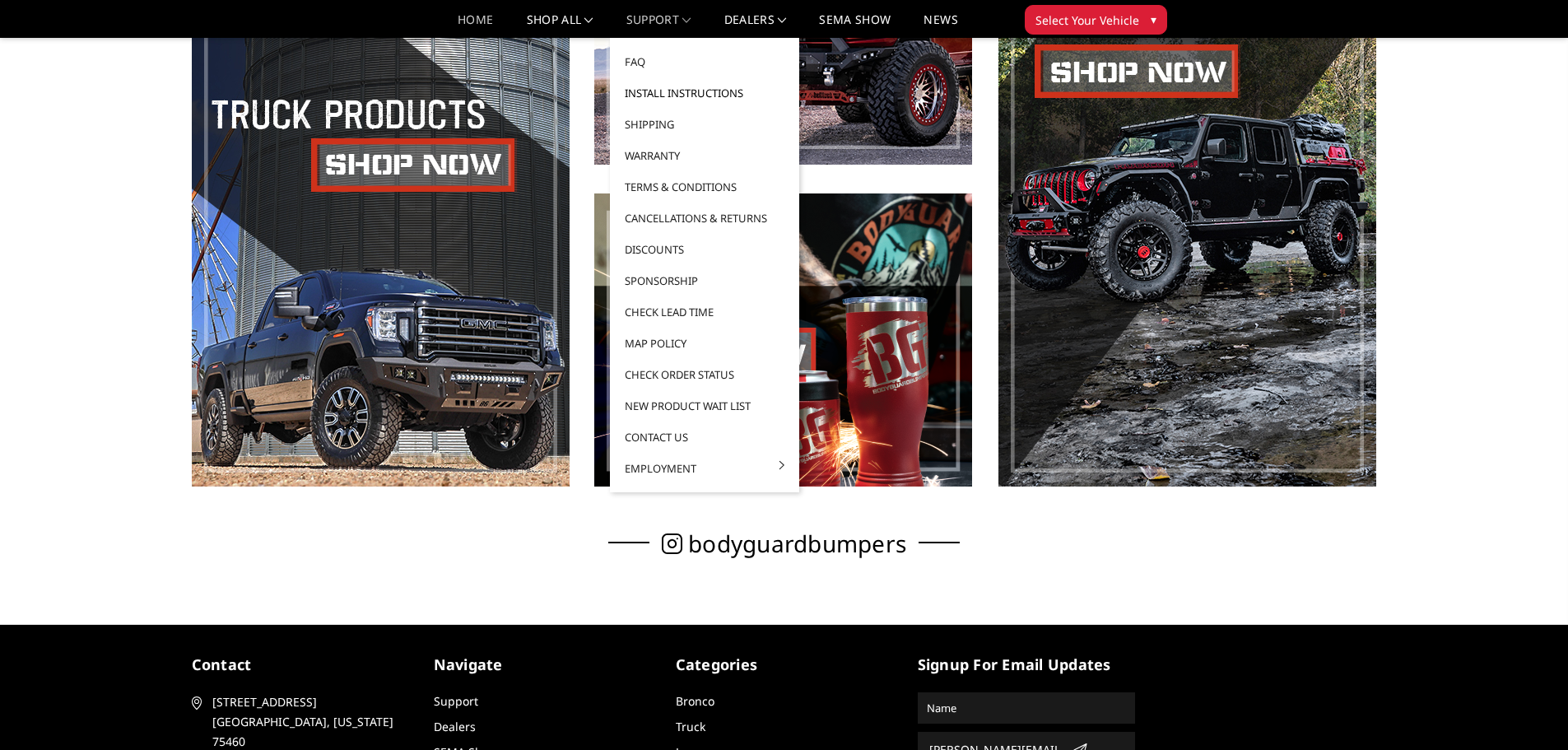
click at [671, 92] on link "Install Instructions" at bounding box center [704, 93] width 176 height 31
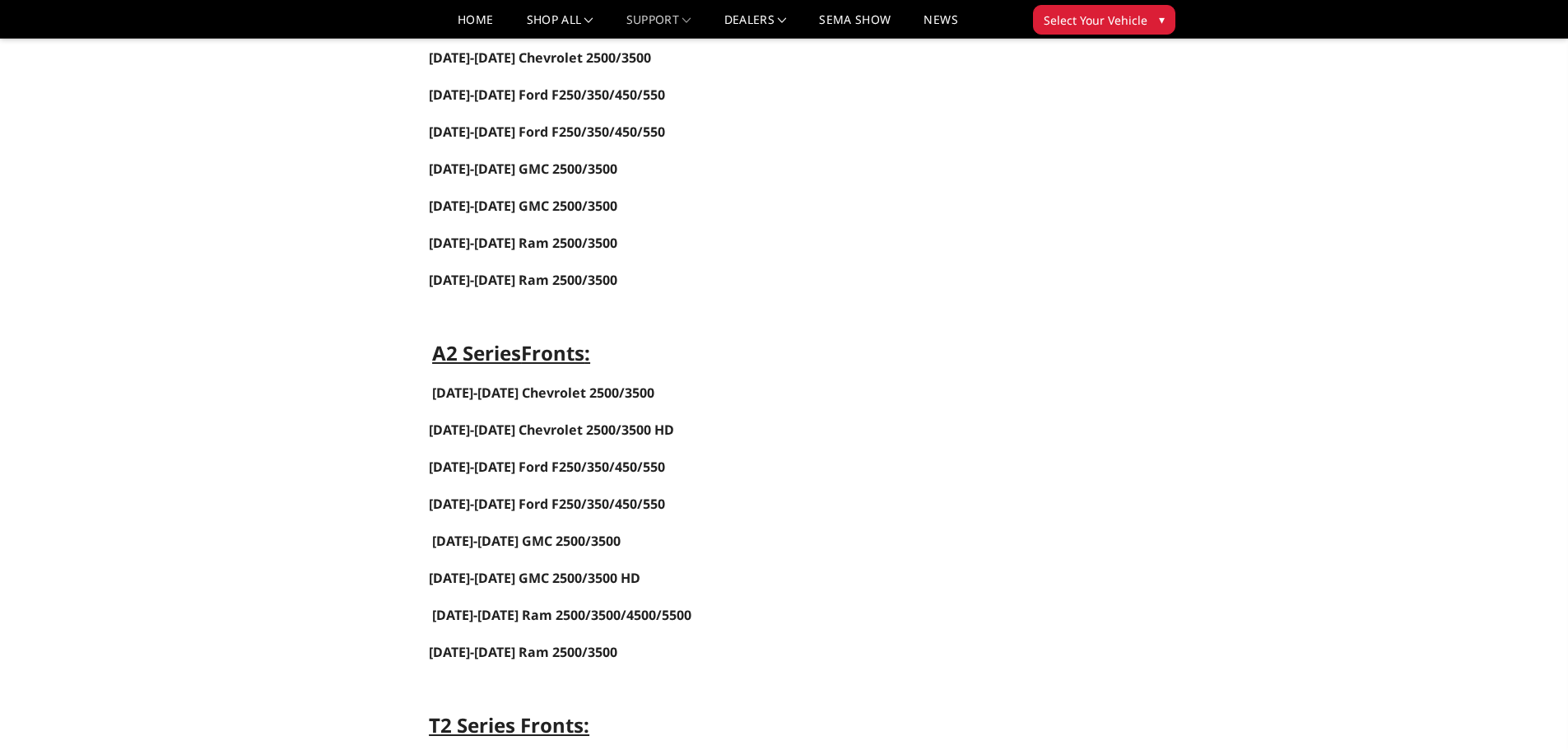
scroll to position [906, 0]
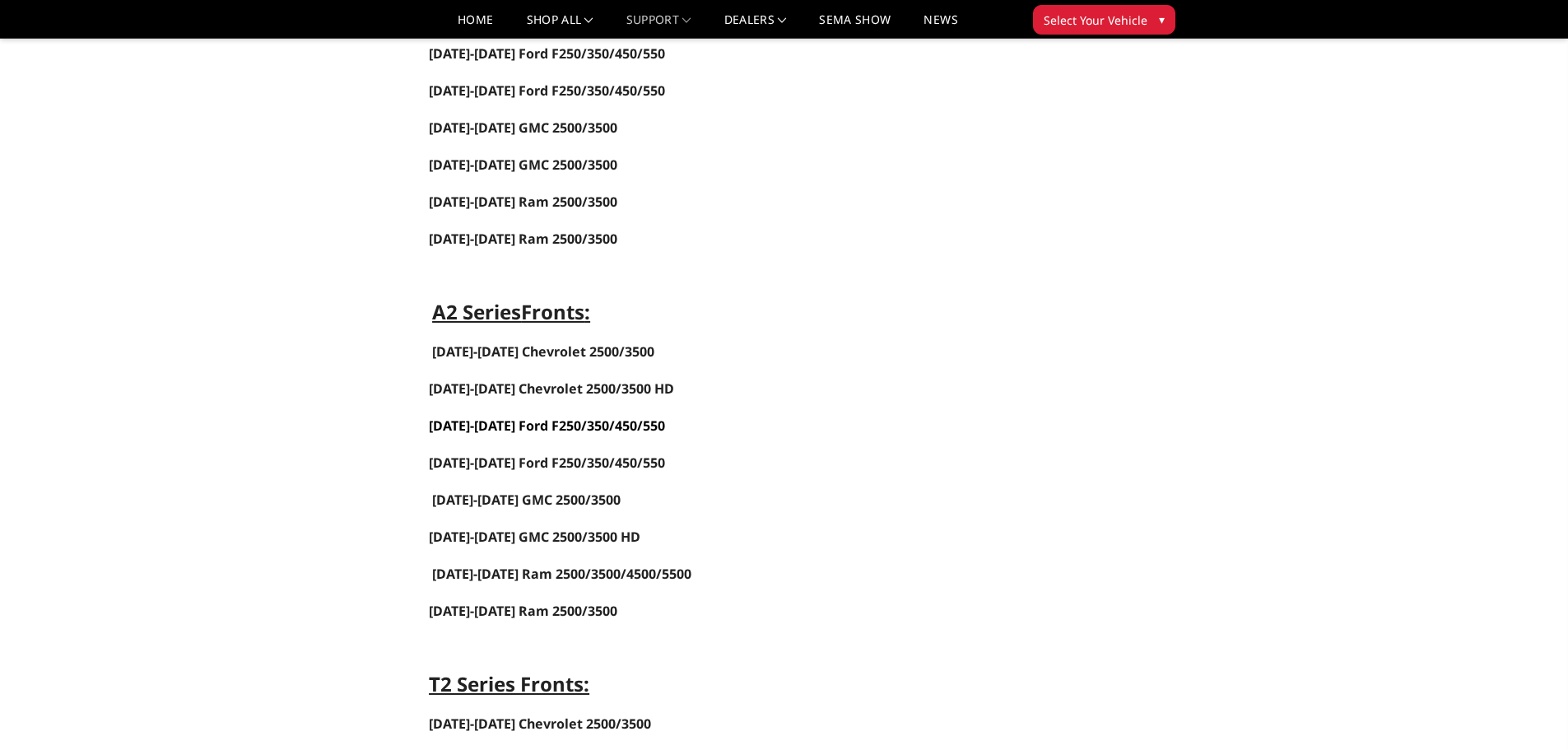
click at [494, 428] on link "[DATE]-[DATE] Ford F250/350/450/550" at bounding box center [546, 425] width 236 height 18
click at [500, 390] on span "[DATE]-[DATE] Chevrolet 2500/3500 HD" at bounding box center [551, 388] width 245 height 18
click at [521, 425] on link "[DATE]-[DATE] Ford F250/350/450/550" at bounding box center [546, 425] width 236 height 18
click at [496, 424] on link "[DATE]-[DATE] Ford F250/350/450/550" at bounding box center [546, 425] width 236 height 18
click at [494, 355] on link "[DATE]-[DATE] Chevrolet 2500/3500" at bounding box center [543, 351] width 222 height 18
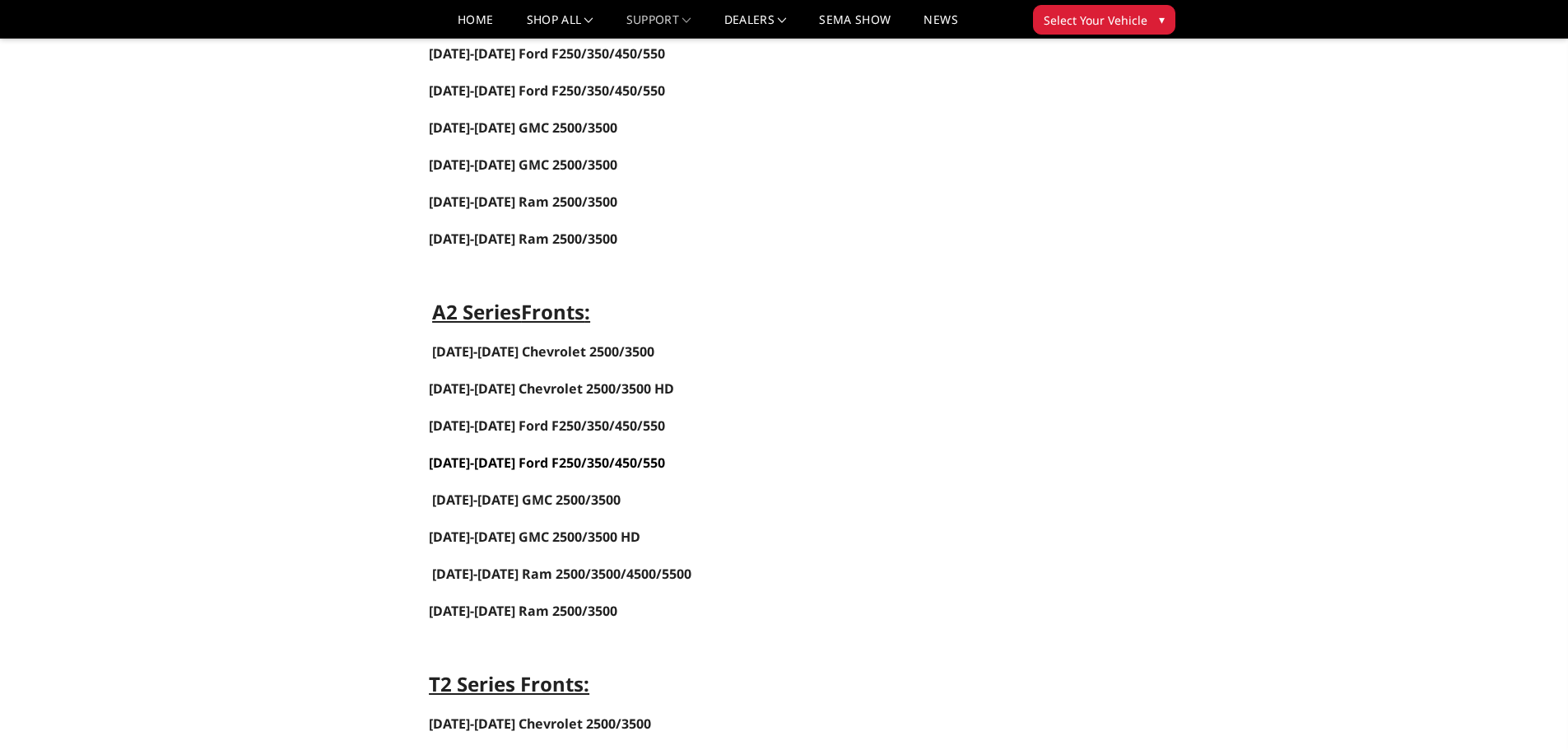
click at [485, 461] on link "[DATE]-[DATE] Ford F250/350/450/550" at bounding box center [546, 462] width 236 height 18
click at [500, 425] on link "[DATE]-[DATE] Ford F250/350/450/550" at bounding box center [546, 425] width 236 height 18
